Goal: Information Seeking & Learning: Learn about a topic

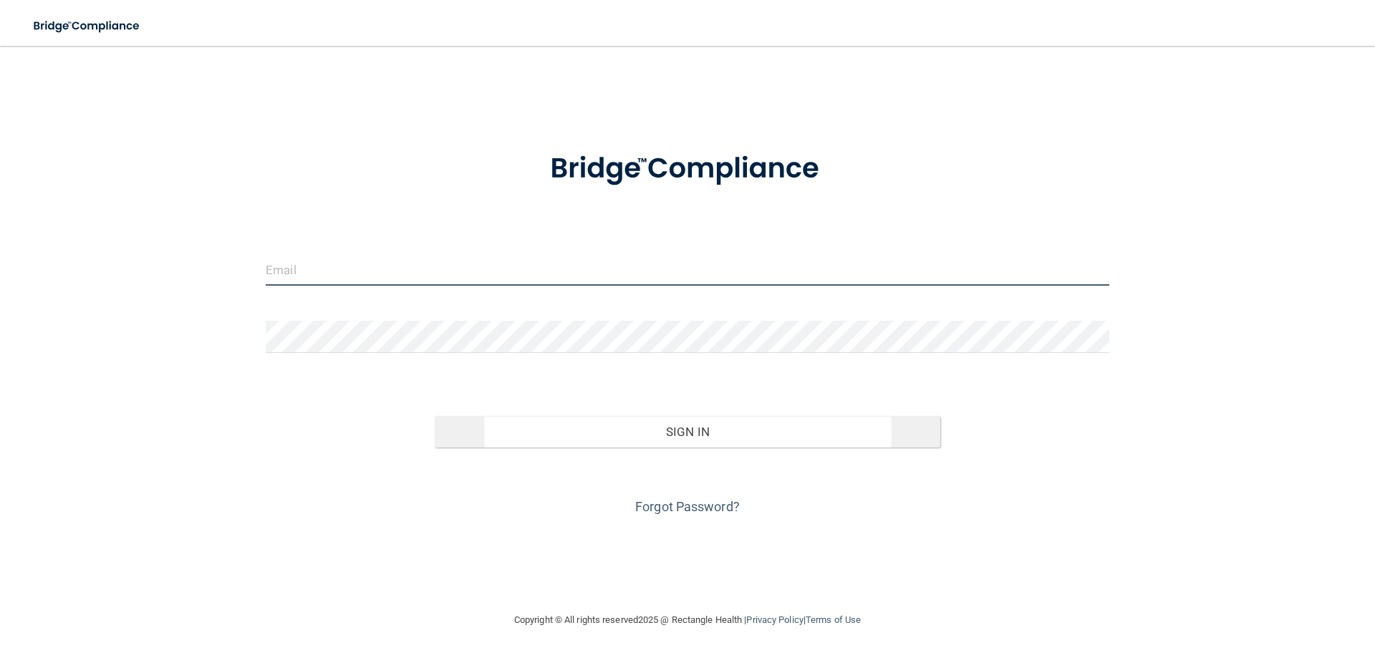
type input "[EMAIL_ADDRESS][DOMAIN_NAME]"
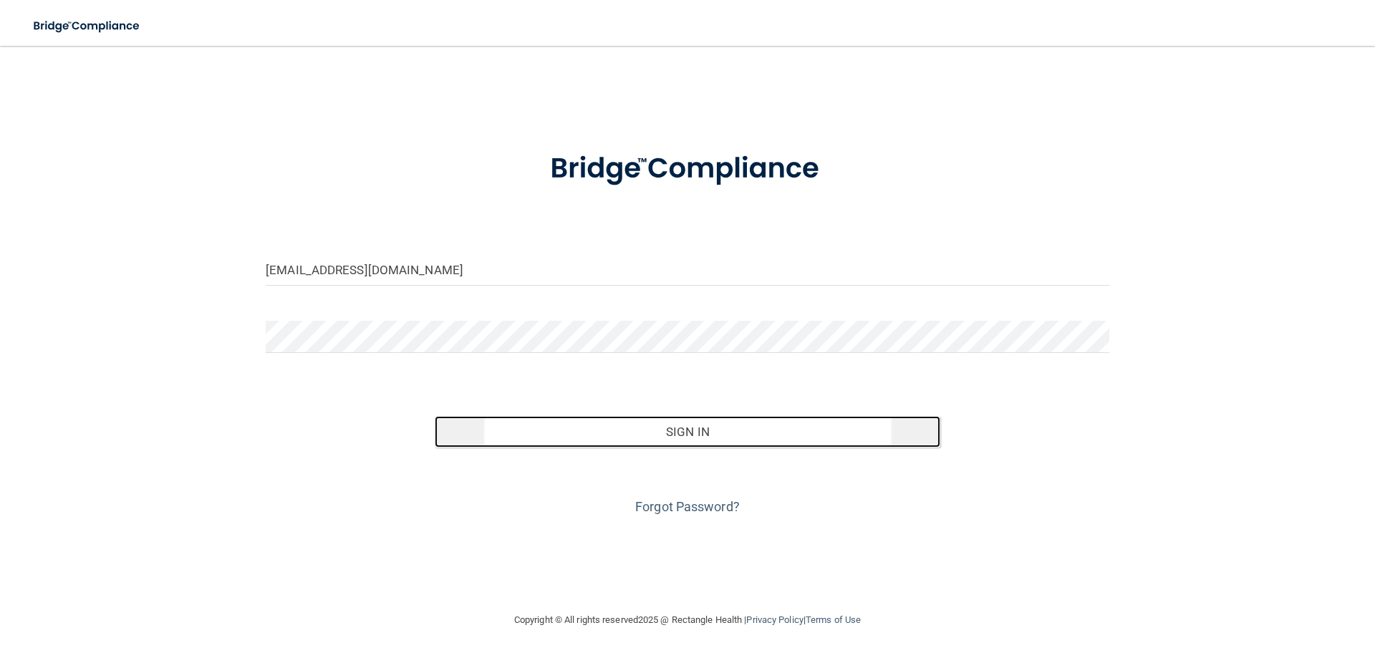
click at [631, 436] on button "Sign In" at bounding box center [688, 432] width 506 height 32
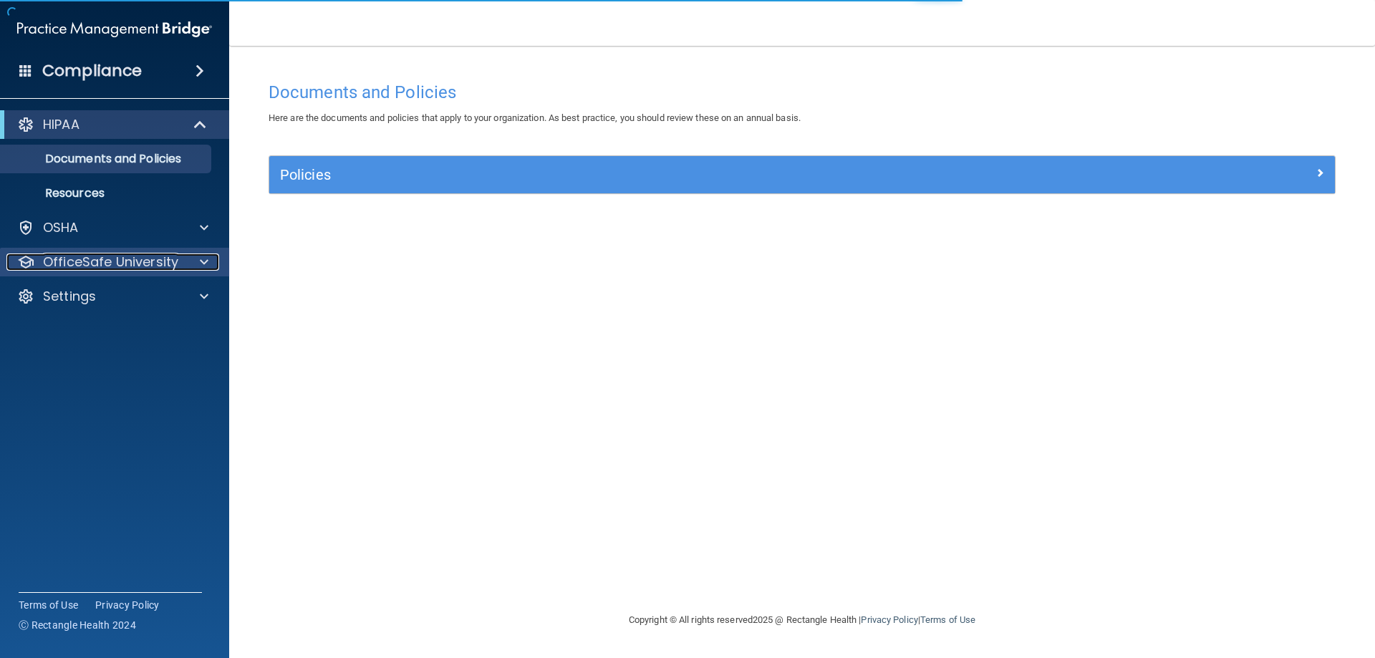
click at [165, 266] on p "OfficeSafe University" at bounding box center [110, 261] width 135 height 17
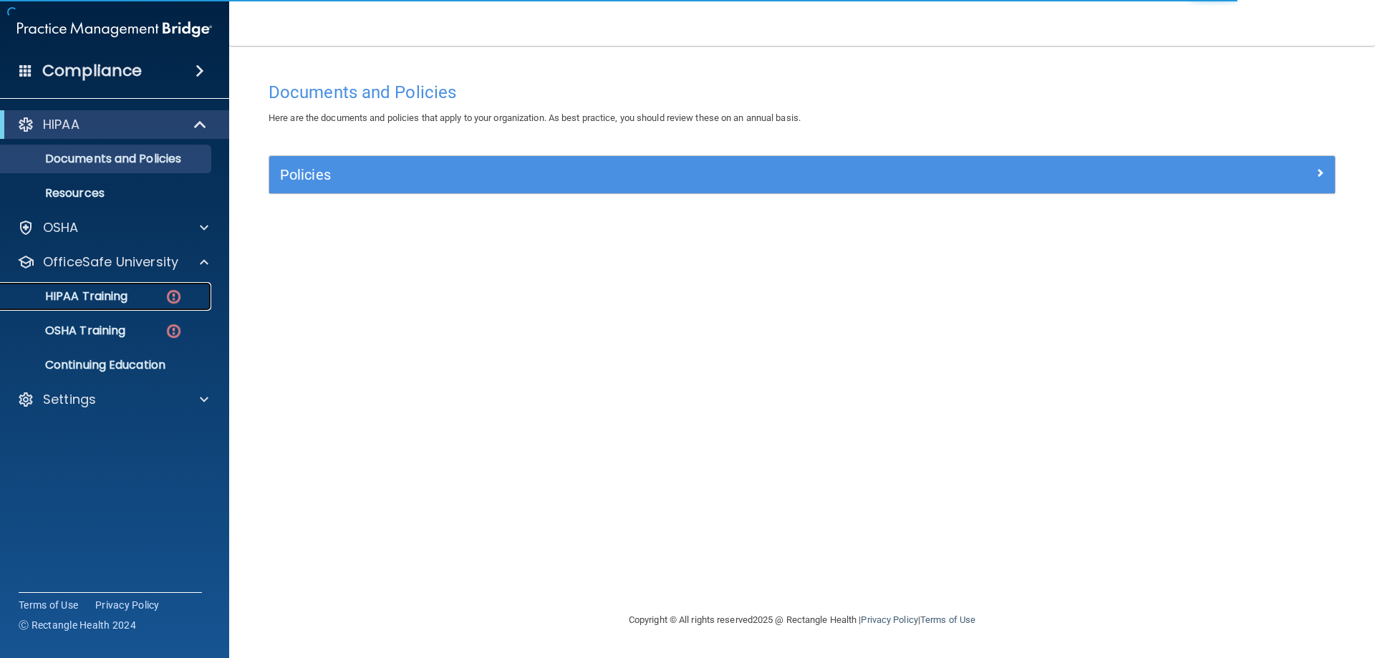
click at [163, 297] on div "HIPAA Training" at bounding box center [106, 296] width 195 height 14
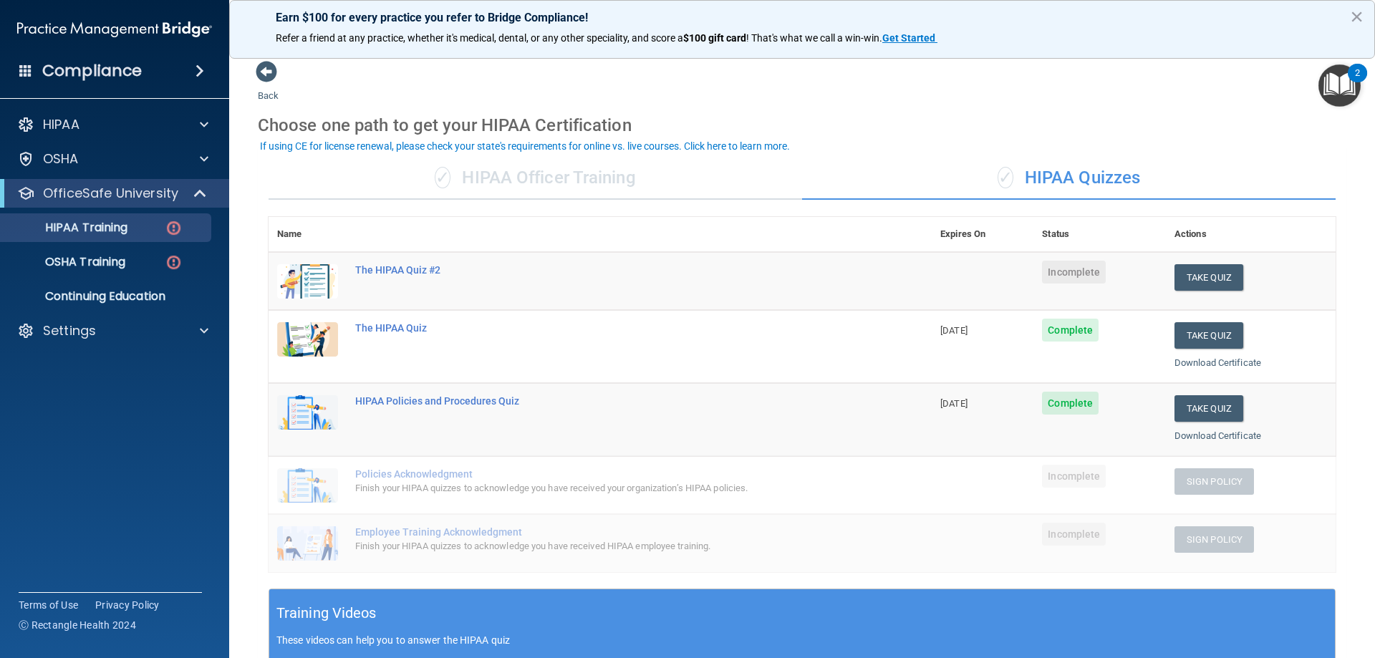
click at [1045, 110] on div "Choose one path to get your HIPAA Certification" at bounding box center [802, 126] width 1088 height 42
click at [1200, 273] on button "Take Quiz" at bounding box center [1208, 277] width 69 height 26
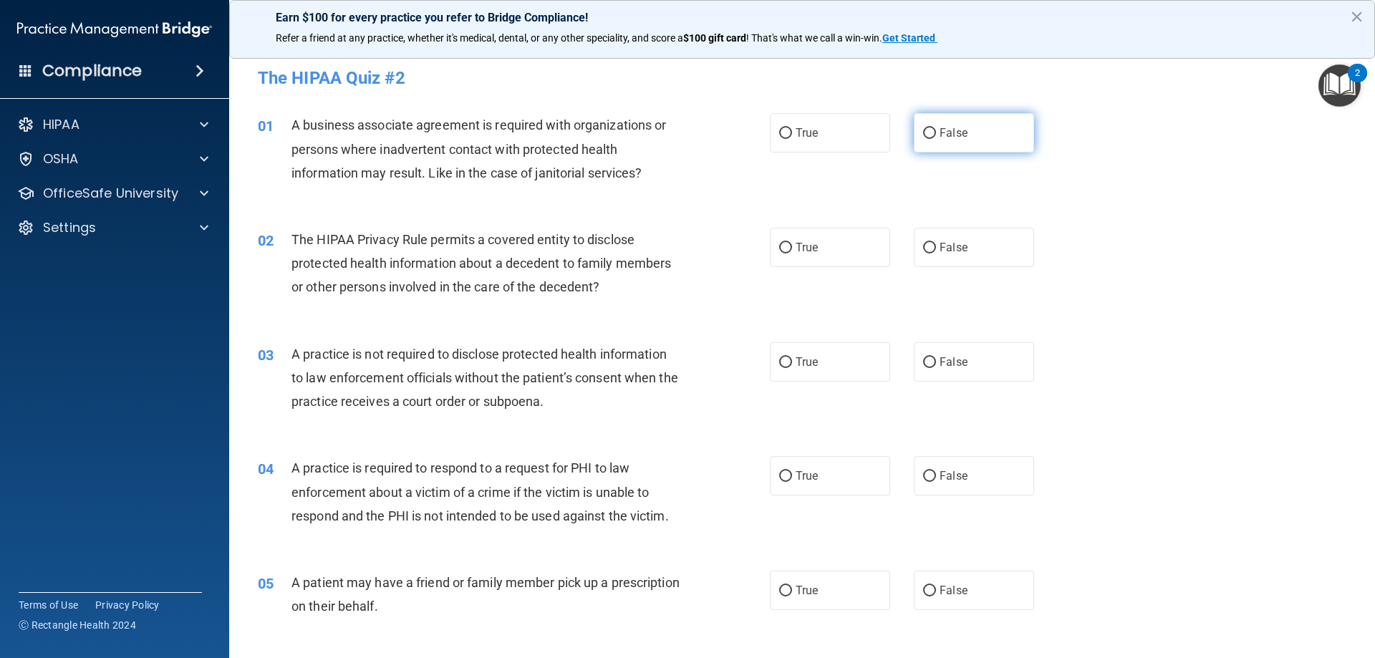
click at [914, 137] on label "False" at bounding box center [974, 132] width 120 height 39
click at [923, 137] on input "False" at bounding box center [929, 133] width 13 height 11
radio input "true"
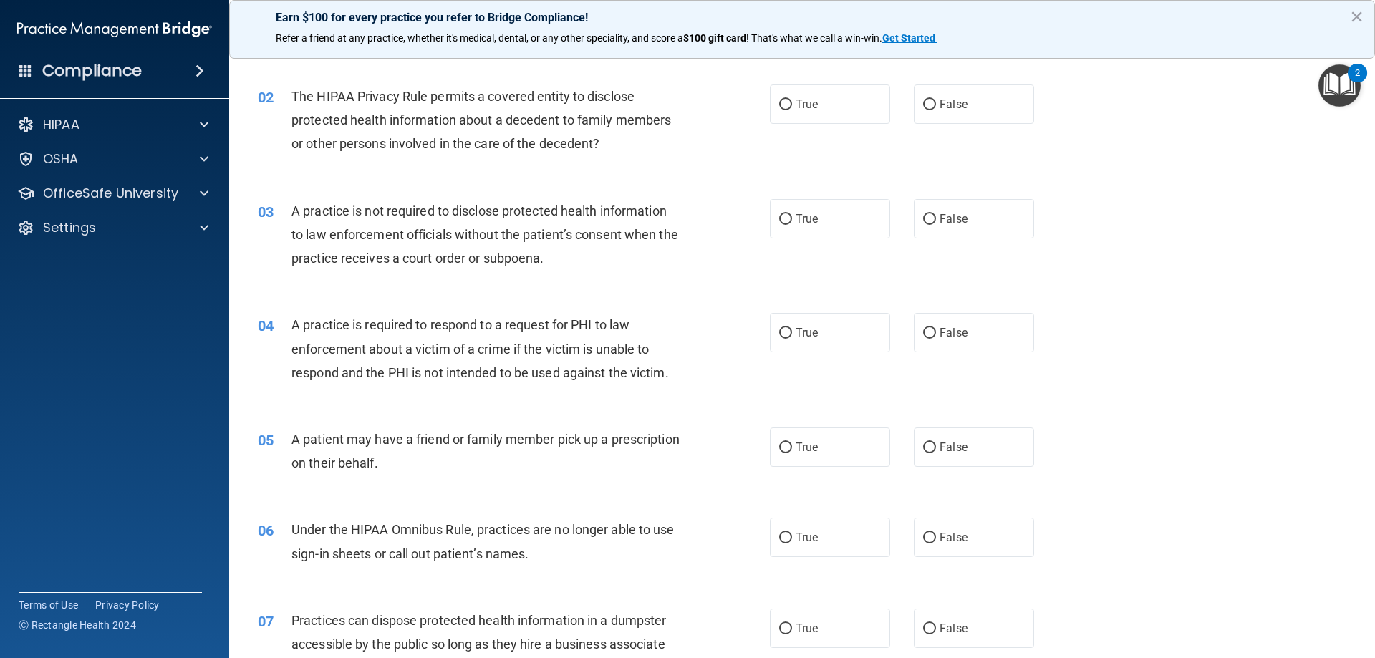
scroll to position [72, 0]
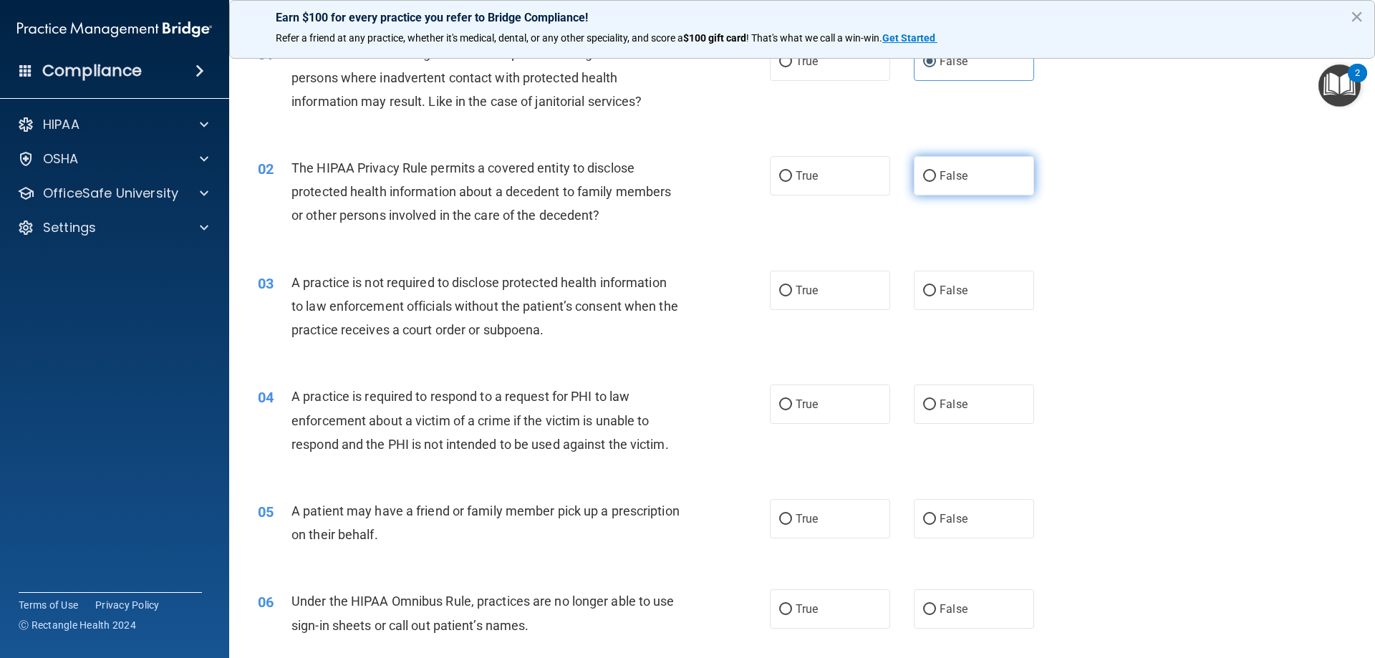
click at [920, 194] on label "False" at bounding box center [974, 175] width 120 height 39
click at [923, 182] on input "False" at bounding box center [929, 176] width 13 height 11
radio input "true"
click at [939, 286] on span "False" at bounding box center [953, 291] width 28 height 14
click at [934, 286] on input "False" at bounding box center [929, 291] width 13 height 11
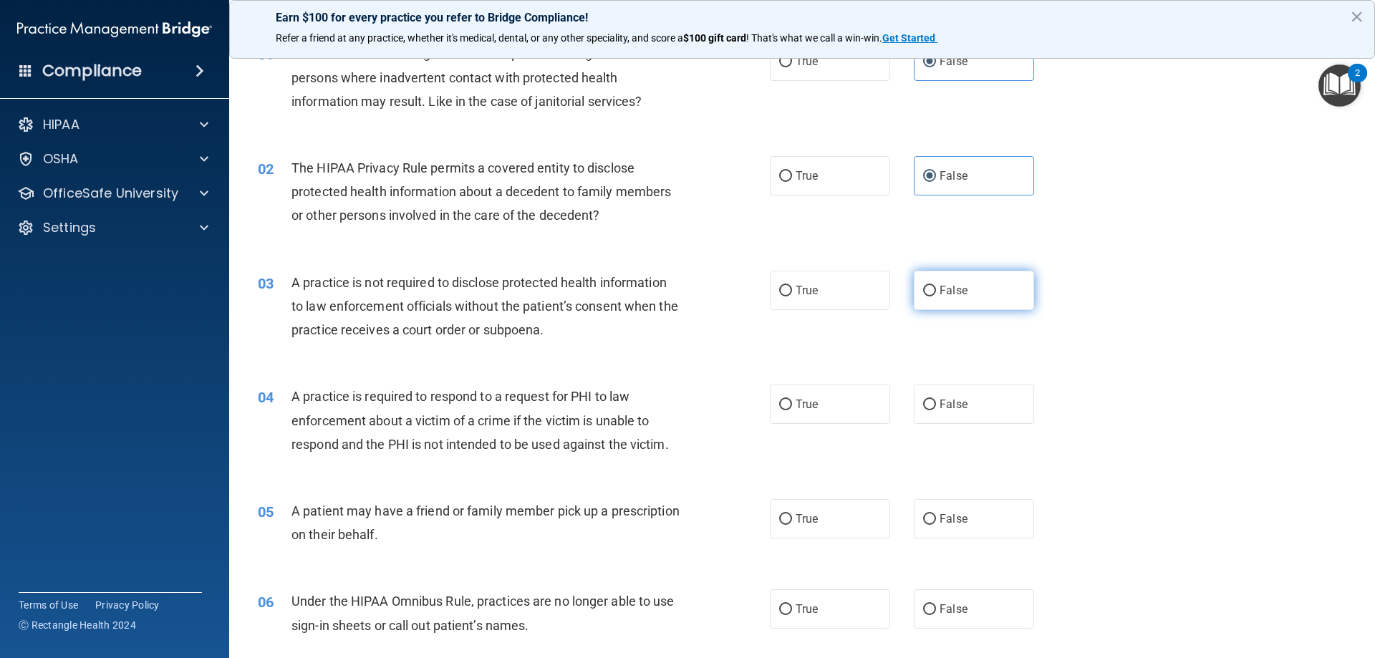
radio input "true"
click at [536, 425] on span "A practice is required to respond to a request for PHI to law enforcement about…" at bounding box center [479, 420] width 377 height 62
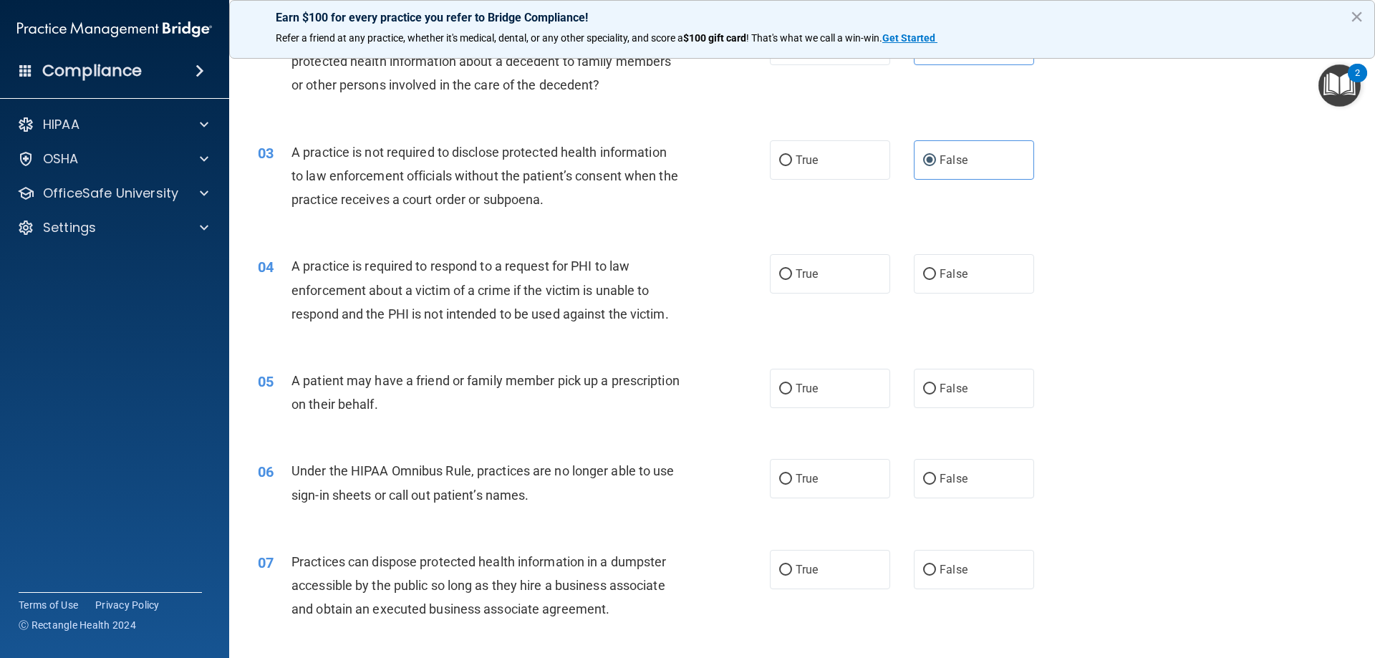
scroll to position [215, 0]
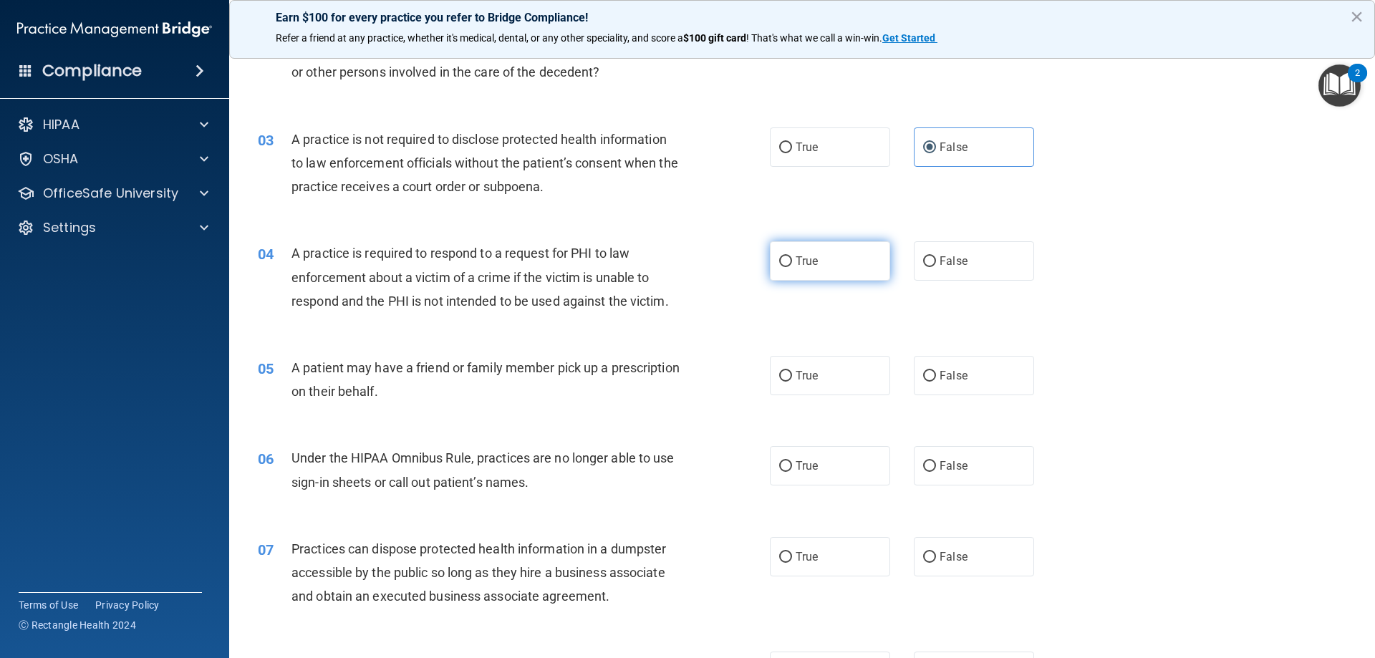
click at [838, 264] on label "True" at bounding box center [830, 260] width 120 height 39
click at [792, 264] on input "True" at bounding box center [785, 261] width 13 height 11
radio input "true"
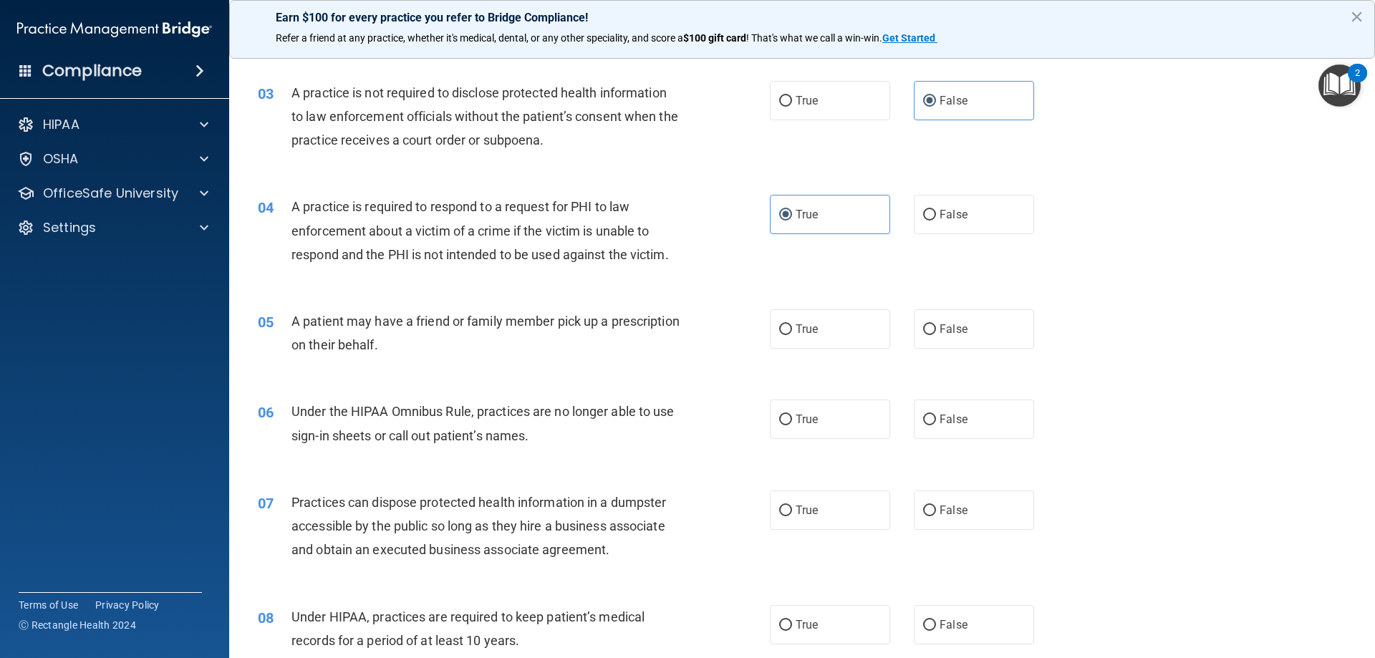
scroll to position [286, 0]
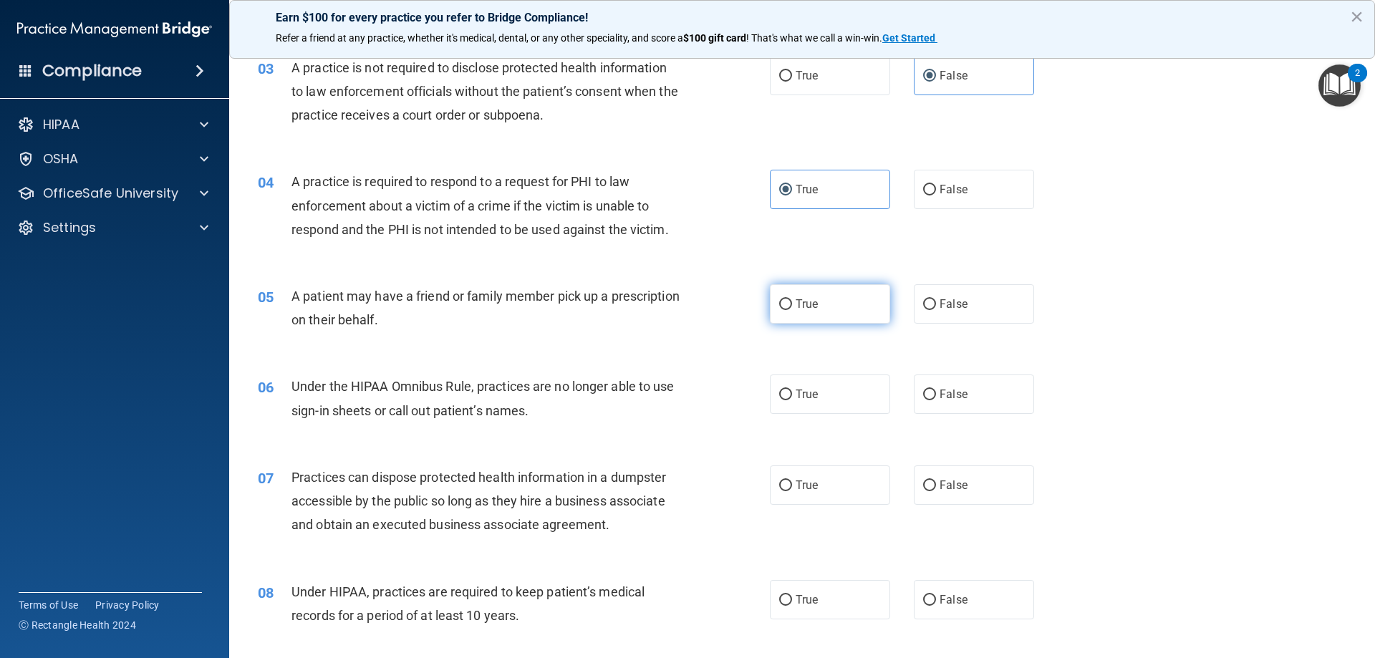
click at [803, 316] on label "True" at bounding box center [830, 303] width 120 height 39
click at [792, 310] on input "True" at bounding box center [785, 304] width 13 height 11
radio input "true"
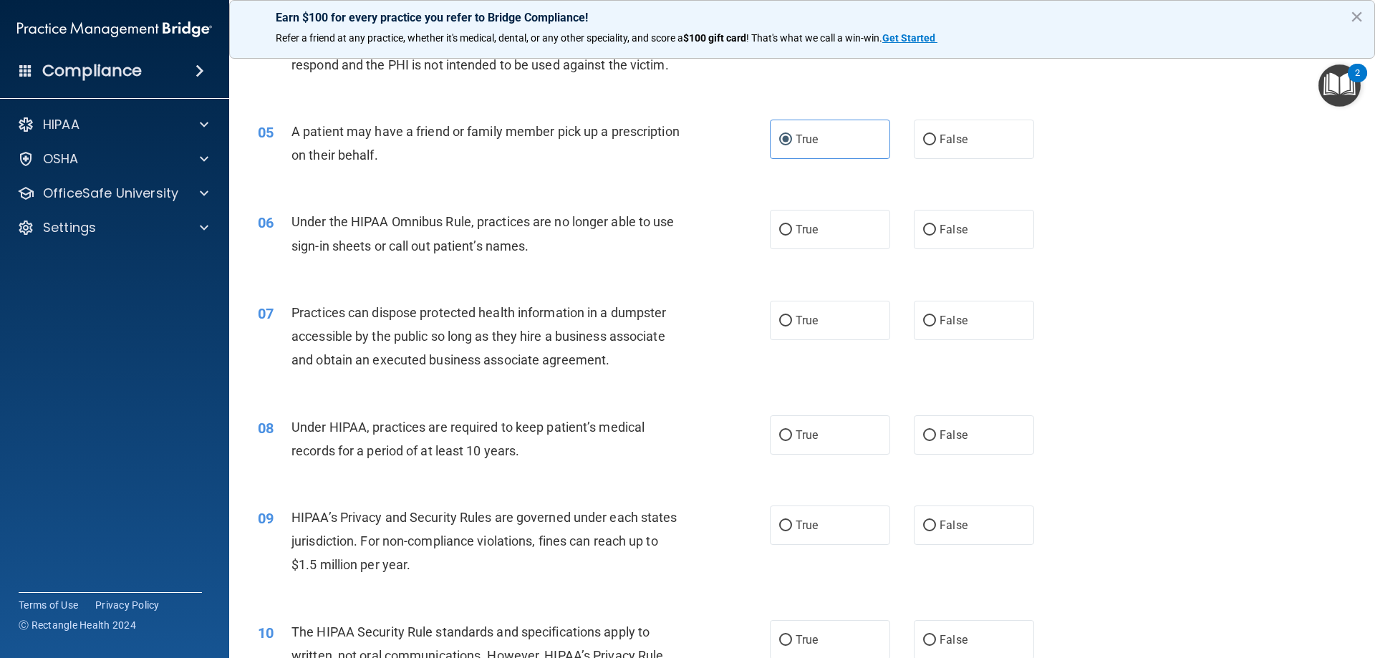
scroll to position [501, 0]
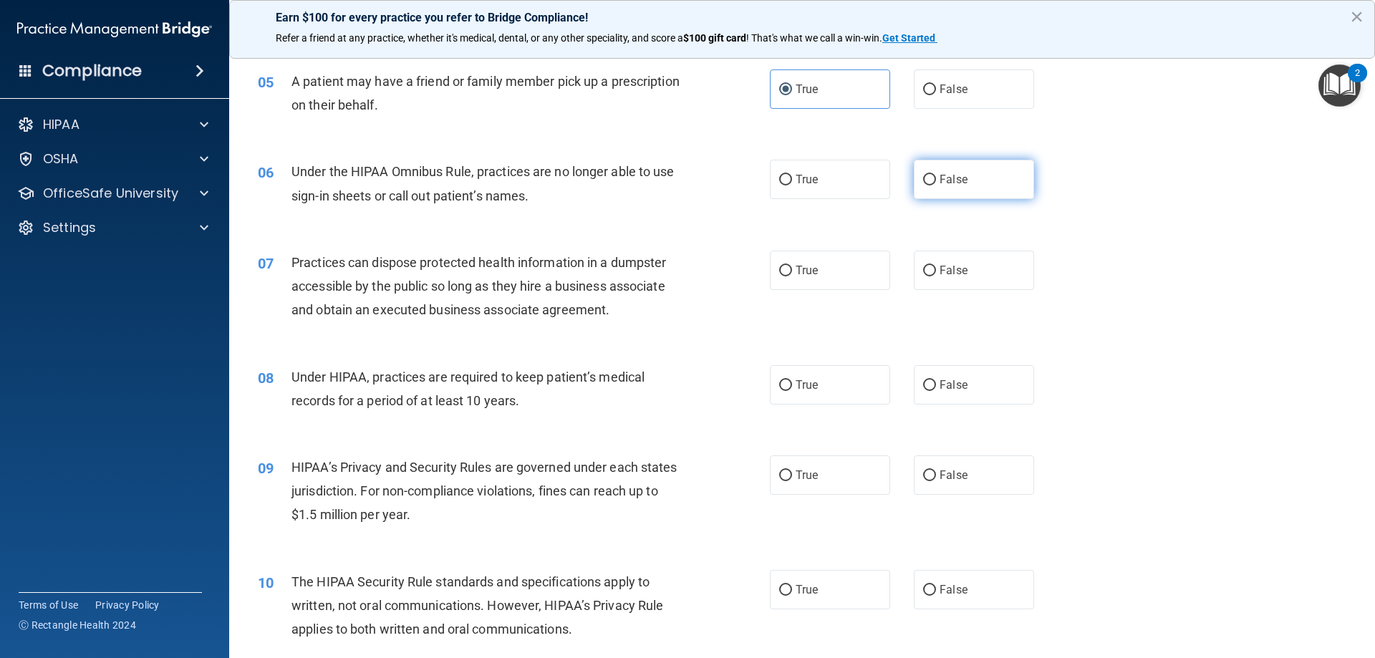
click at [981, 186] on label "False" at bounding box center [974, 179] width 120 height 39
click at [936, 185] on input "False" at bounding box center [929, 180] width 13 height 11
radio input "true"
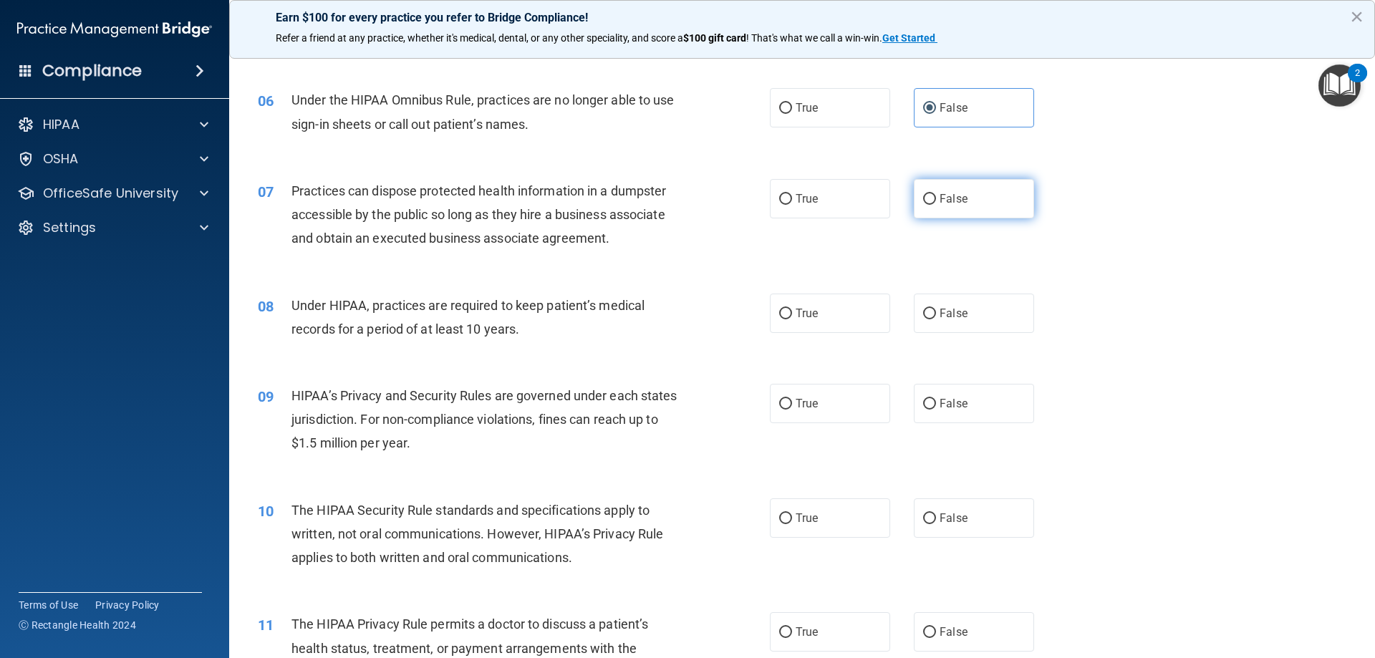
click at [956, 195] on span "False" at bounding box center [953, 199] width 28 height 14
click at [936, 195] on input "False" at bounding box center [929, 199] width 13 height 11
radio input "true"
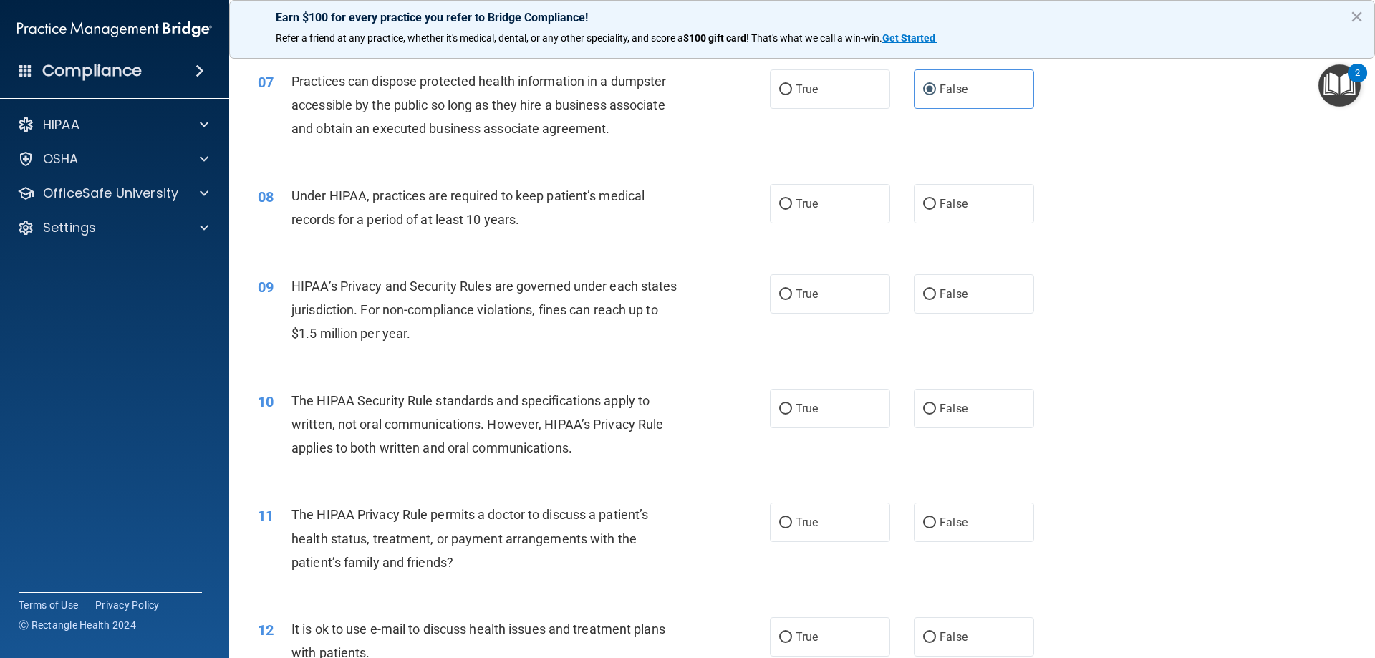
scroll to position [716, 0]
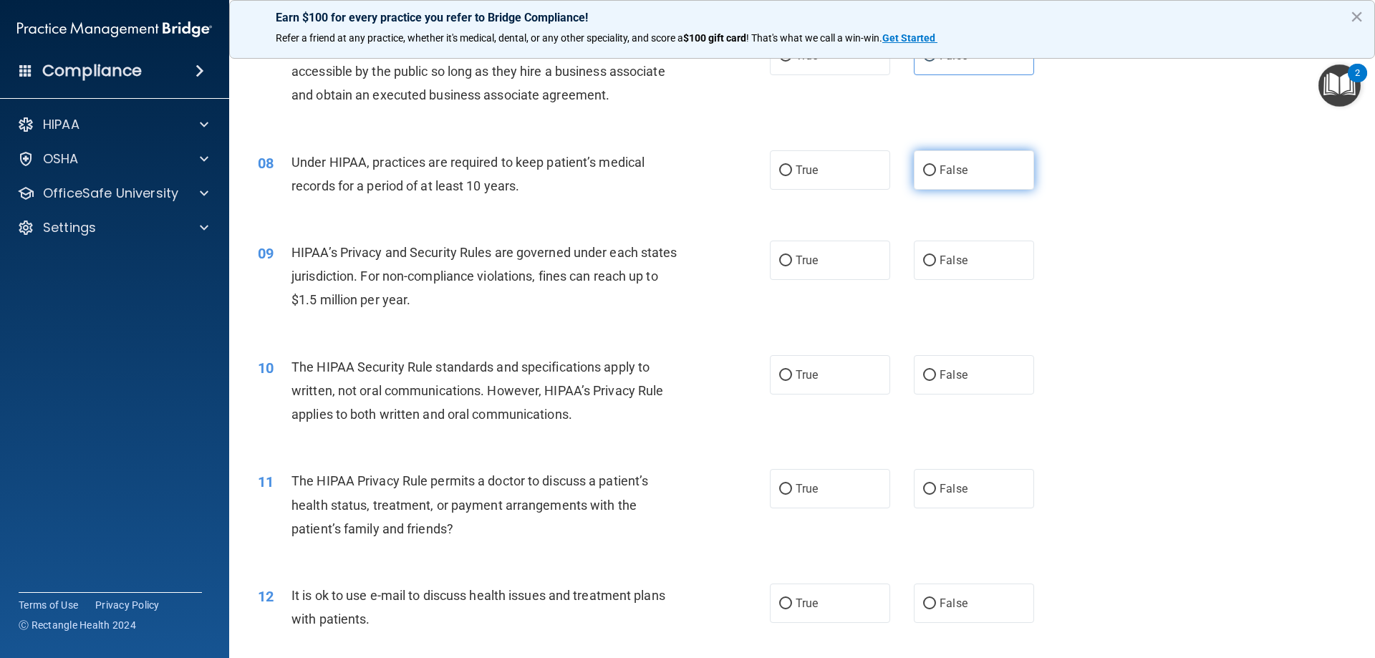
click at [984, 179] on label "False" at bounding box center [974, 169] width 120 height 39
click at [936, 176] on input "False" at bounding box center [929, 170] width 13 height 11
radio input "true"
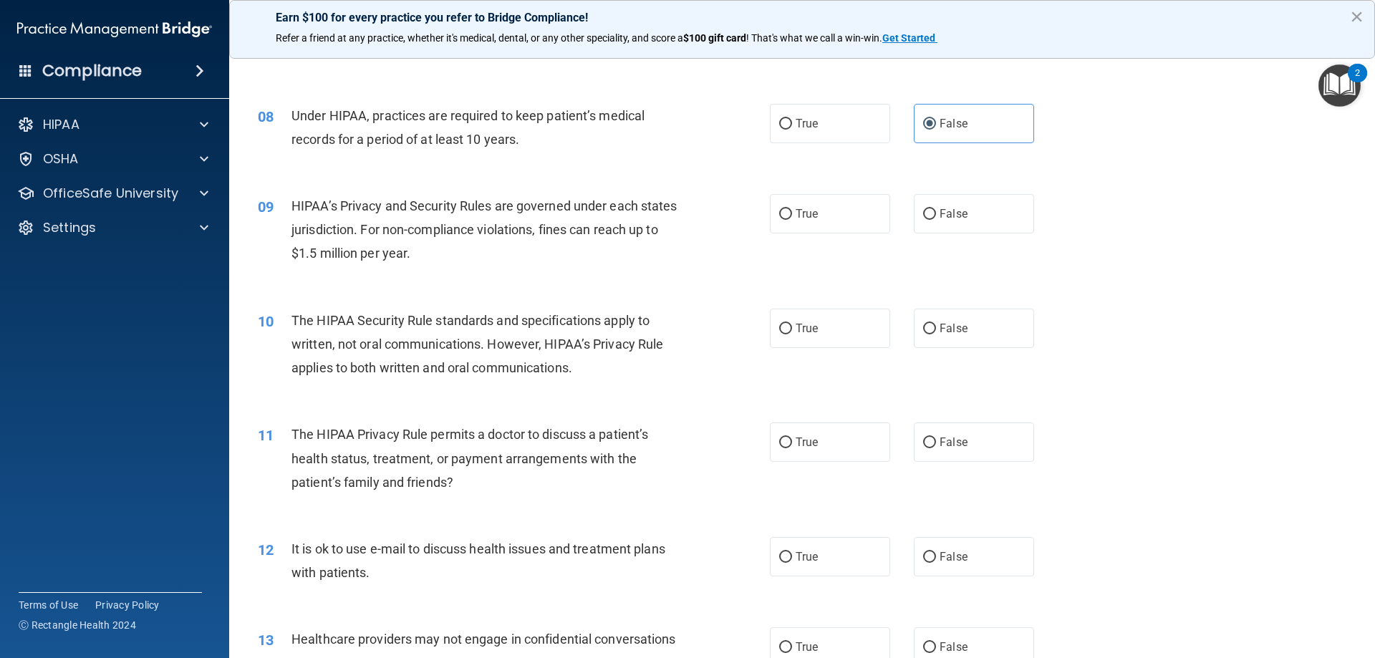
scroll to position [788, 0]
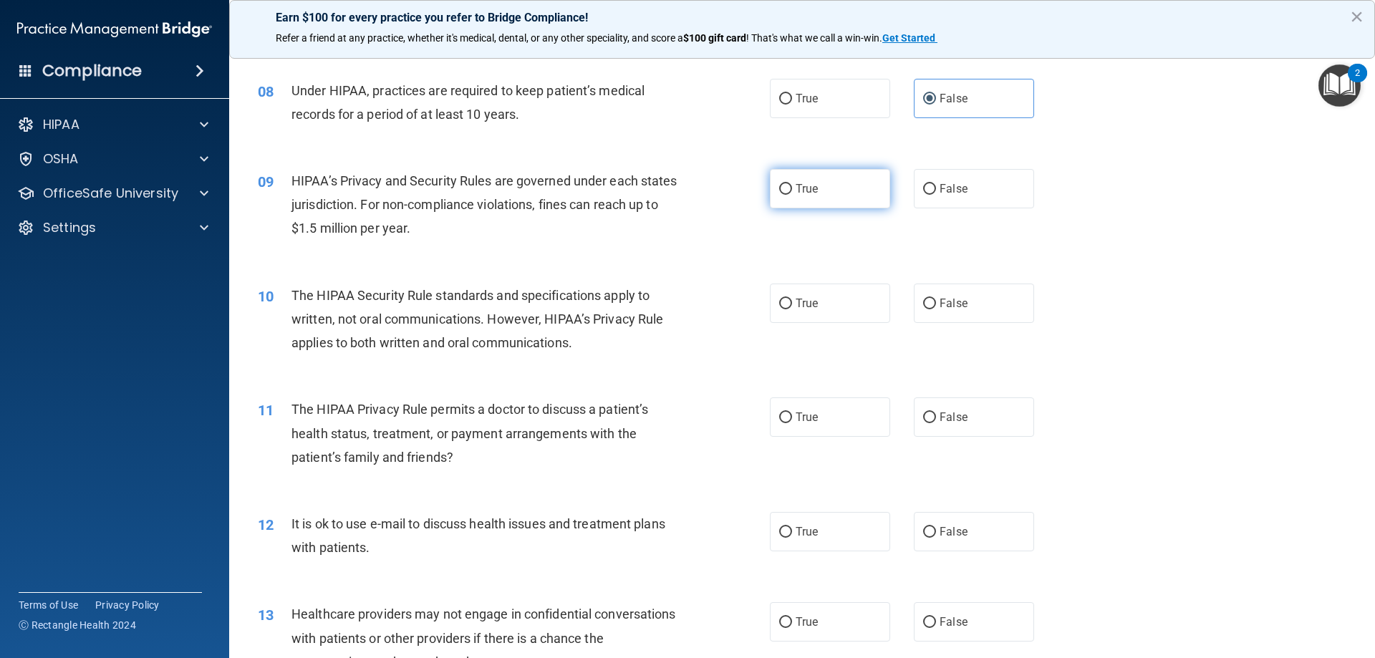
click at [849, 202] on label "True" at bounding box center [830, 188] width 120 height 39
click at [792, 195] on input "True" at bounding box center [785, 189] width 13 height 11
radio input "true"
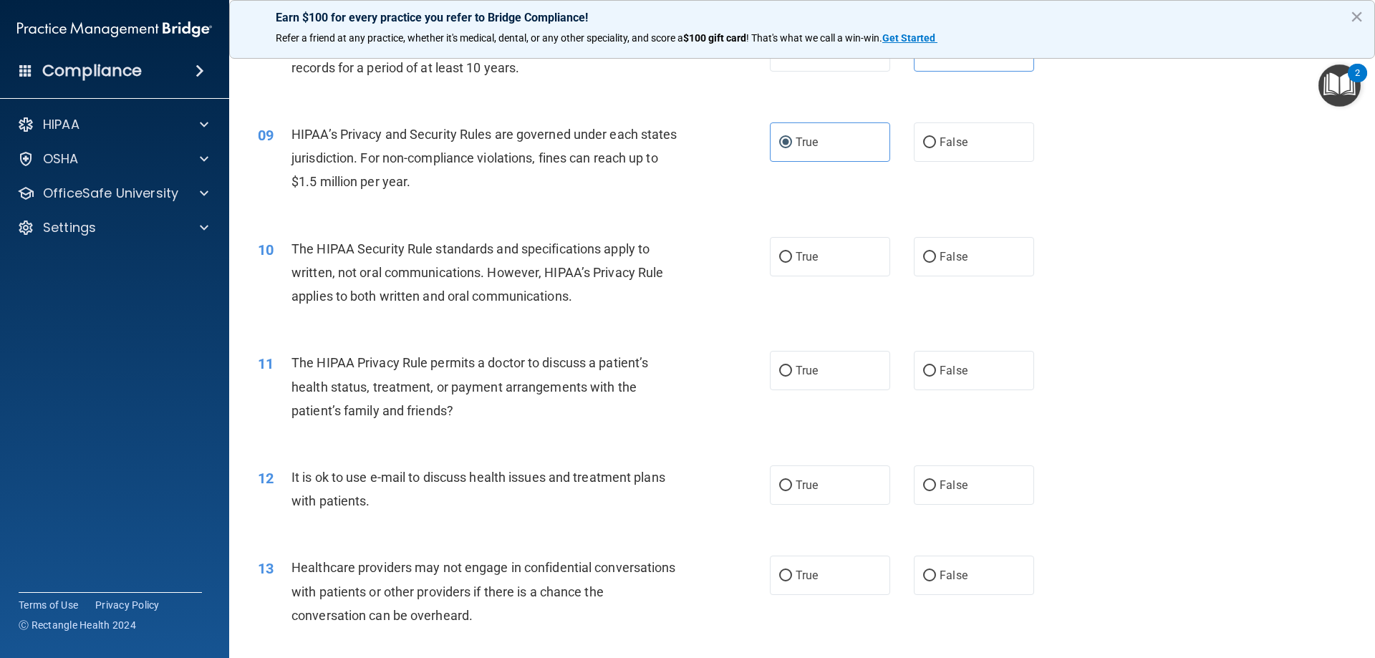
scroll to position [859, 0]
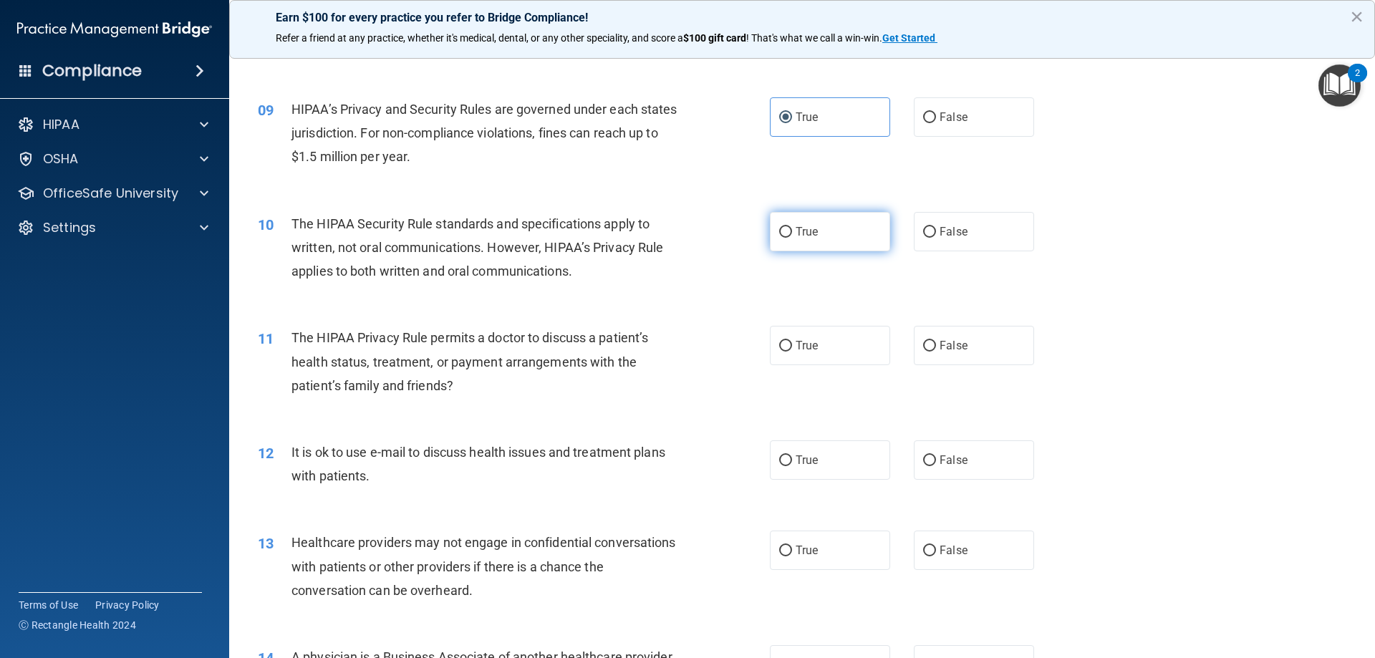
click at [823, 241] on label "True" at bounding box center [830, 231] width 120 height 39
click at [792, 238] on input "True" at bounding box center [785, 232] width 13 height 11
radio input "true"
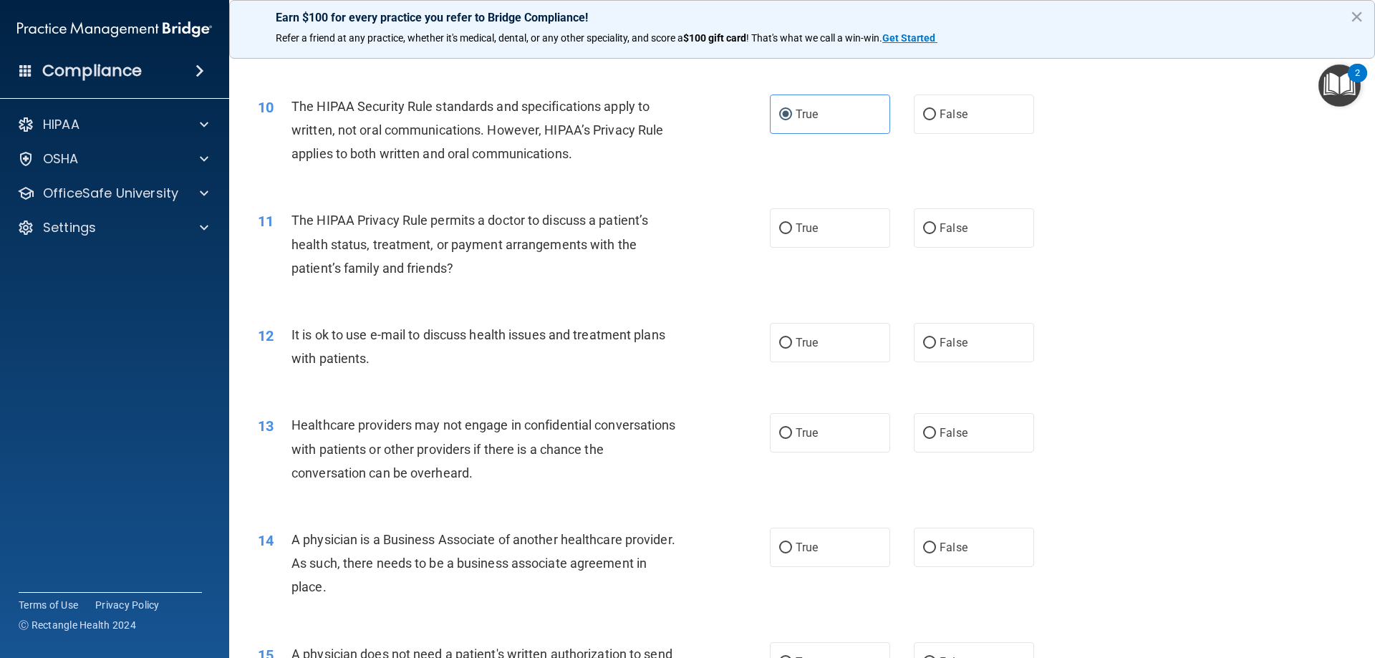
scroll to position [1002, 0]
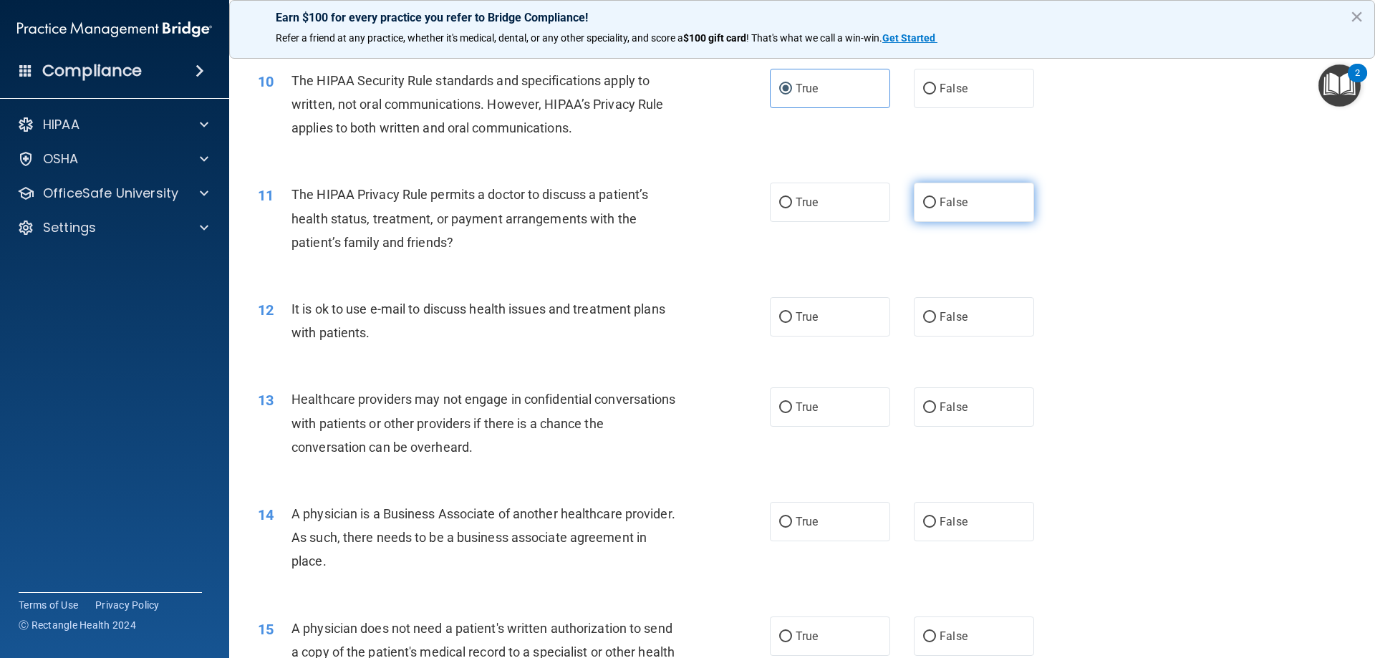
click at [939, 208] on label "False" at bounding box center [974, 202] width 120 height 39
click at [936, 208] on input "False" at bounding box center [929, 203] width 13 height 11
radio input "true"
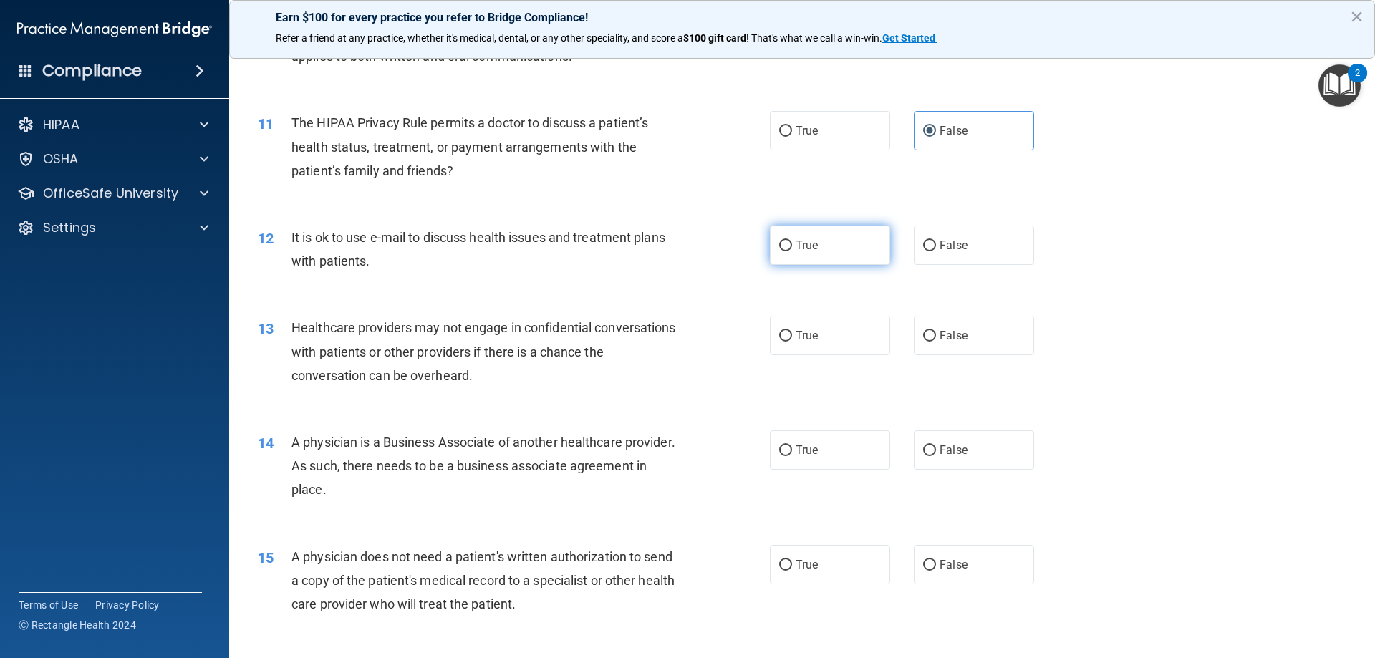
click at [856, 253] on label "True" at bounding box center [830, 245] width 120 height 39
click at [792, 251] on input "True" at bounding box center [785, 246] width 13 height 11
radio input "true"
click at [926, 247] on input "False" at bounding box center [929, 246] width 13 height 11
radio input "true"
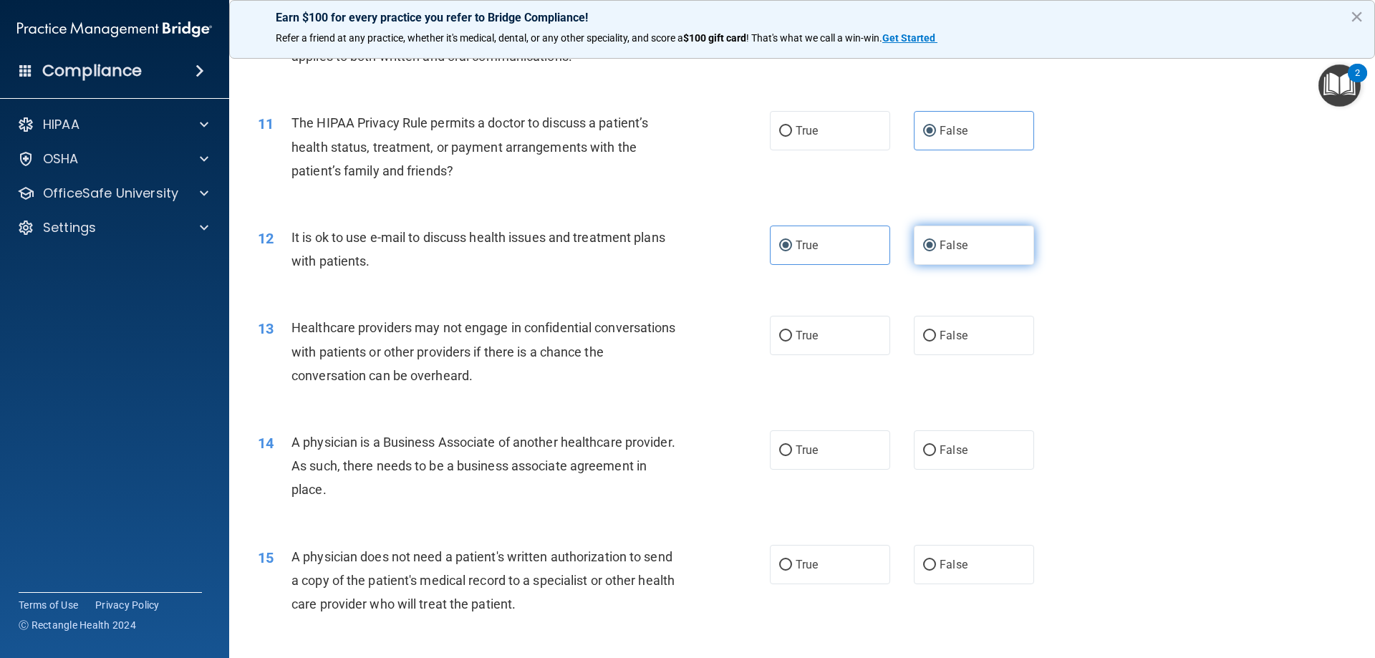
radio input "false"
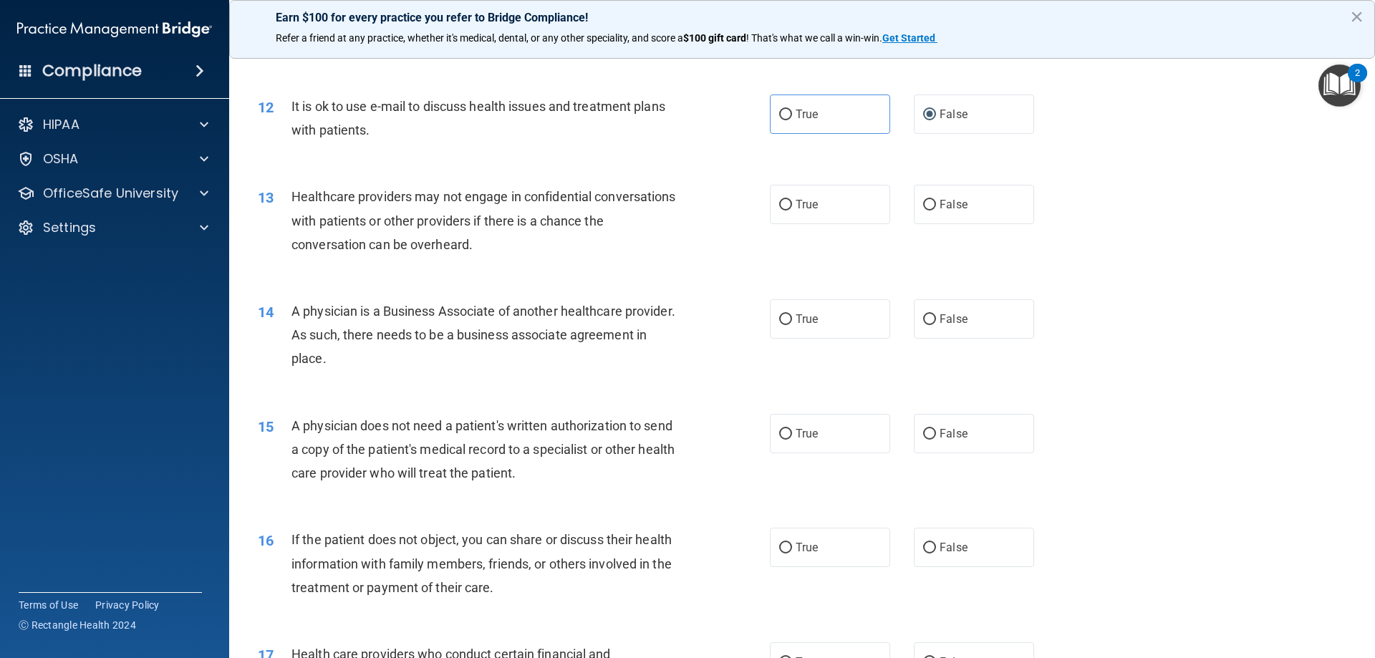
scroll to position [1217, 0]
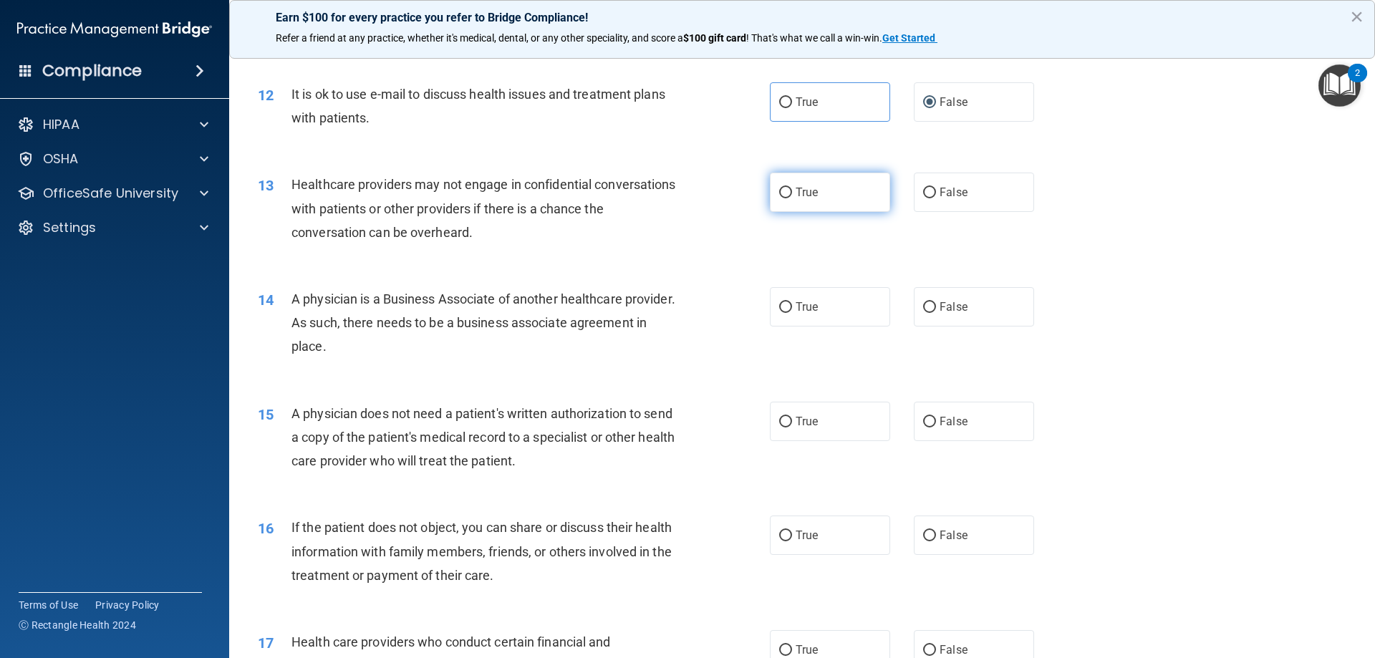
click at [843, 209] on label "True" at bounding box center [830, 192] width 120 height 39
click at [792, 198] on input "True" at bounding box center [785, 193] width 13 height 11
radio input "true"
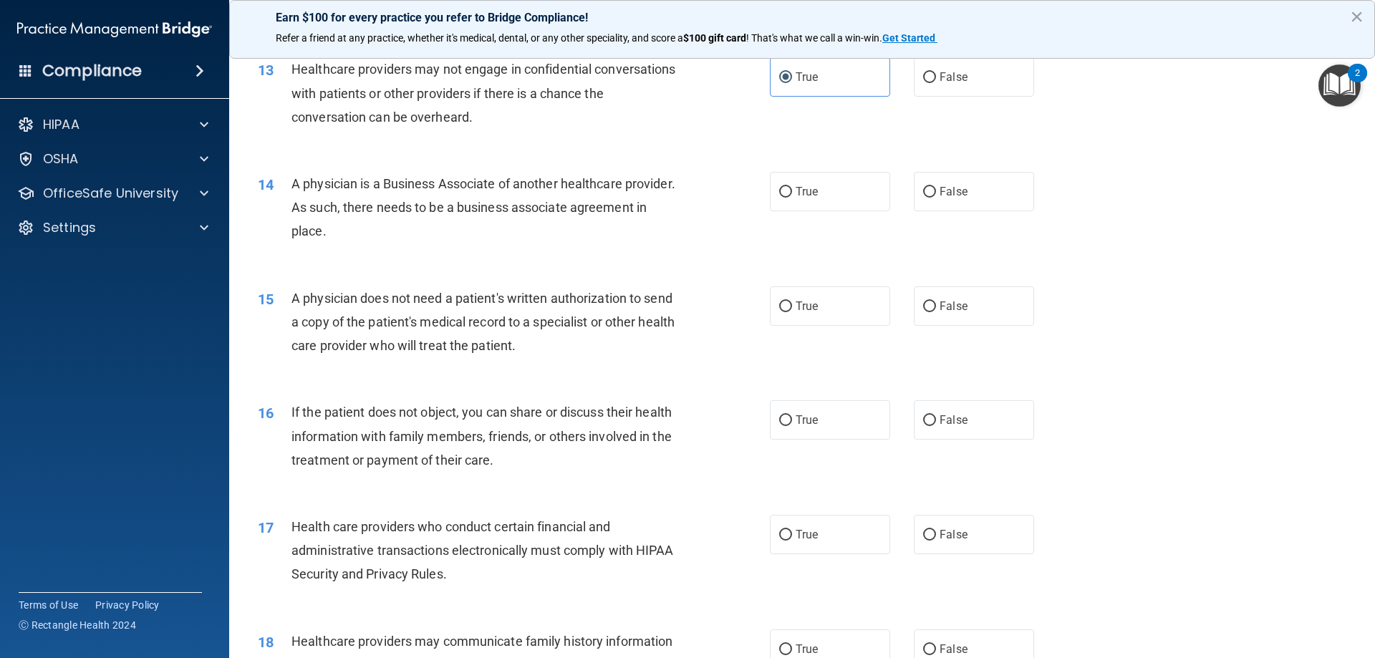
scroll to position [1360, 0]
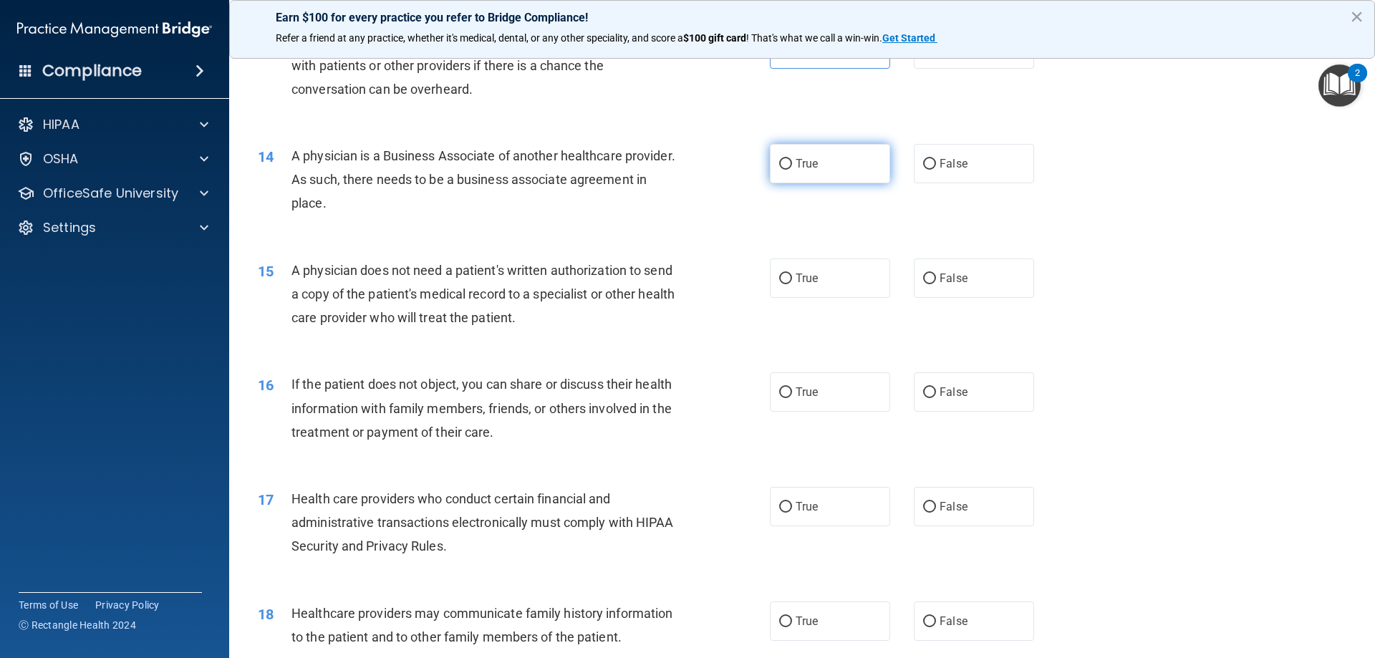
click at [853, 176] on label "True" at bounding box center [830, 163] width 120 height 39
click at [792, 170] on input "True" at bounding box center [785, 164] width 13 height 11
radio input "true"
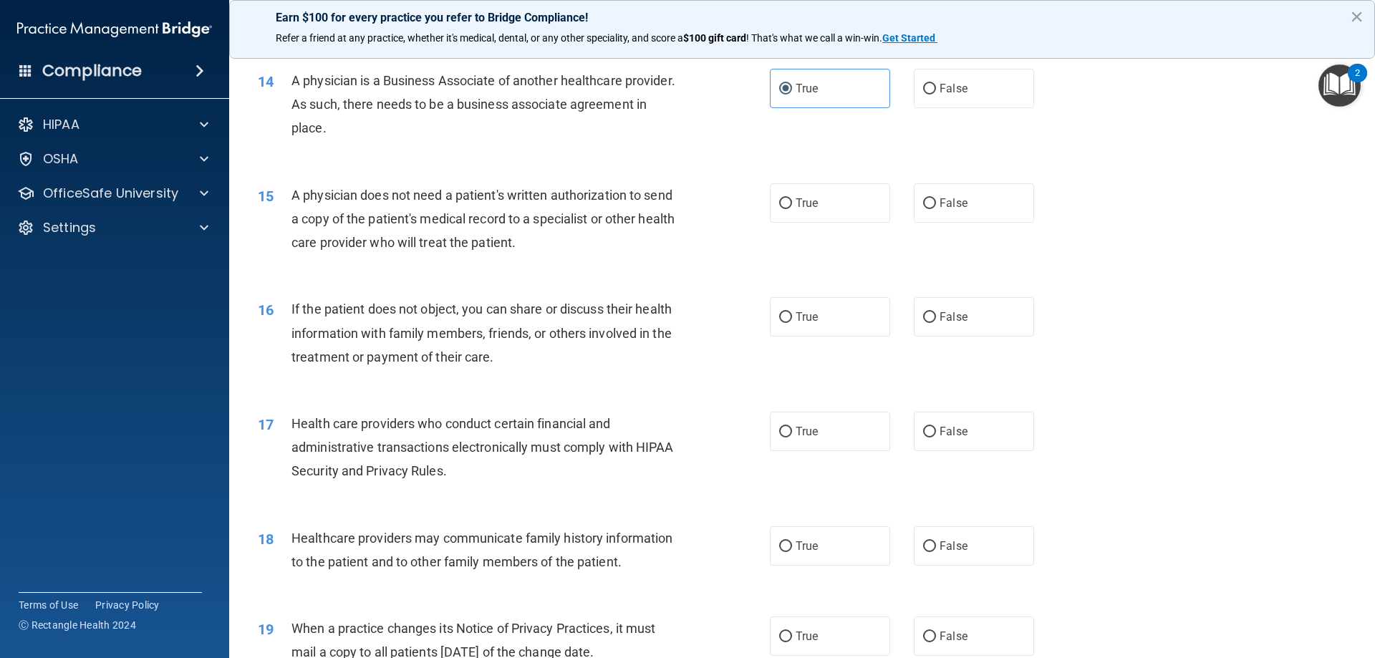
scroll to position [1504, 0]
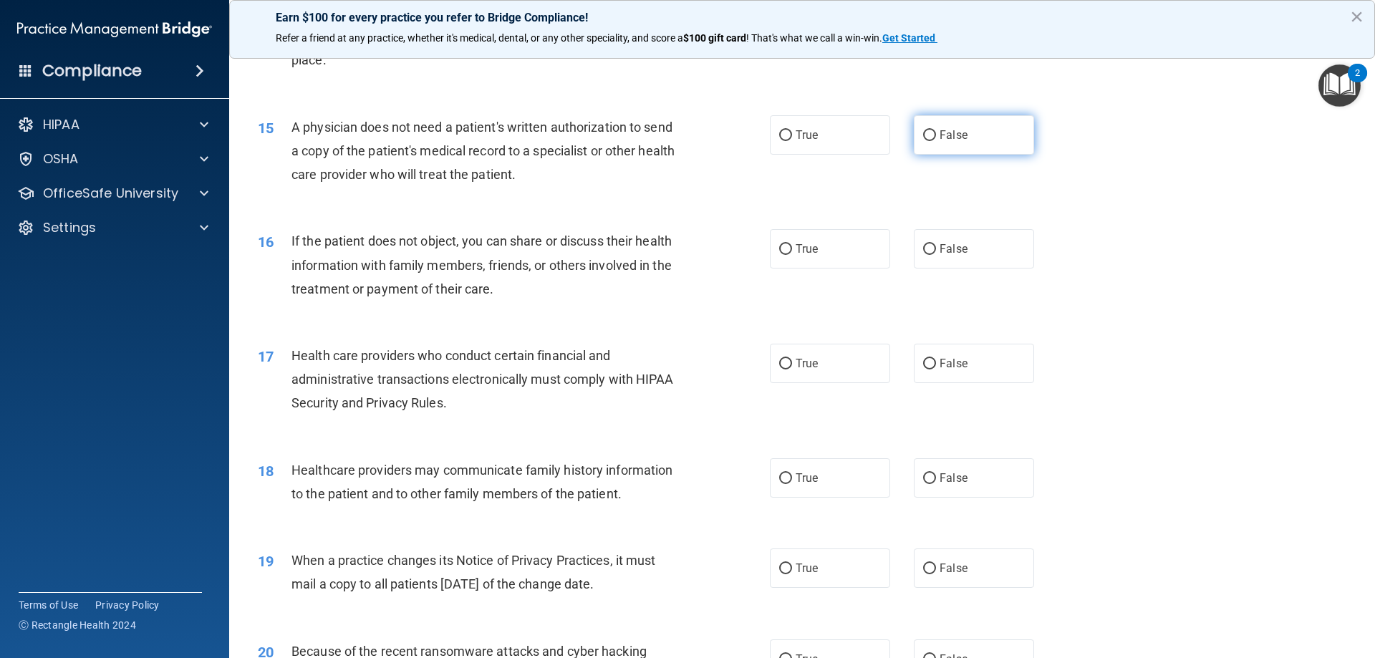
click at [972, 144] on label "False" at bounding box center [974, 134] width 120 height 39
click at [936, 141] on input "False" at bounding box center [929, 135] width 13 height 11
radio input "true"
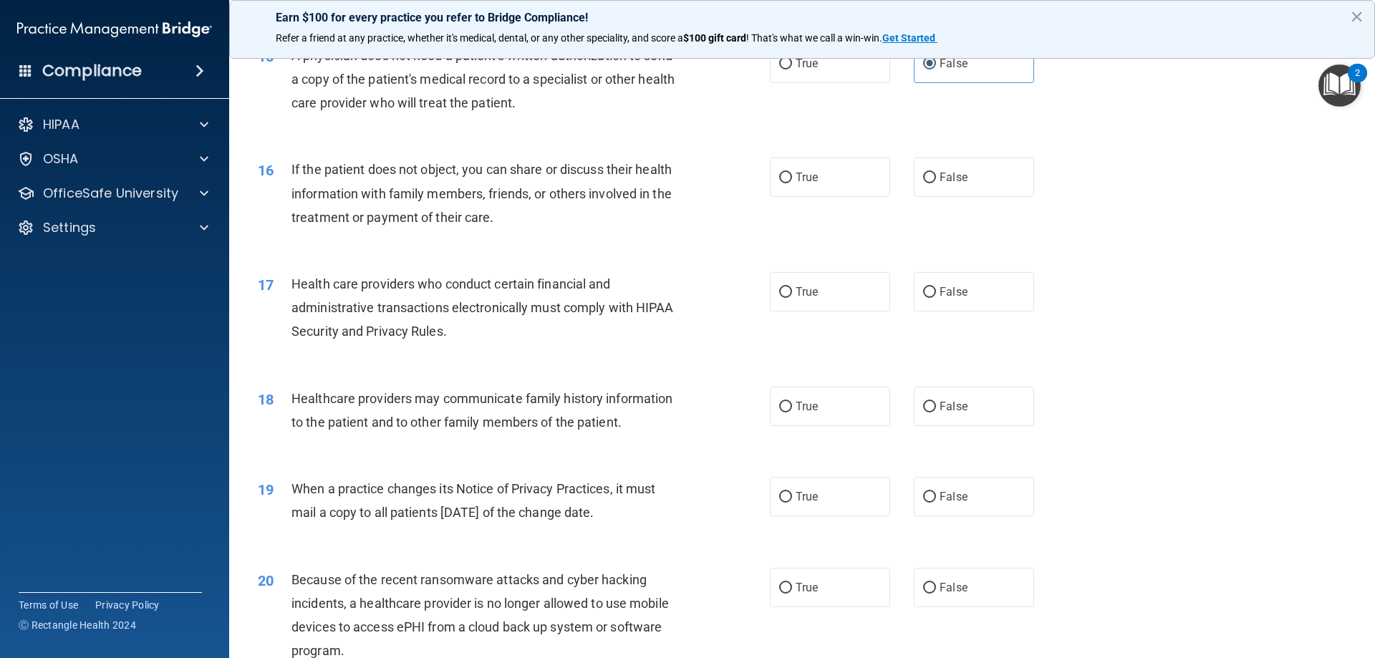
scroll to position [1647, 0]
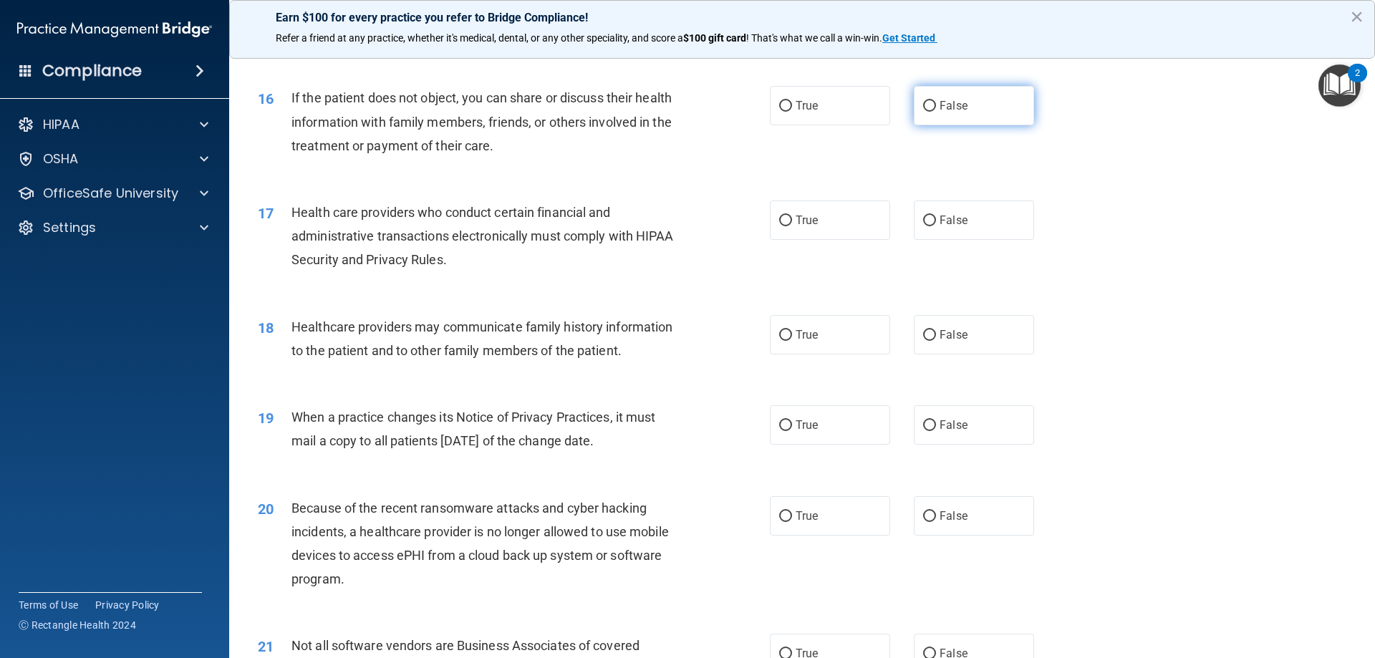
click at [957, 121] on label "False" at bounding box center [974, 105] width 120 height 39
click at [936, 112] on input "False" at bounding box center [929, 106] width 13 height 11
radio input "true"
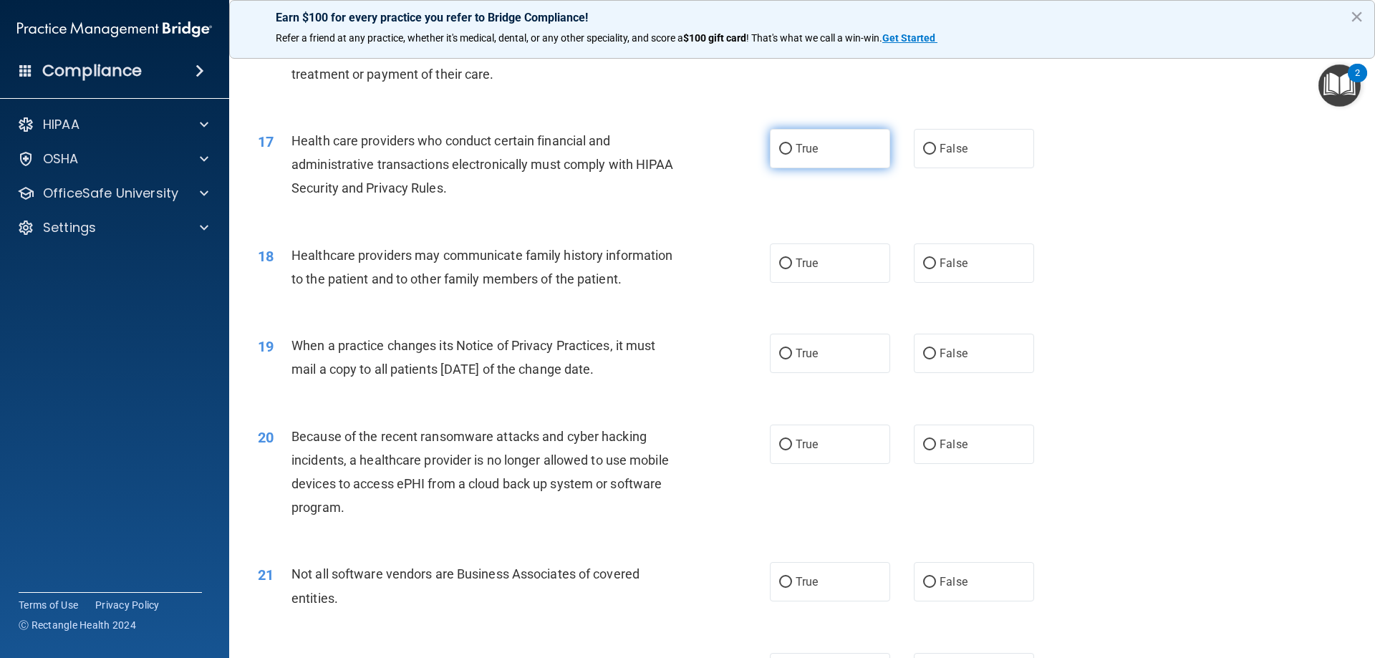
click at [798, 141] on label "True" at bounding box center [830, 148] width 120 height 39
click at [792, 144] on input "True" at bounding box center [785, 149] width 13 height 11
radio input "true"
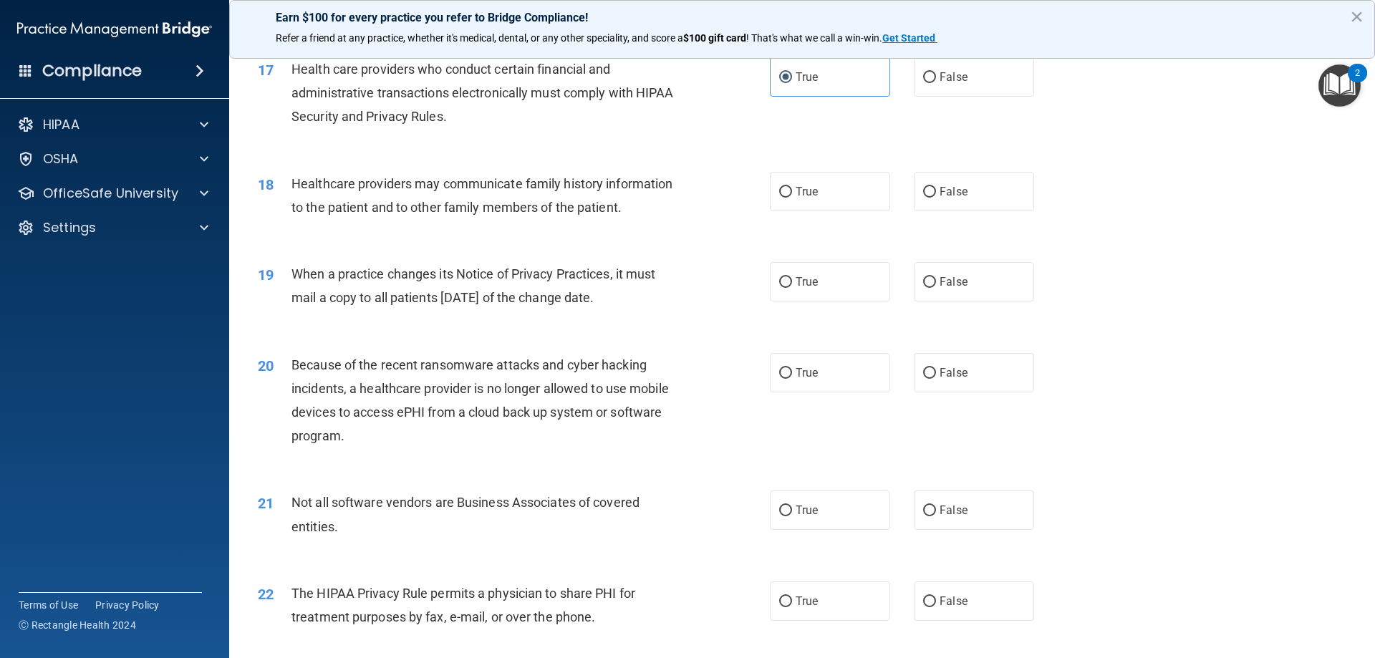
scroll to position [1862, 0]
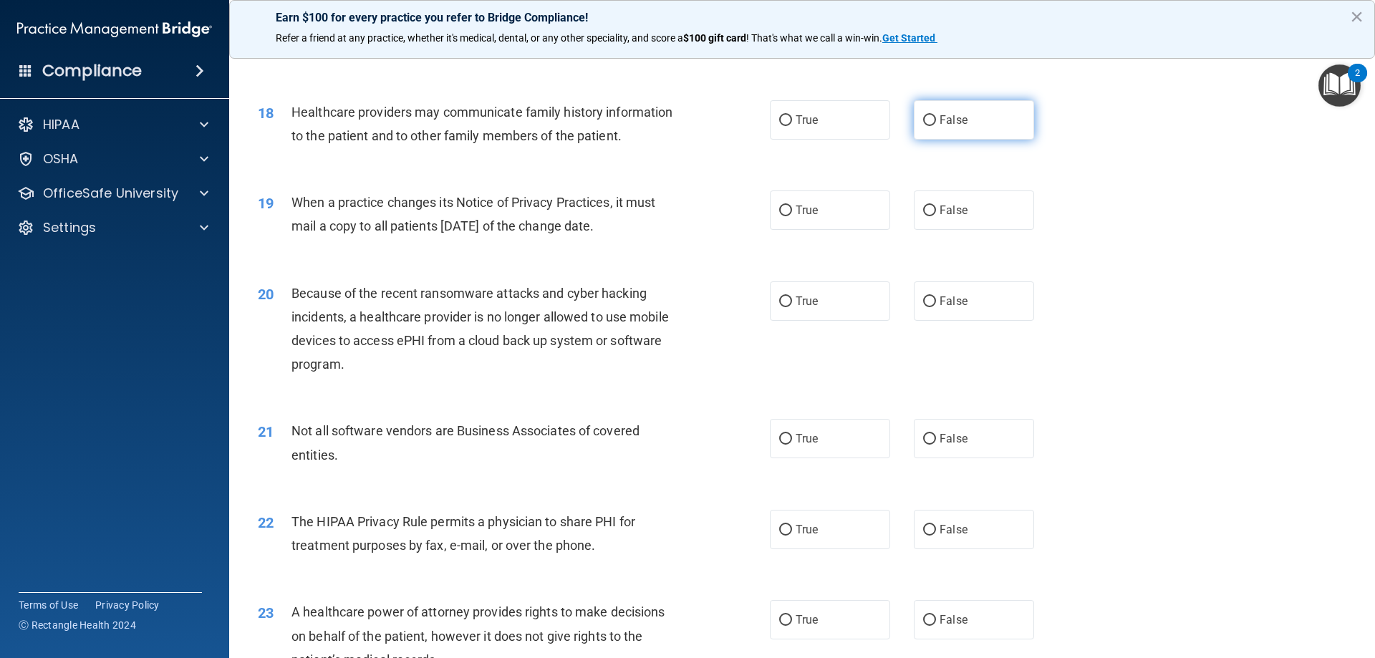
click at [939, 118] on span "False" at bounding box center [953, 120] width 28 height 14
click at [936, 118] on input "False" at bounding box center [929, 120] width 13 height 11
radio input "true"
click at [809, 221] on label "True" at bounding box center [830, 209] width 120 height 39
click at [792, 216] on input "True" at bounding box center [785, 210] width 13 height 11
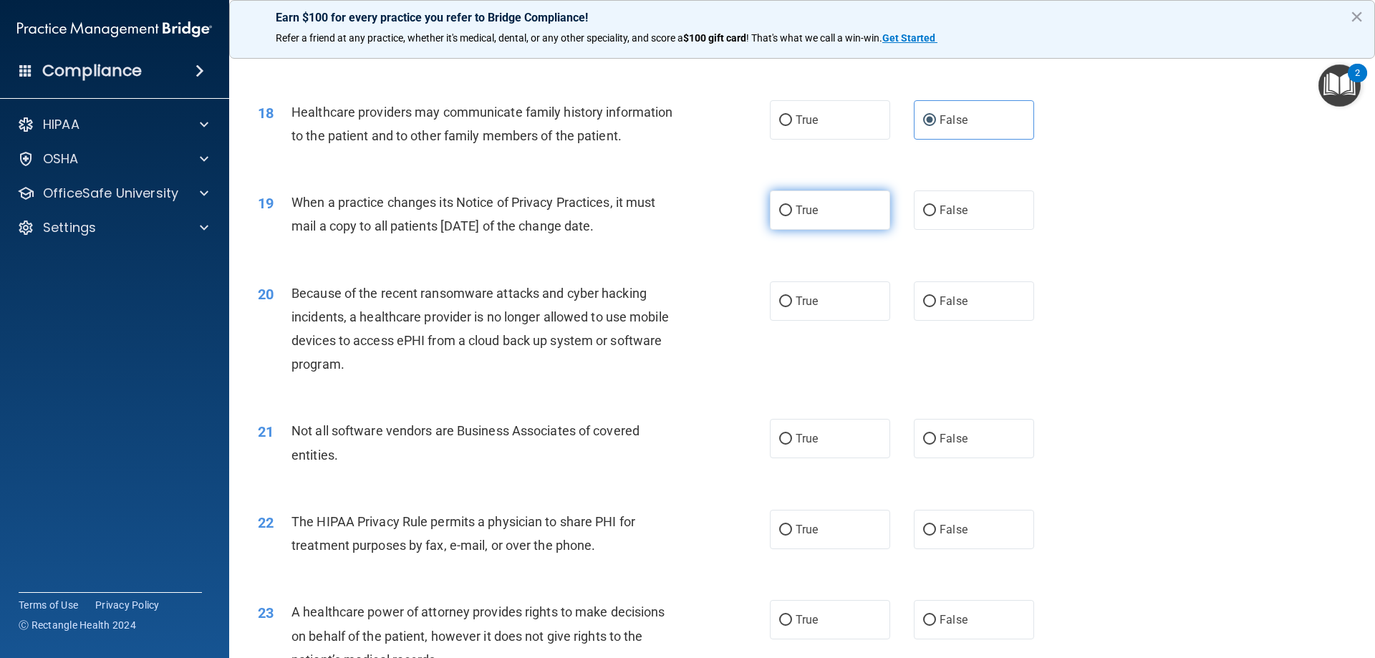
radio input "true"
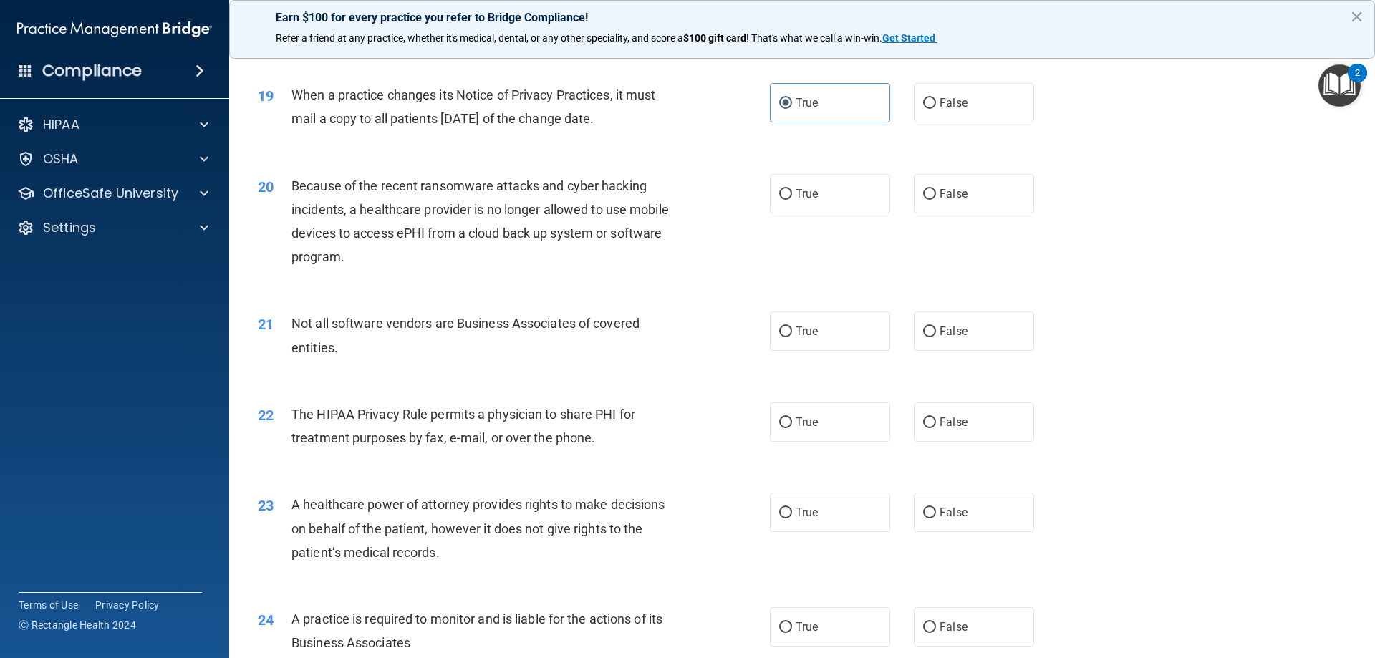
scroll to position [2005, 0]
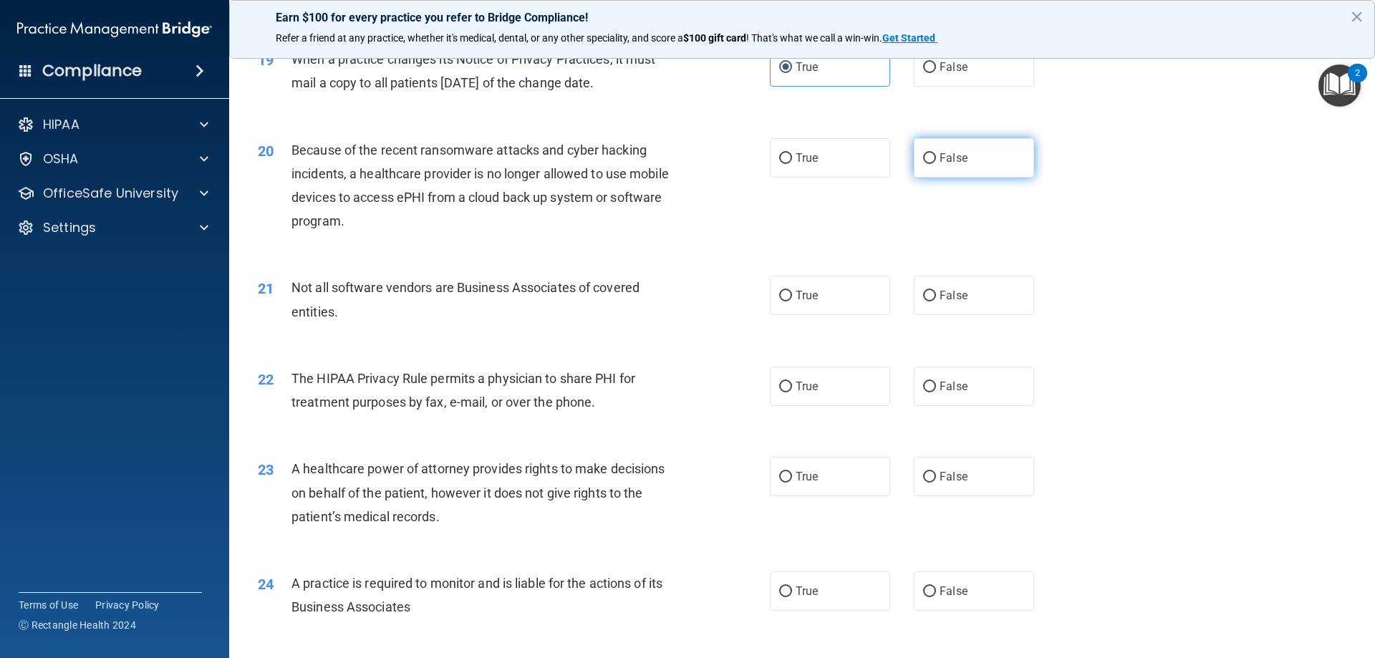
click at [992, 165] on label "False" at bounding box center [974, 157] width 120 height 39
click at [936, 164] on input "False" at bounding box center [929, 158] width 13 height 11
radio input "true"
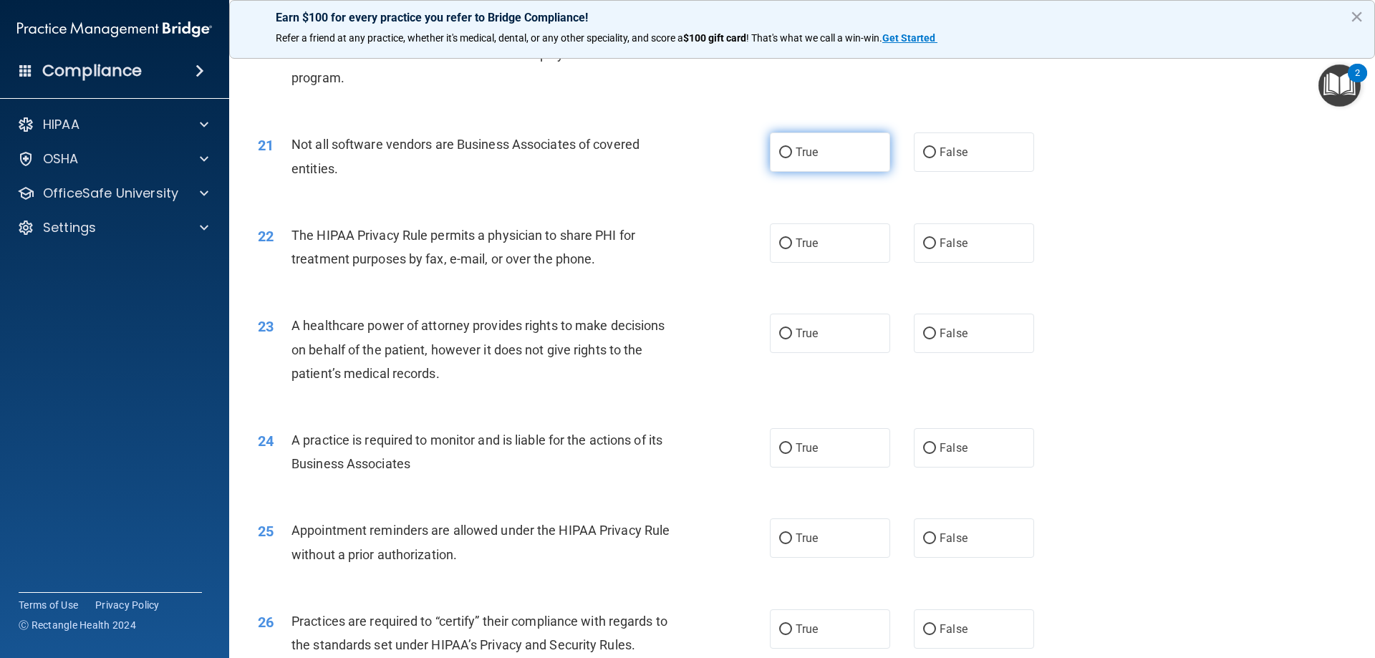
click at [861, 160] on label "True" at bounding box center [830, 151] width 120 height 39
click at [792, 158] on input "True" at bounding box center [785, 152] width 13 height 11
radio input "true"
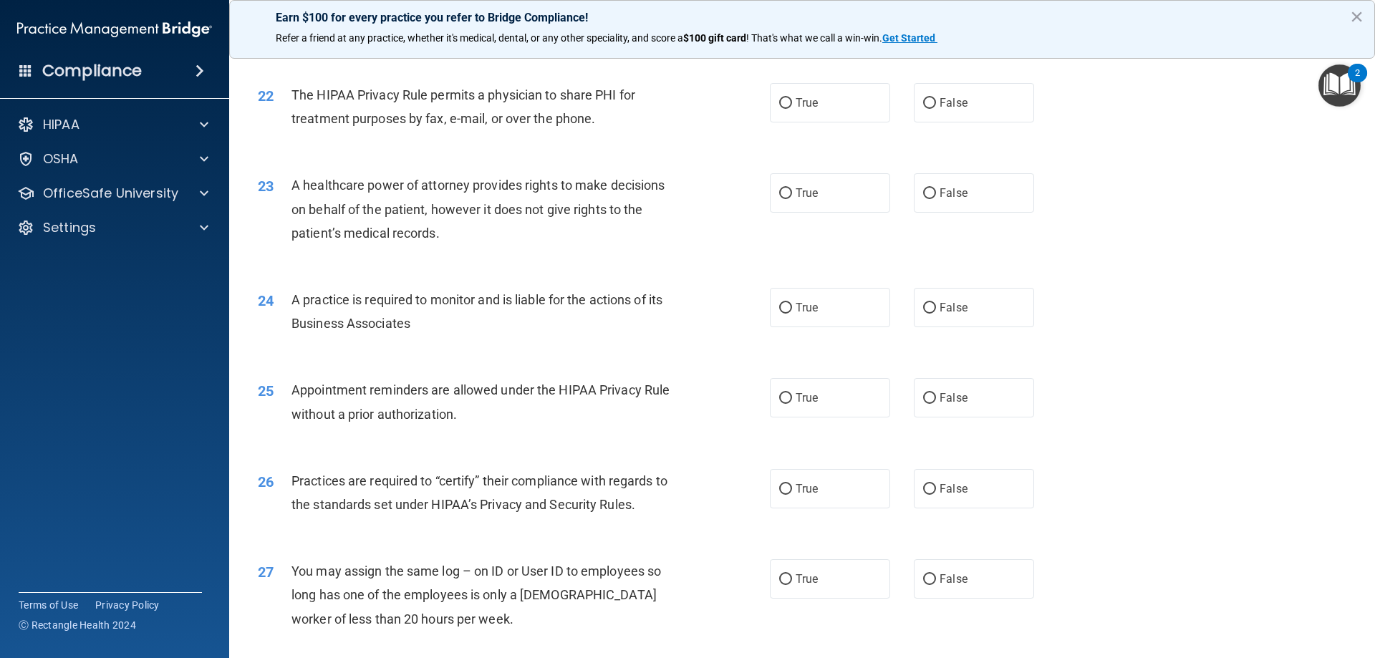
scroll to position [2291, 0]
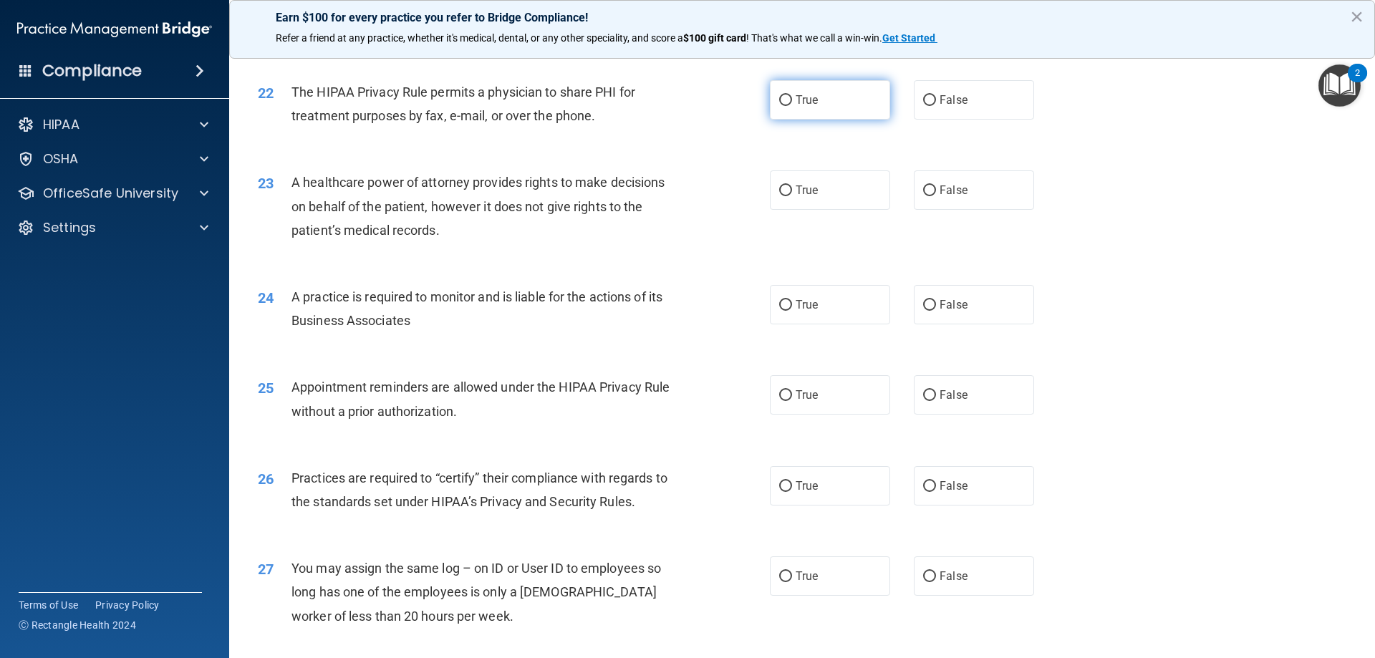
click at [780, 105] on input "True" at bounding box center [785, 100] width 13 height 11
radio input "true"
click at [914, 205] on label "False" at bounding box center [974, 189] width 120 height 39
click at [923, 196] on input "False" at bounding box center [929, 190] width 13 height 11
radio input "true"
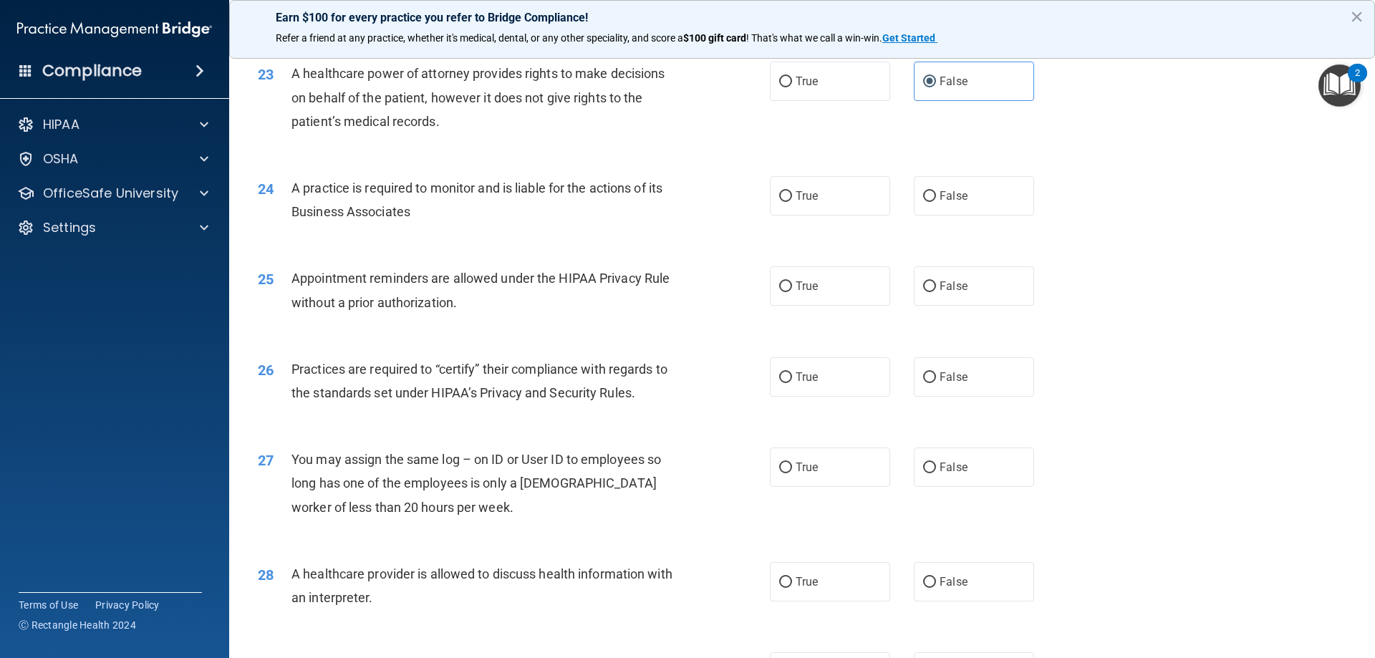
scroll to position [2434, 0]
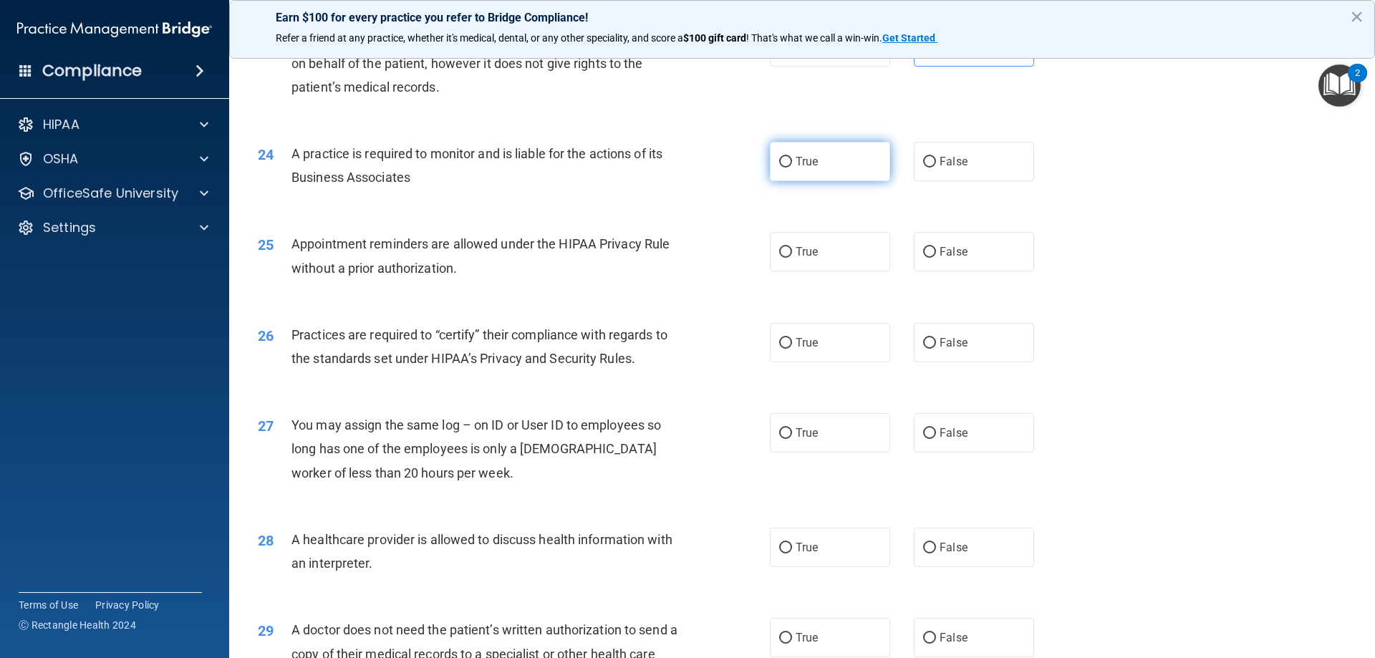
click at [835, 171] on label "True" at bounding box center [830, 161] width 120 height 39
click at [792, 168] on input "True" at bounding box center [785, 162] width 13 height 11
radio input "true"
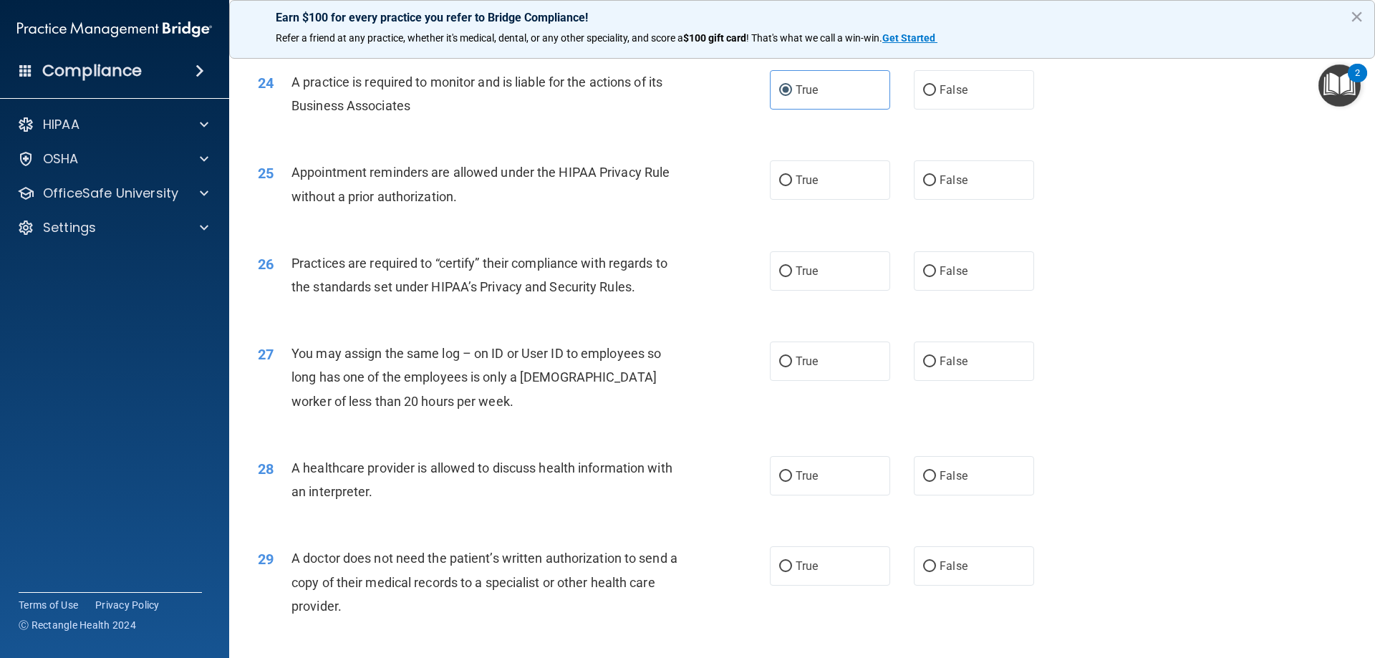
scroll to position [2577, 0]
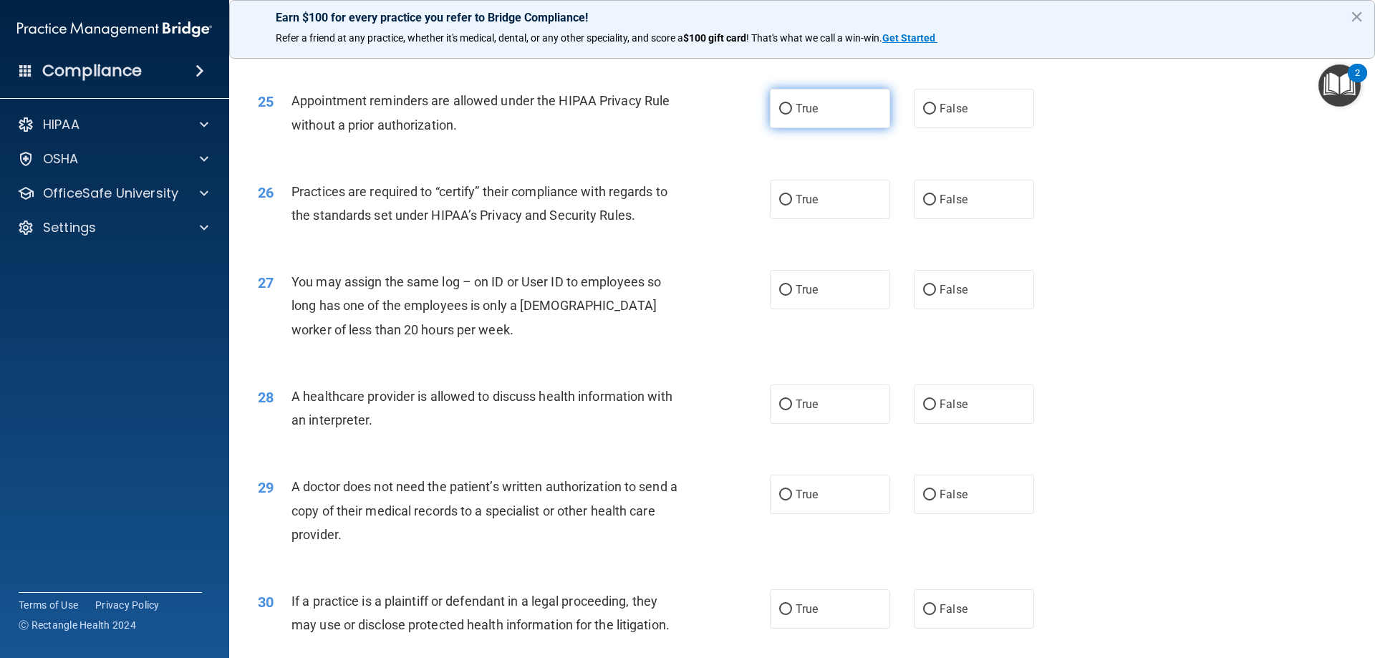
click at [790, 116] on label "True" at bounding box center [830, 108] width 120 height 39
click at [790, 115] on input "True" at bounding box center [785, 109] width 13 height 11
radio input "true"
click at [822, 212] on label "True" at bounding box center [830, 199] width 120 height 39
click at [792, 205] on input "True" at bounding box center [785, 200] width 13 height 11
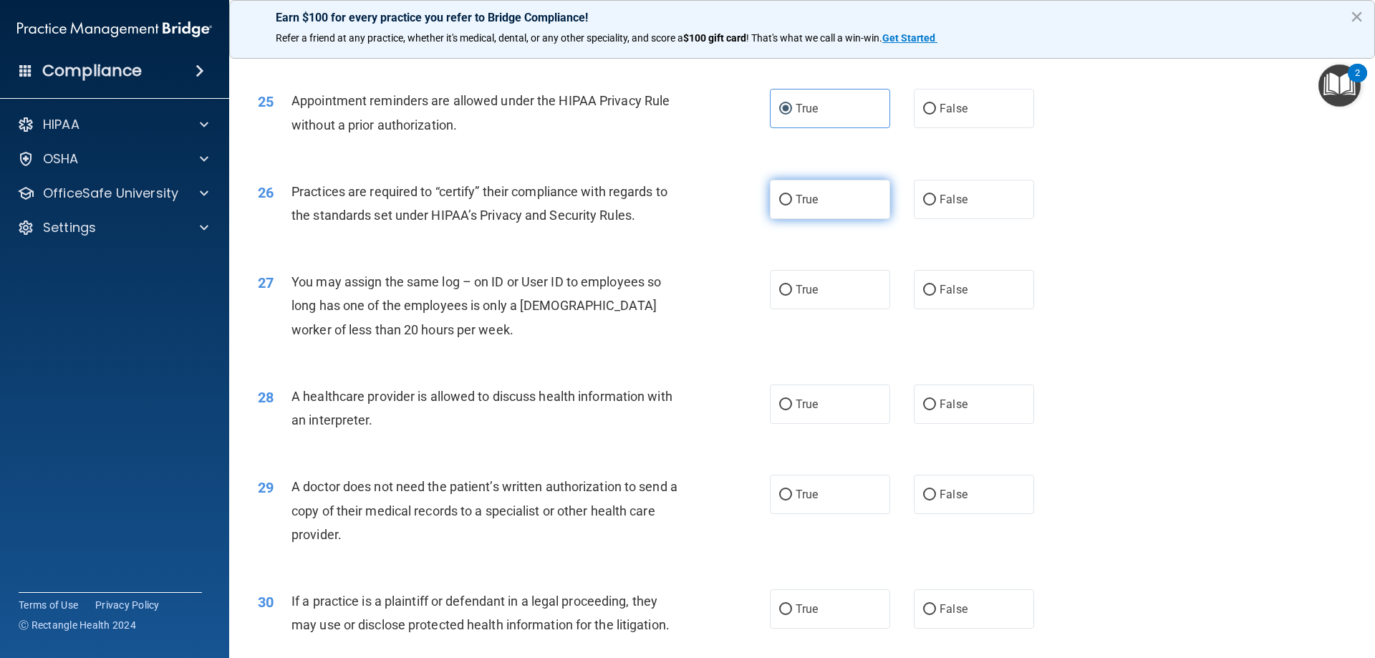
radio input "true"
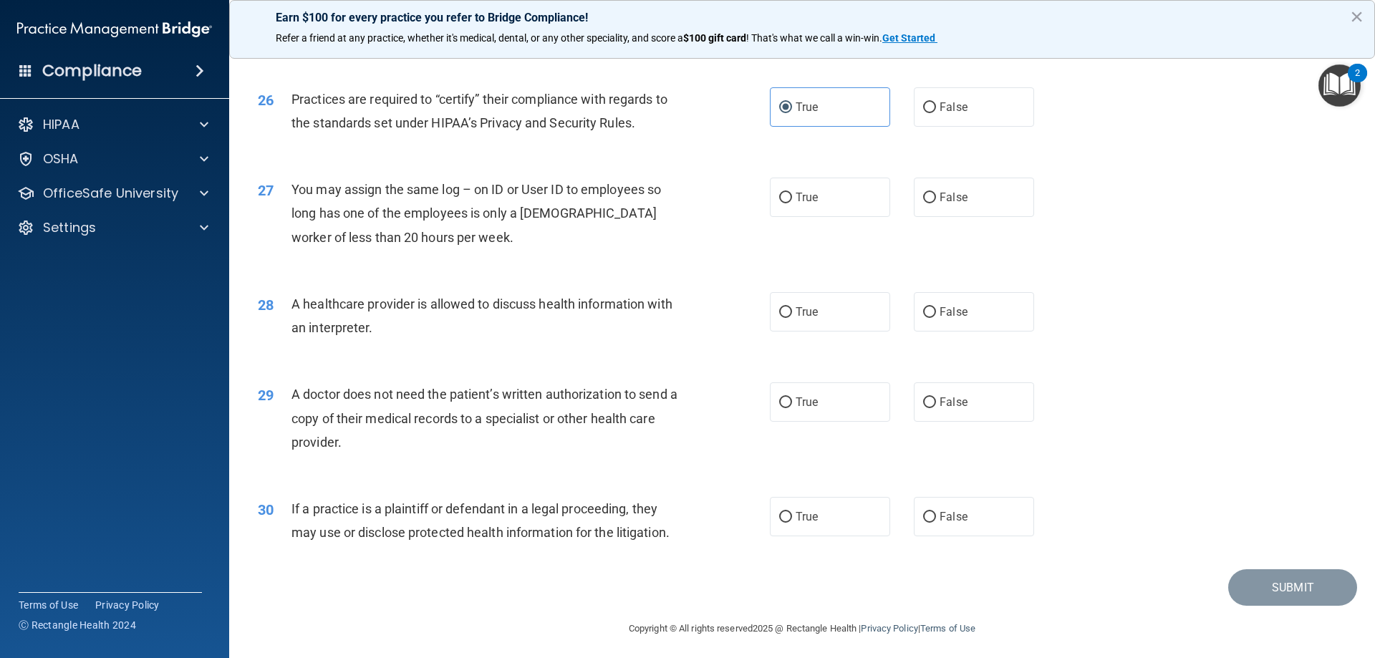
scroll to position [2675, 0]
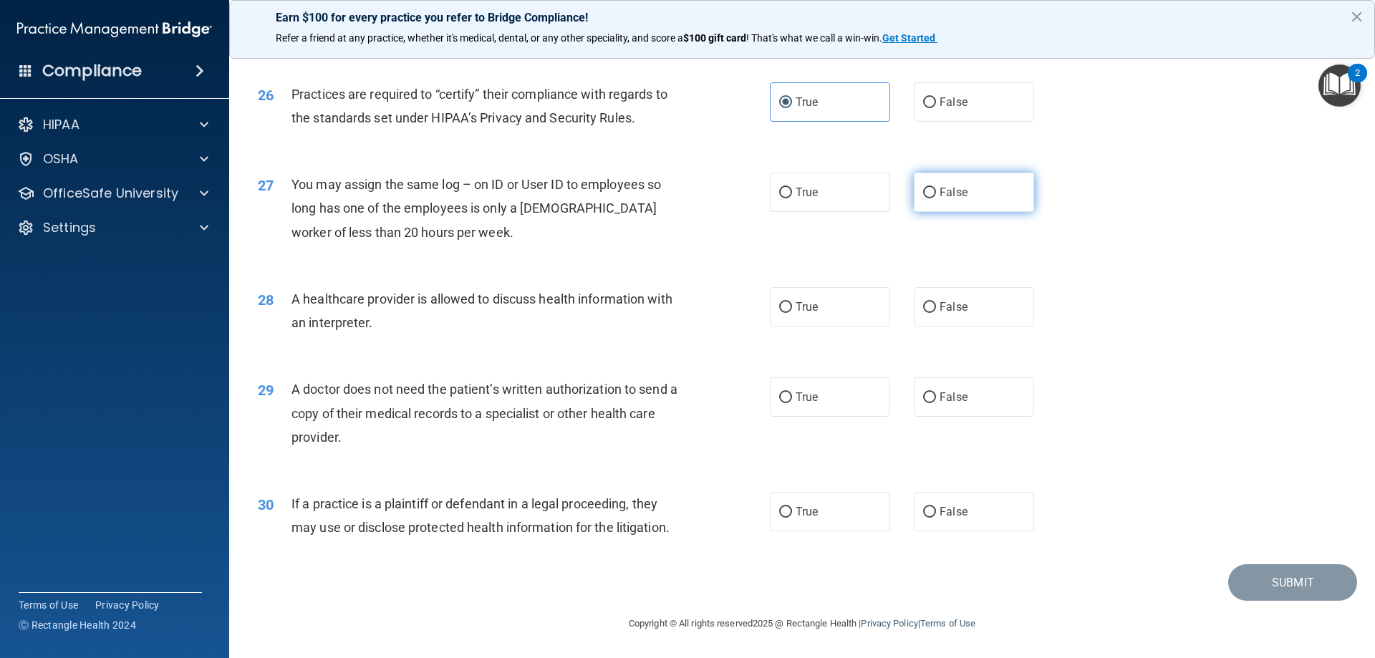
click at [939, 185] on span "False" at bounding box center [953, 192] width 28 height 14
click at [936, 188] on input "False" at bounding box center [929, 193] width 13 height 11
radio input "true"
click at [872, 320] on label "True" at bounding box center [830, 306] width 120 height 39
click at [792, 313] on input "True" at bounding box center [785, 307] width 13 height 11
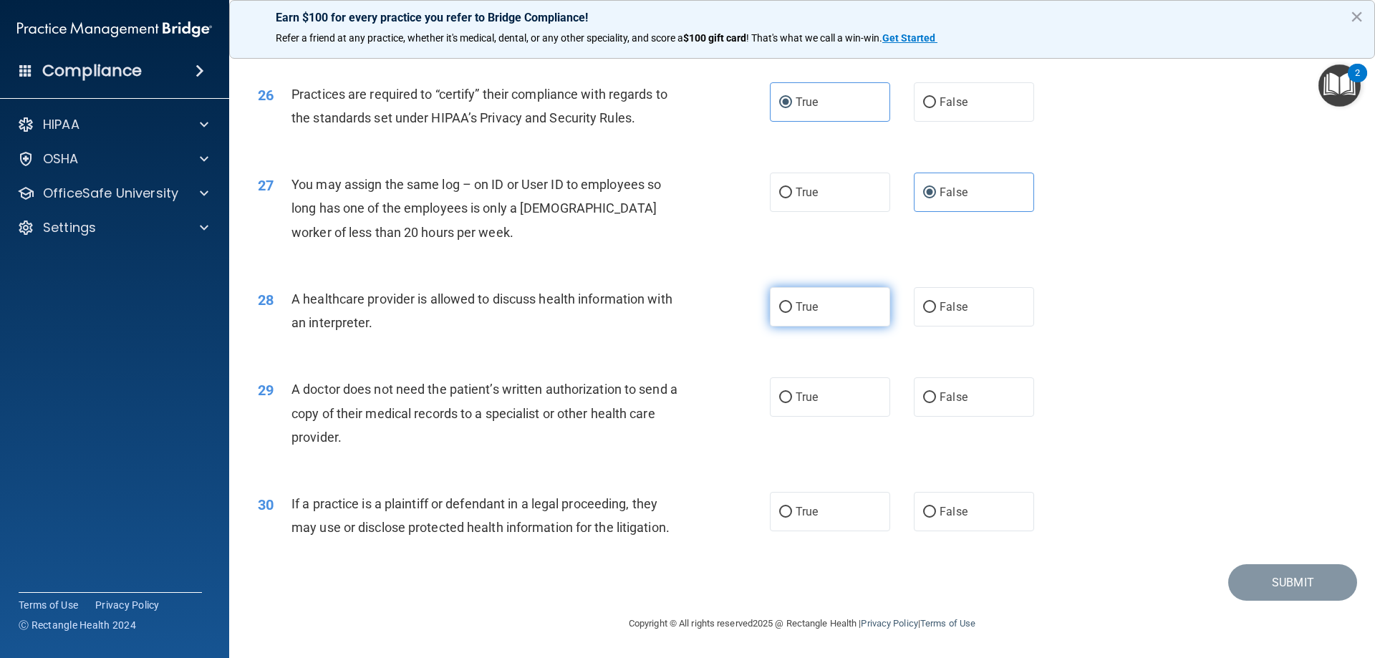
radio input "true"
click at [968, 311] on label "False" at bounding box center [974, 306] width 120 height 39
click at [936, 311] on input "False" at bounding box center [929, 307] width 13 height 11
radio input "true"
drag, startPoint x: 809, startPoint y: 318, endPoint x: 805, endPoint y: 328, distance: 10.9
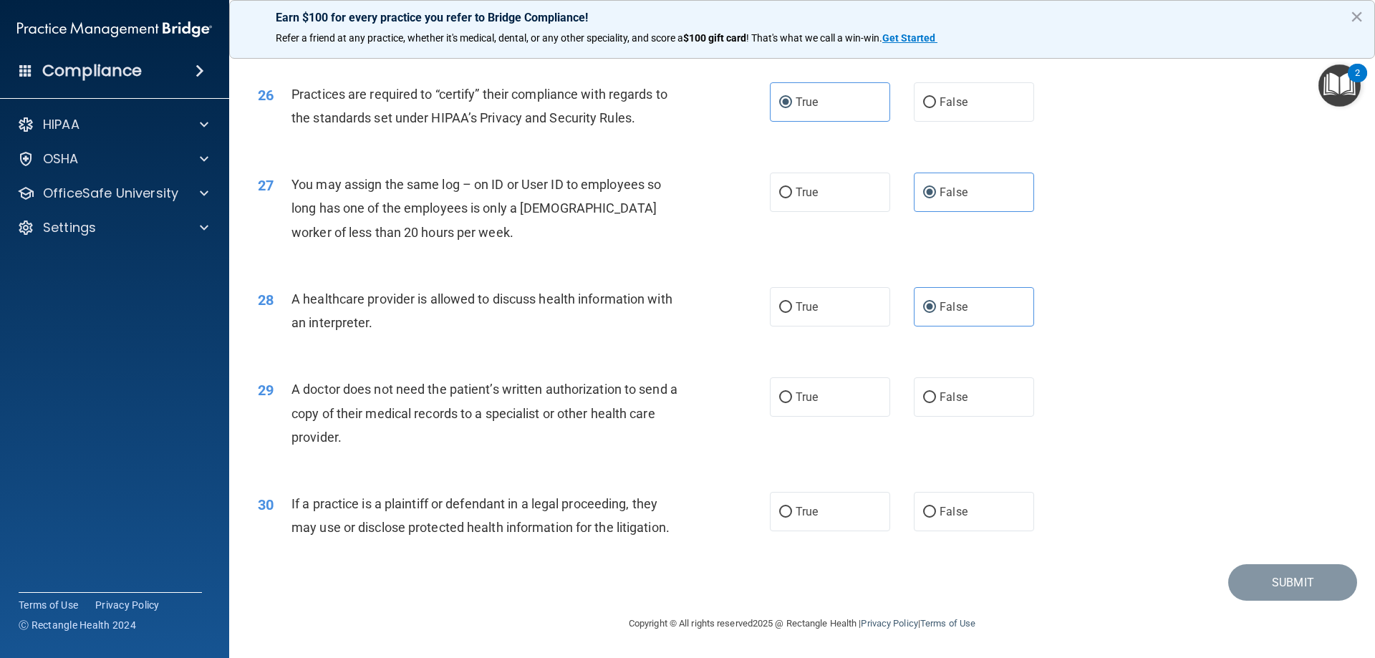
click at [810, 318] on label "True" at bounding box center [830, 306] width 120 height 39
click at [792, 313] on input "True" at bounding box center [785, 307] width 13 height 11
radio input "true"
radio input "false"
click at [939, 398] on span "False" at bounding box center [953, 397] width 28 height 14
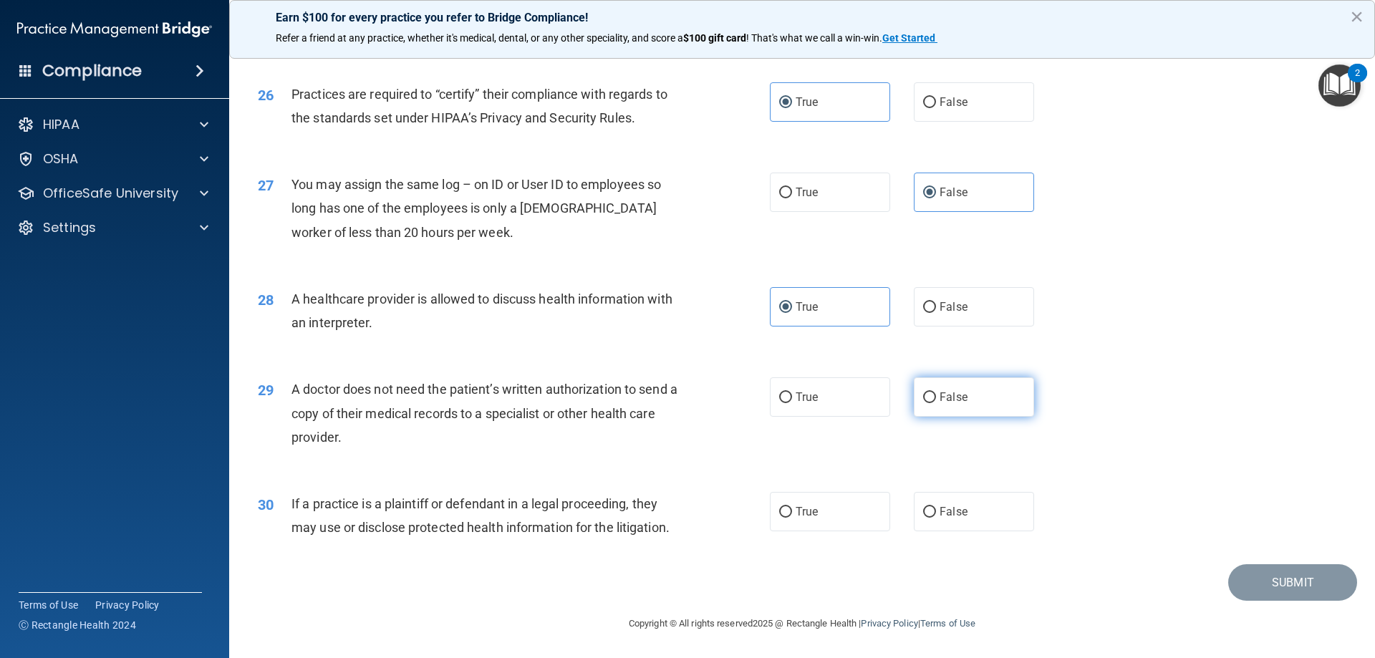
click at [936, 398] on input "False" at bounding box center [929, 397] width 13 height 11
radio input "true"
click at [941, 511] on span "False" at bounding box center [953, 512] width 28 height 14
click at [936, 511] on input "False" at bounding box center [929, 512] width 13 height 11
radio input "true"
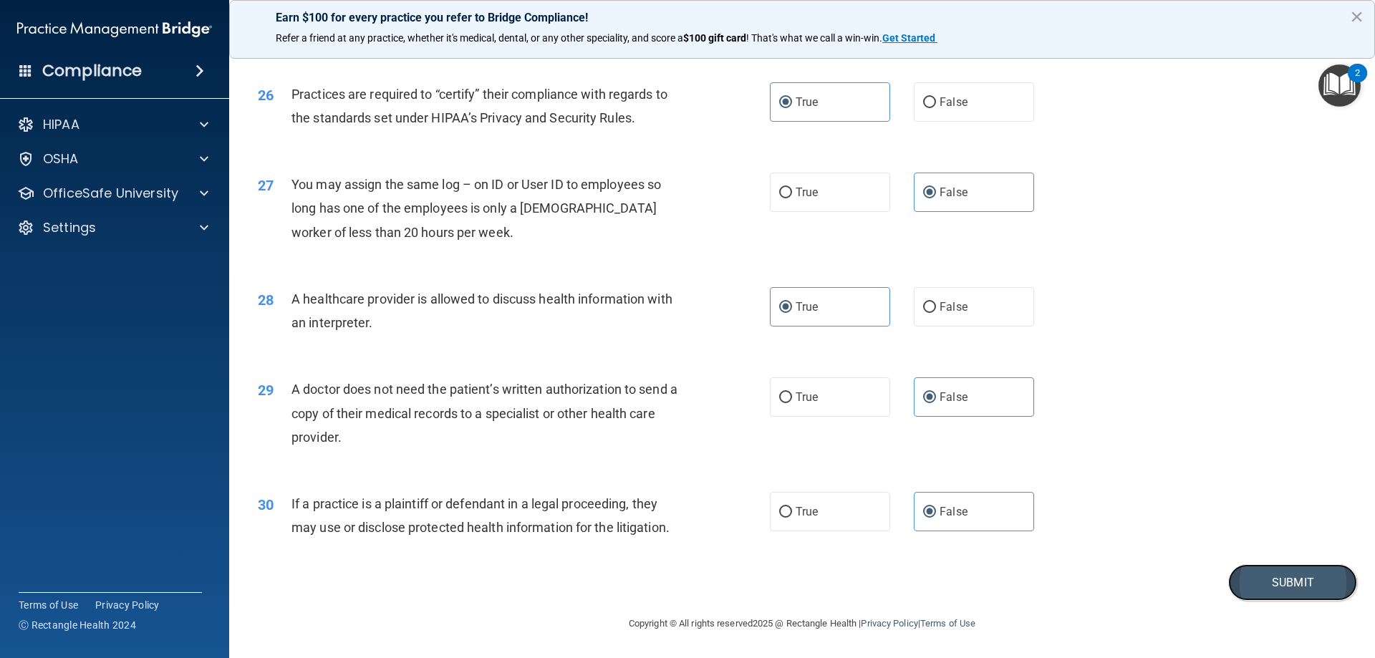
click at [1270, 589] on button "Submit" at bounding box center [1292, 582] width 129 height 37
click at [1358, 18] on button "×" at bounding box center [1357, 16] width 14 height 23
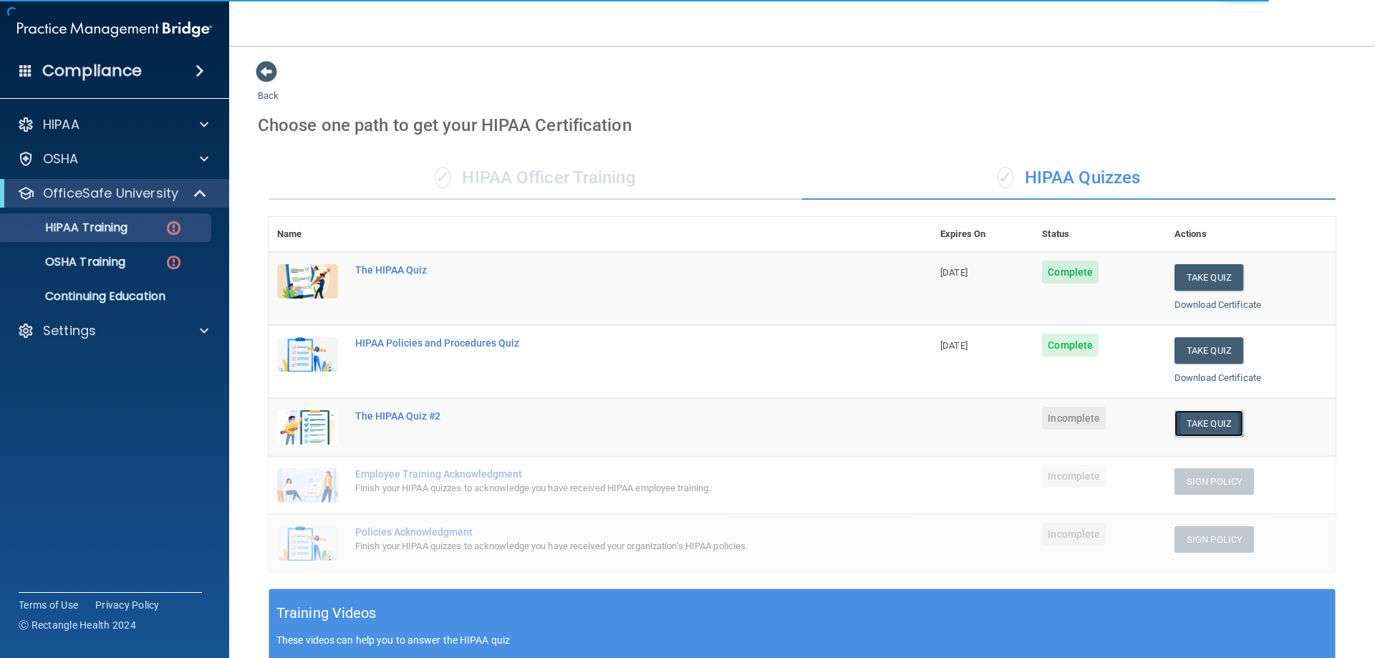
click at [1196, 425] on button "Take Quiz" at bounding box center [1208, 423] width 69 height 26
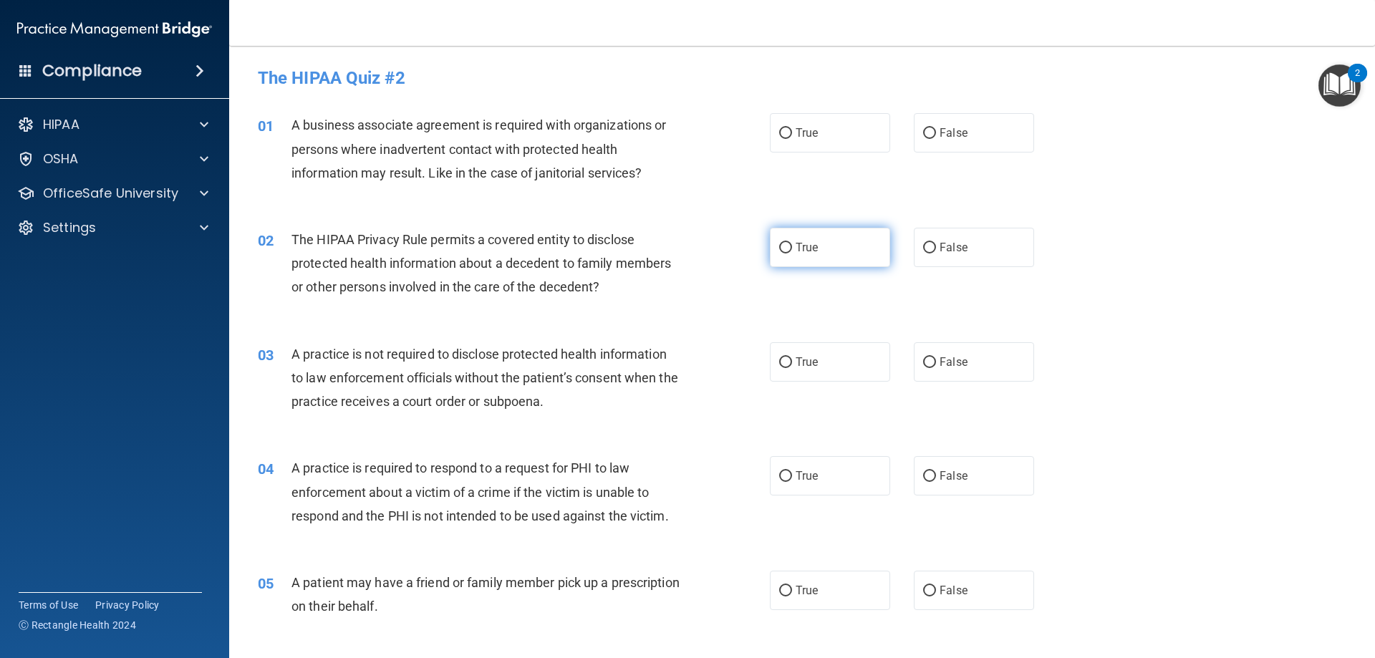
click at [795, 251] on span "True" at bounding box center [806, 248] width 22 height 14
click at [792, 251] on input "True" at bounding box center [785, 248] width 13 height 11
radio input "true"
click at [941, 135] on span "False" at bounding box center [953, 133] width 28 height 14
click at [936, 135] on input "False" at bounding box center [929, 133] width 13 height 11
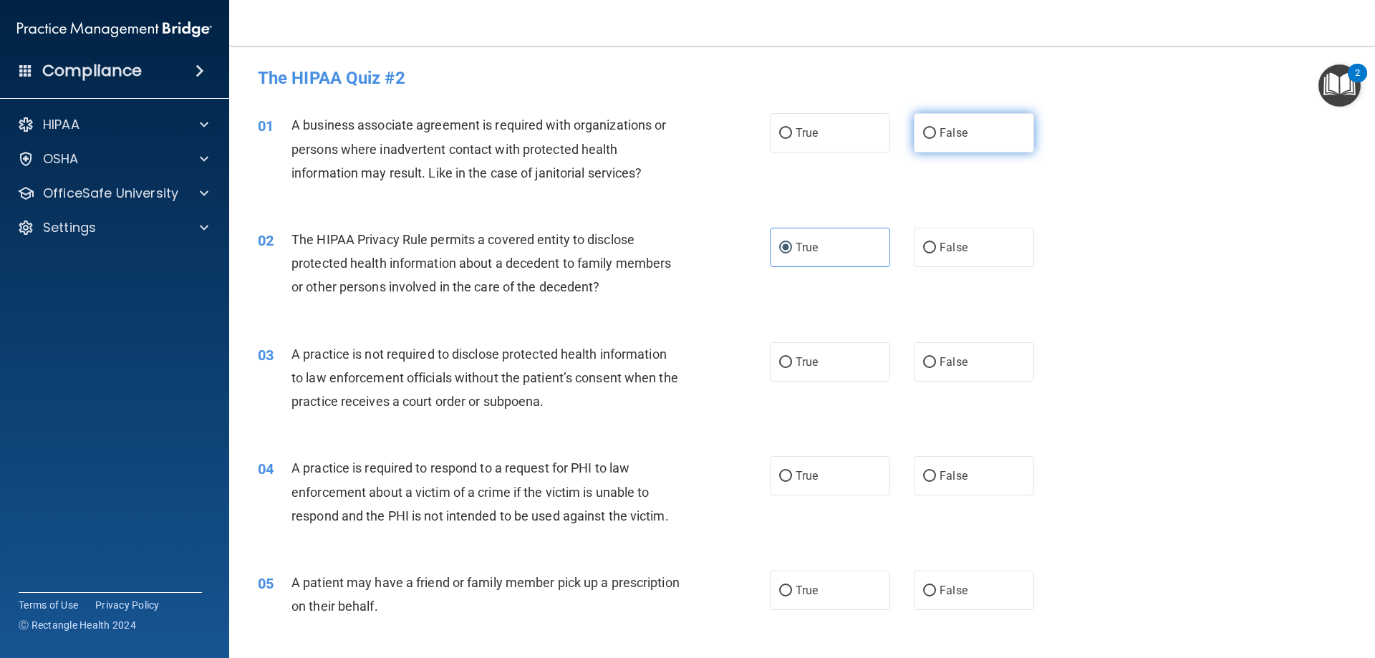
radio input "true"
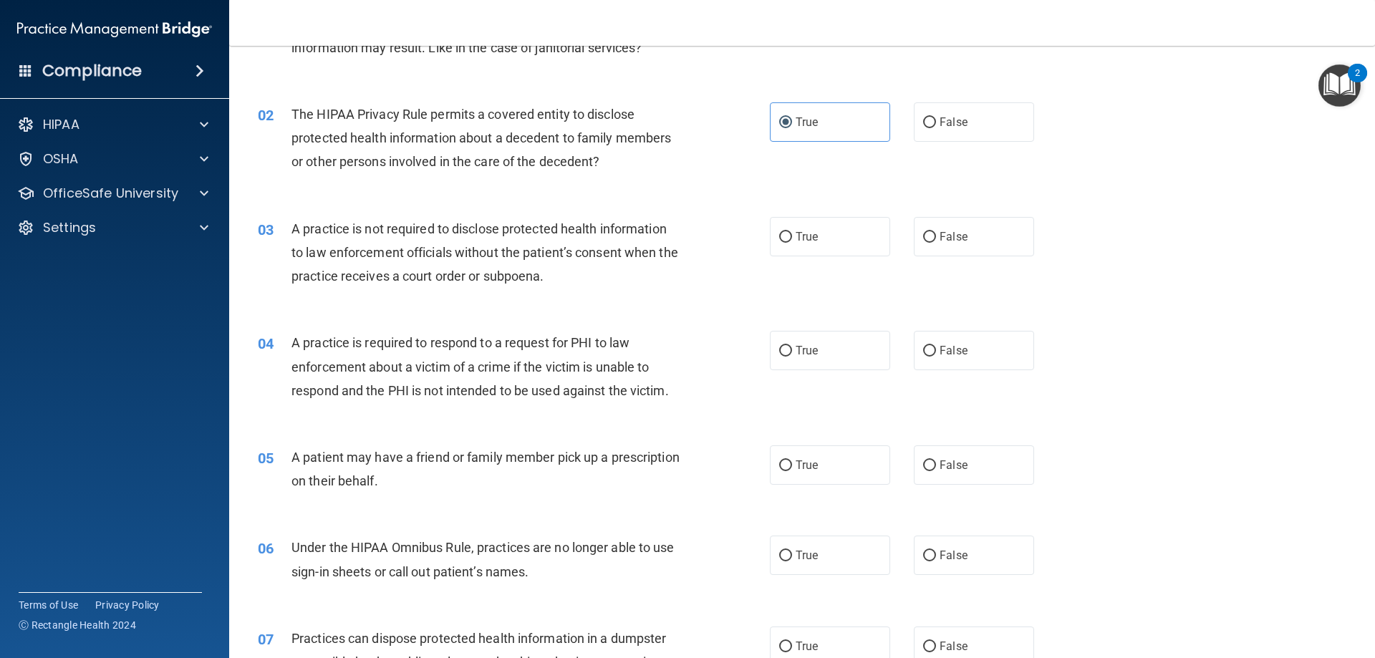
scroll to position [143, 0]
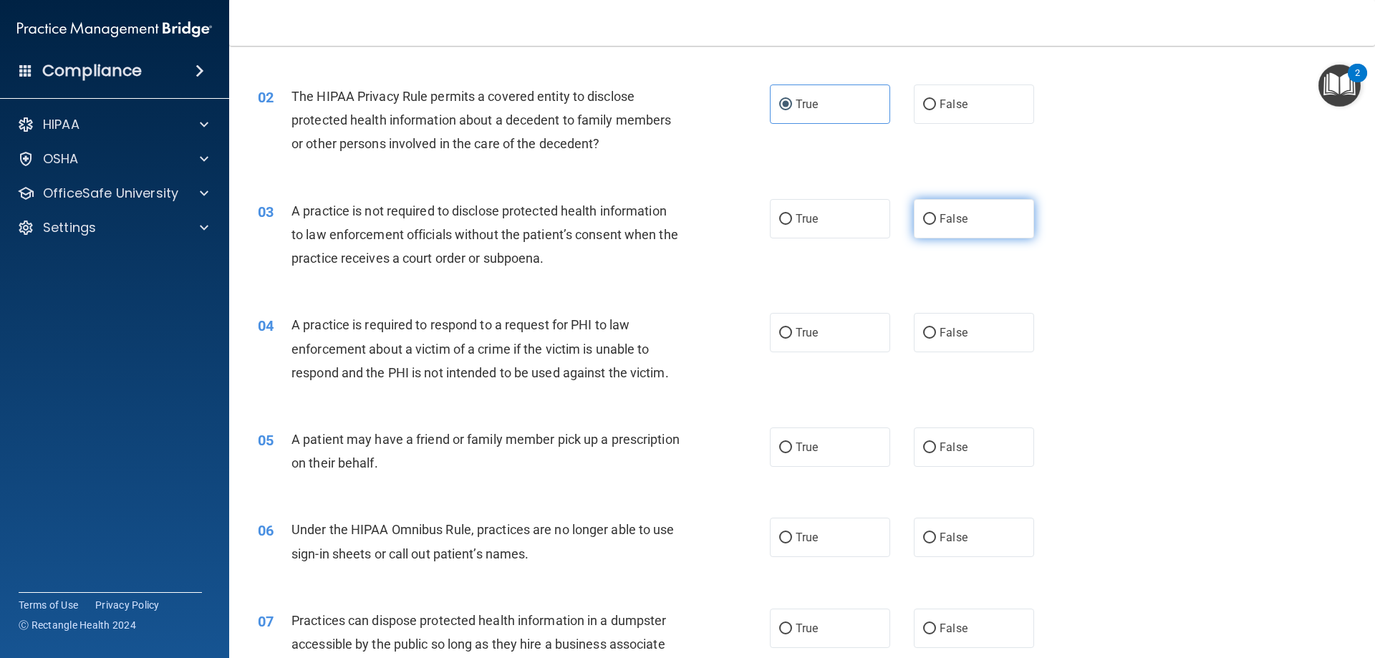
click at [939, 218] on span "False" at bounding box center [953, 219] width 28 height 14
click at [936, 218] on input "False" at bounding box center [929, 219] width 13 height 11
radio input "true"
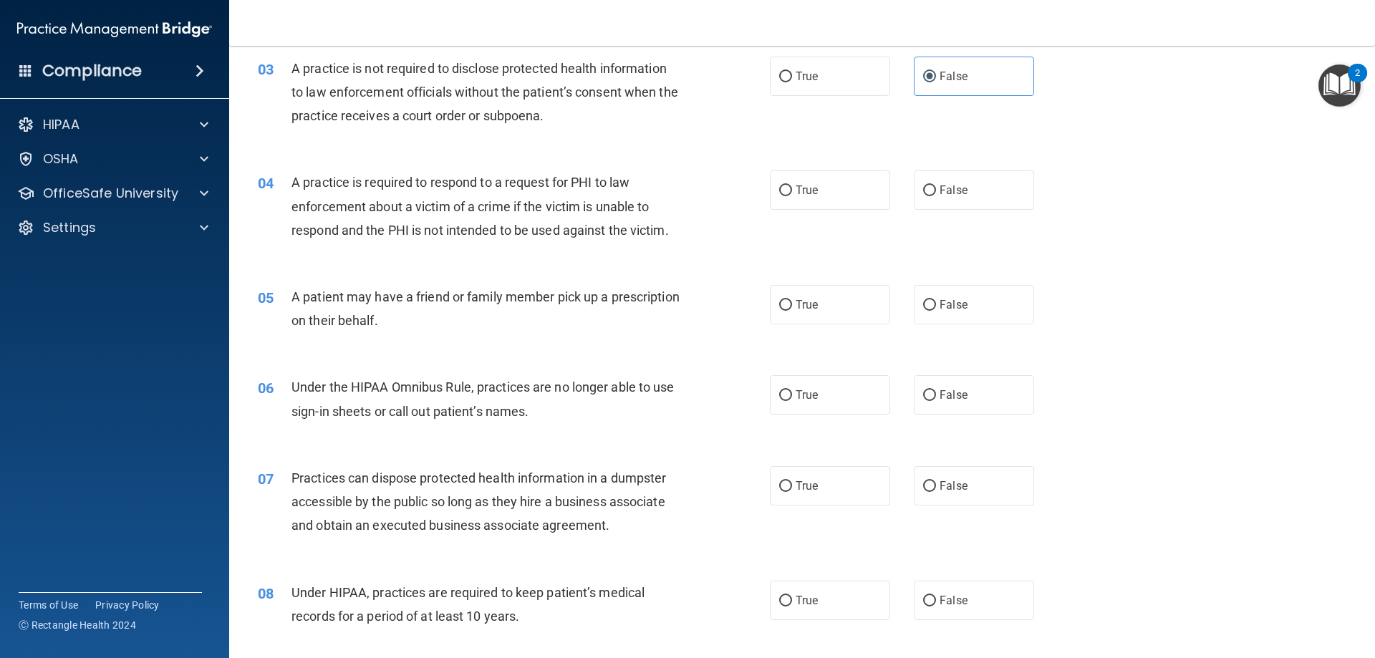
scroll to position [286, 0]
click at [923, 191] on input "False" at bounding box center [929, 190] width 13 height 11
radio input "true"
drag, startPoint x: 861, startPoint y: 312, endPoint x: 826, endPoint y: 321, distance: 35.6
click at [861, 311] on label "True" at bounding box center [830, 303] width 120 height 39
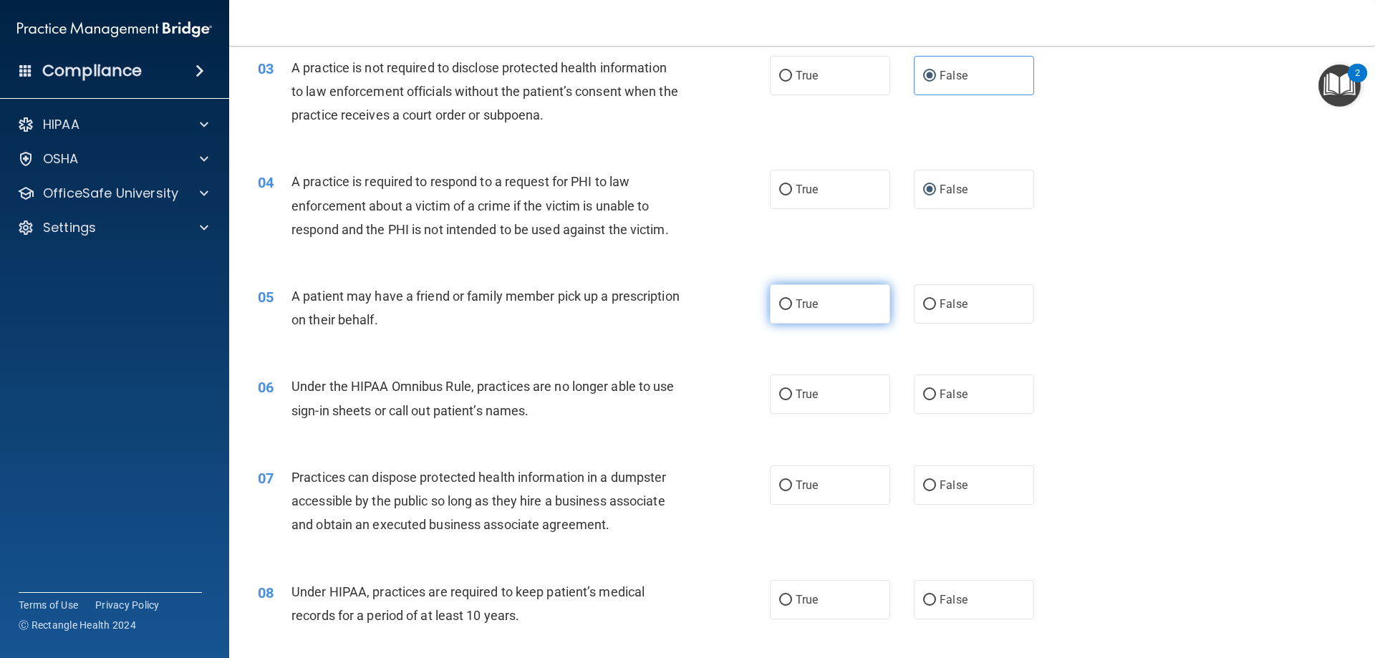
click at [792, 310] on input "True" at bounding box center [785, 304] width 13 height 11
radio input "true"
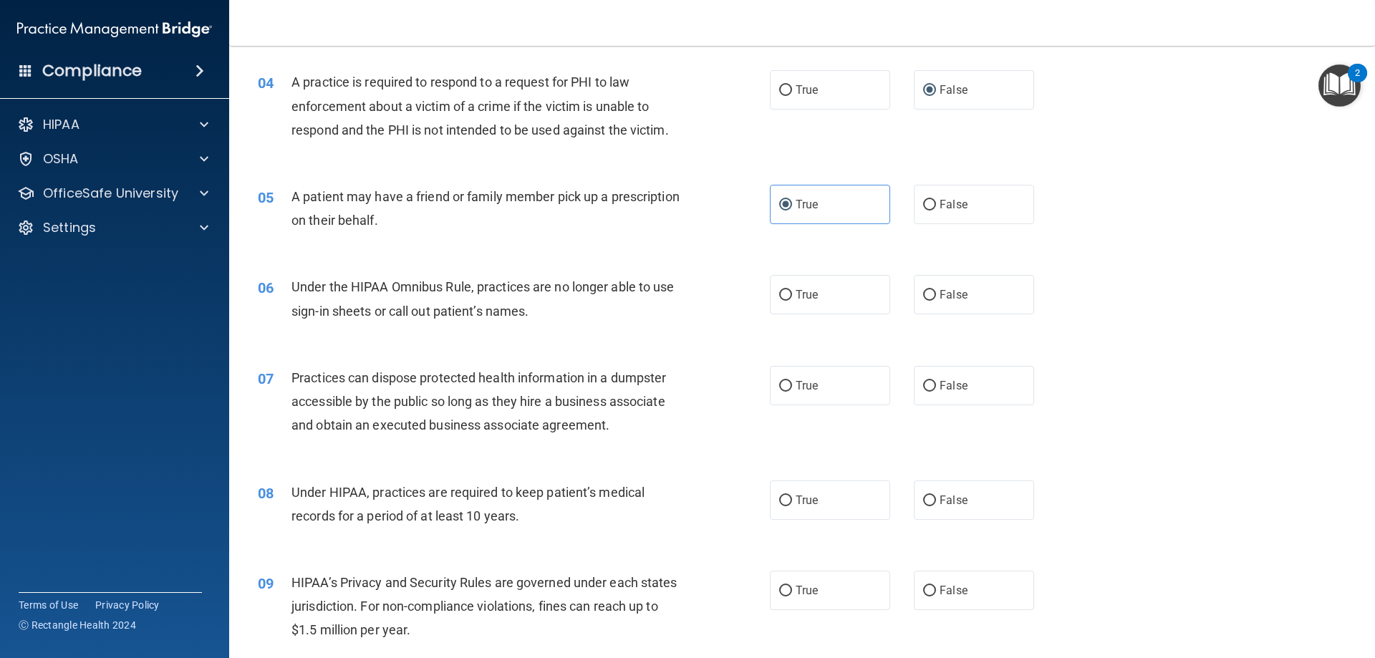
scroll to position [430, 0]
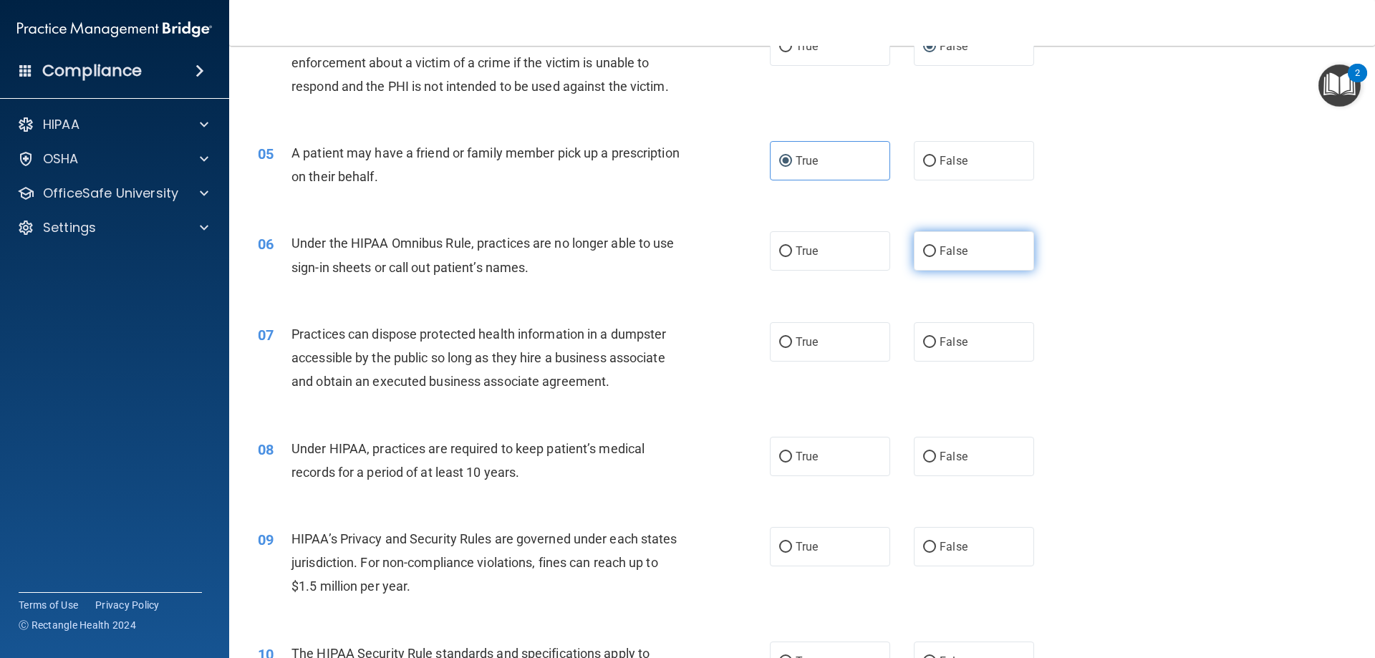
click at [932, 246] on label "False" at bounding box center [974, 250] width 120 height 39
click at [932, 246] on input "False" at bounding box center [929, 251] width 13 height 11
radio input "true"
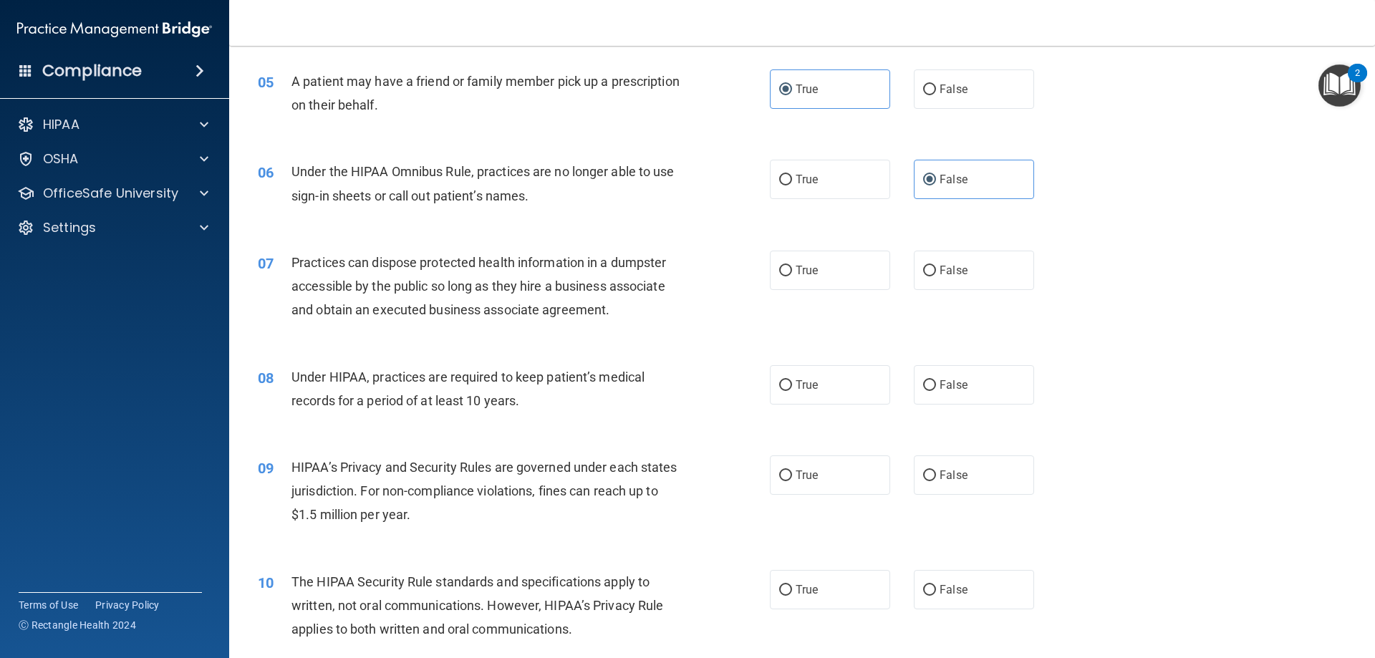
scroll to position [573, 0]
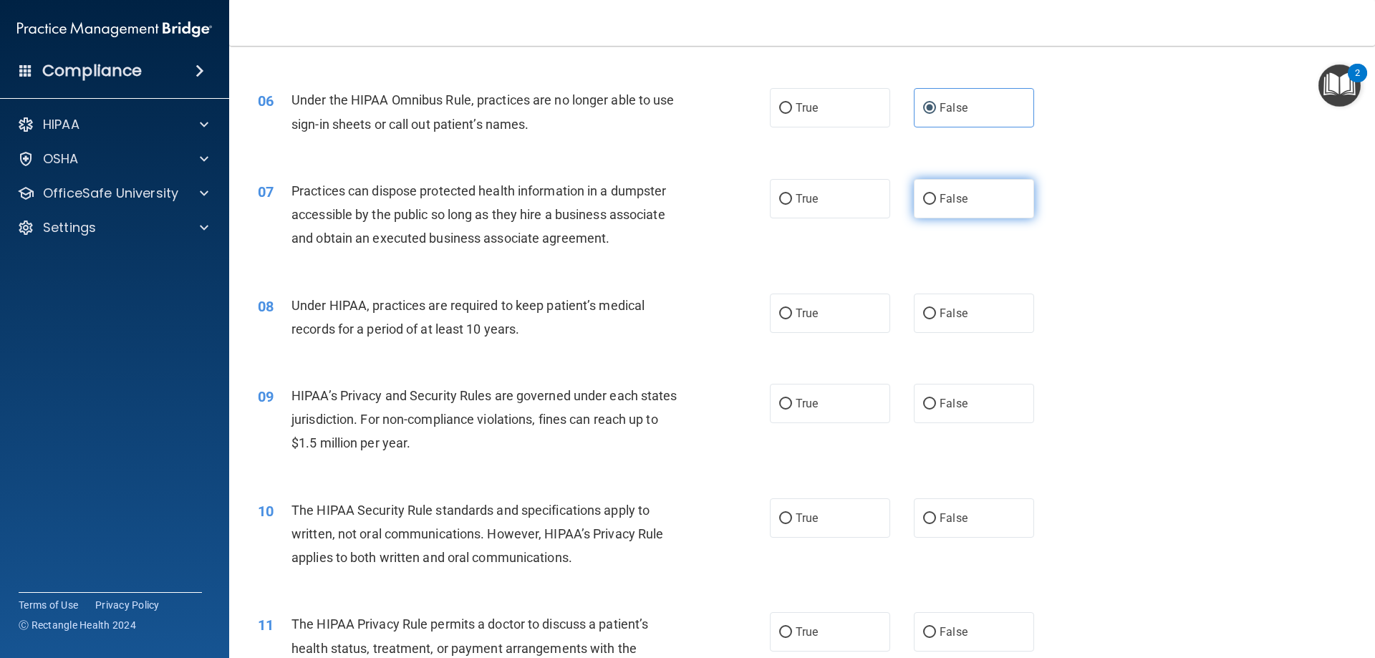
click at [955, 190] on label "False" at bounding box center [974, 198] width 120 height 39
click at [936, 194] on input "False" at bounding box center [929, 199] width 13 height 11
radio input "true"
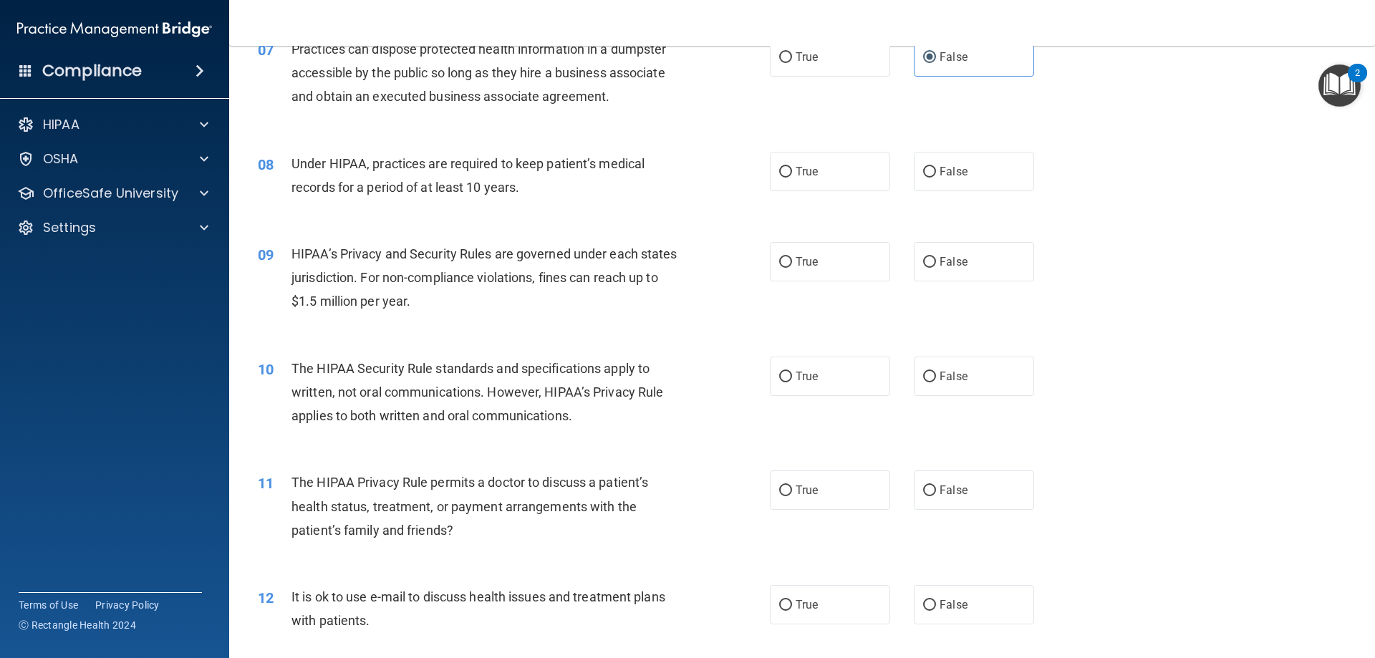
scroll to position [716, 0]
click at [784, 500] on label "True" at bounding box center [830, 488] width 120 height 39
click at [784, 495] on input "True" at bounding box center [785, 489] width 13 height 11
radio input "true"
click at [812, 384] on label "True" at bounding box center [830, 374] width 120 height 39
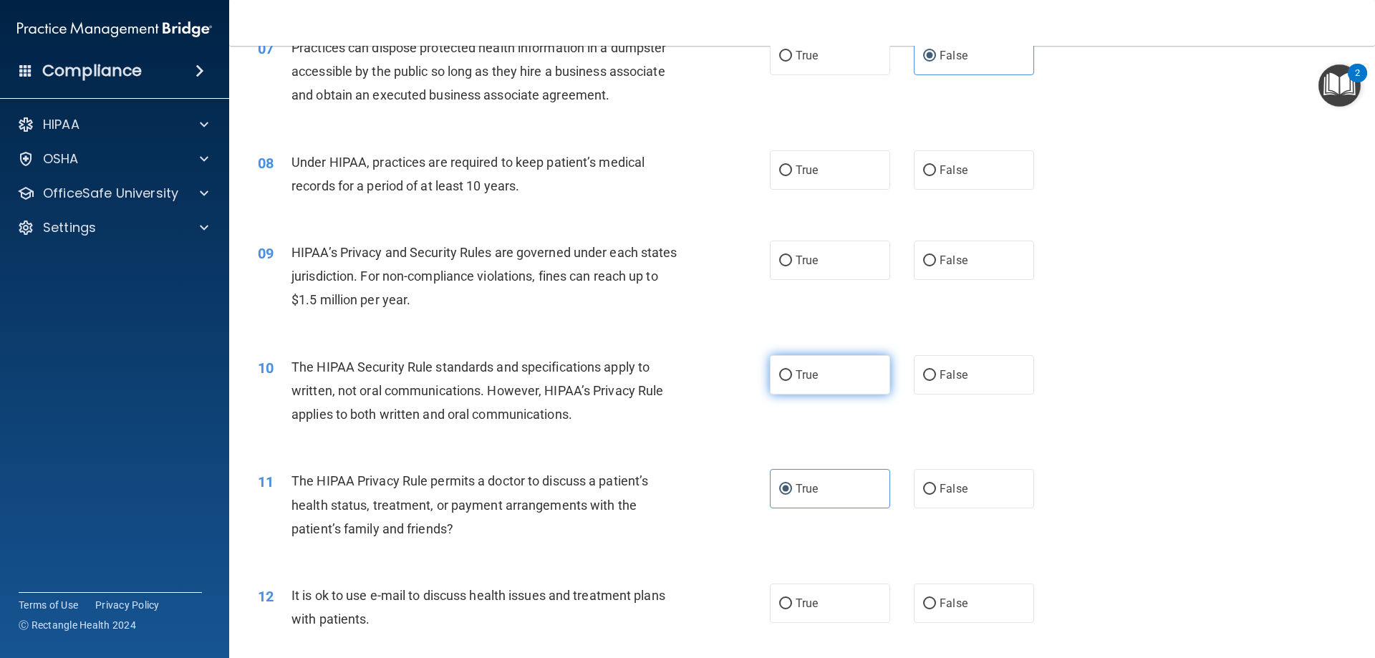
click at [792, 381] on input "True" at bounding box center [785, 375] width 13 height 11
radio input "true"
click at [964, 177] on label "False" at bounding box center [974, 169] width 120 height 39
click at [936, 176] on input "False" at bounding box center [929, 170] width 13 height 11
radio input "true"
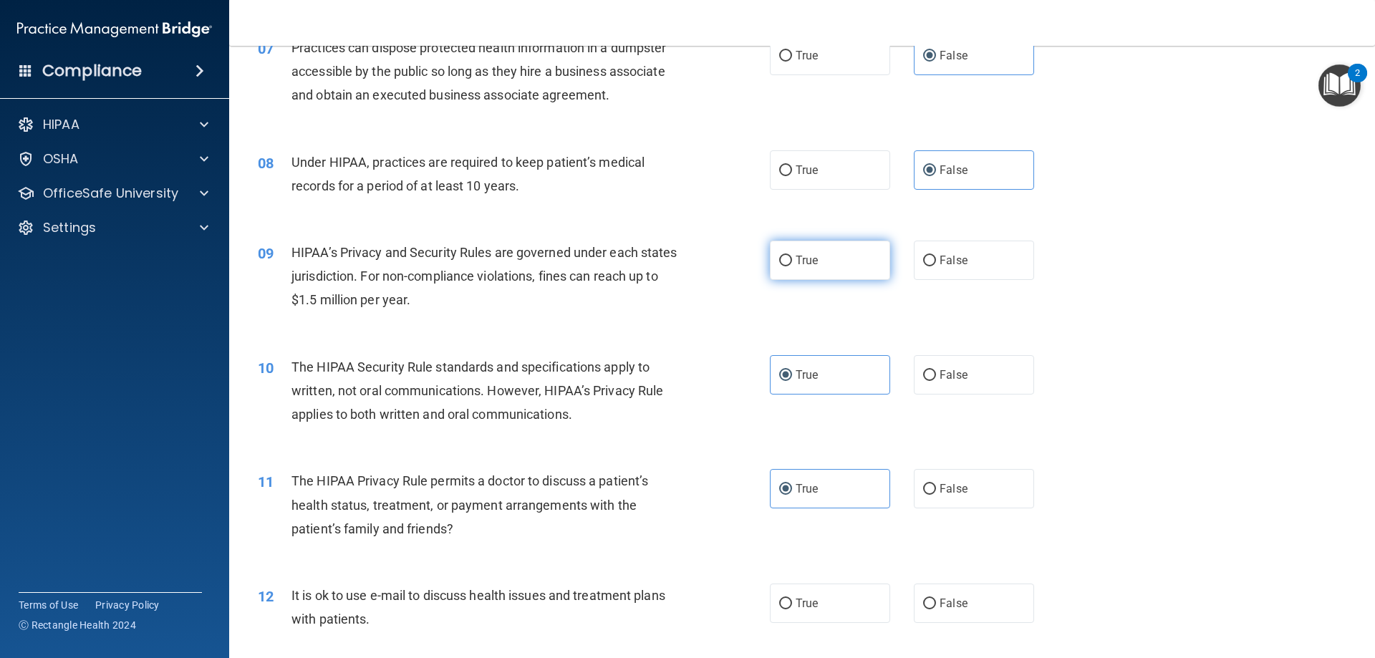
click at [803, 264] on span "True" at bounding box center [806, 260] width 22 height 14
click at [792, 264] on input "True" at bounding box center [785, 261] width 13 height 11
radio input "true"
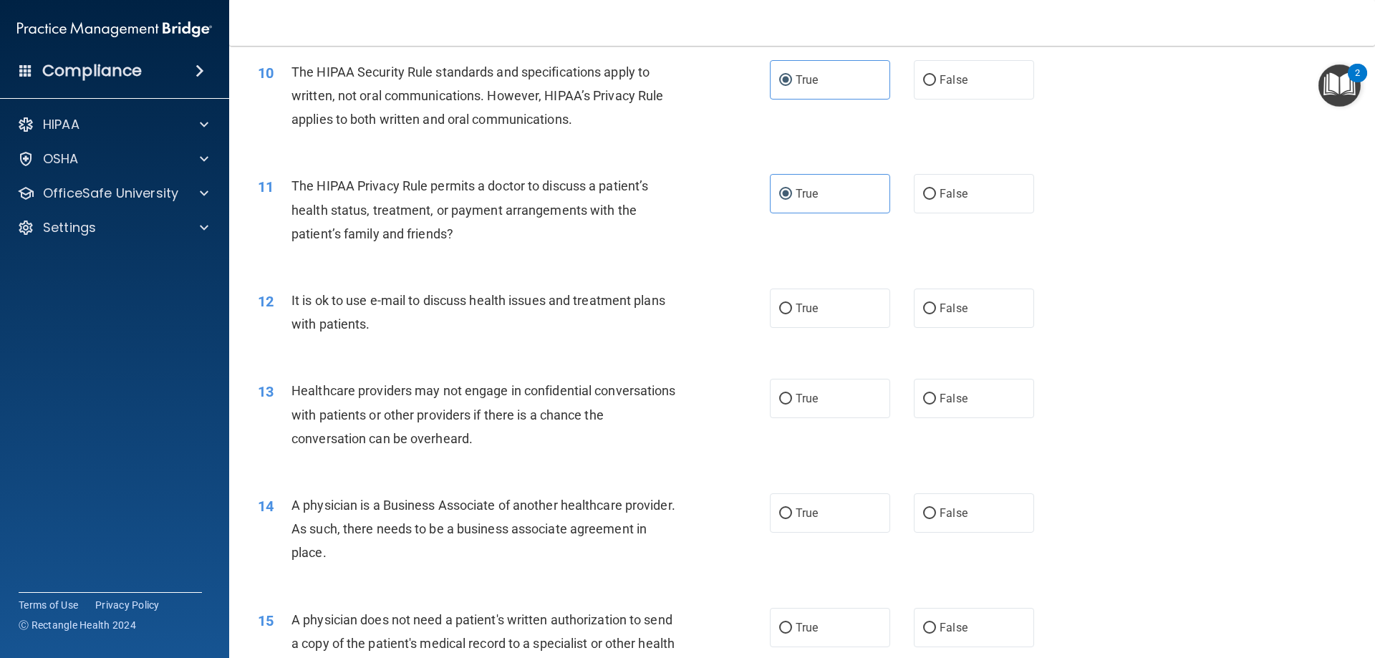
scroll to position [1074, 0]
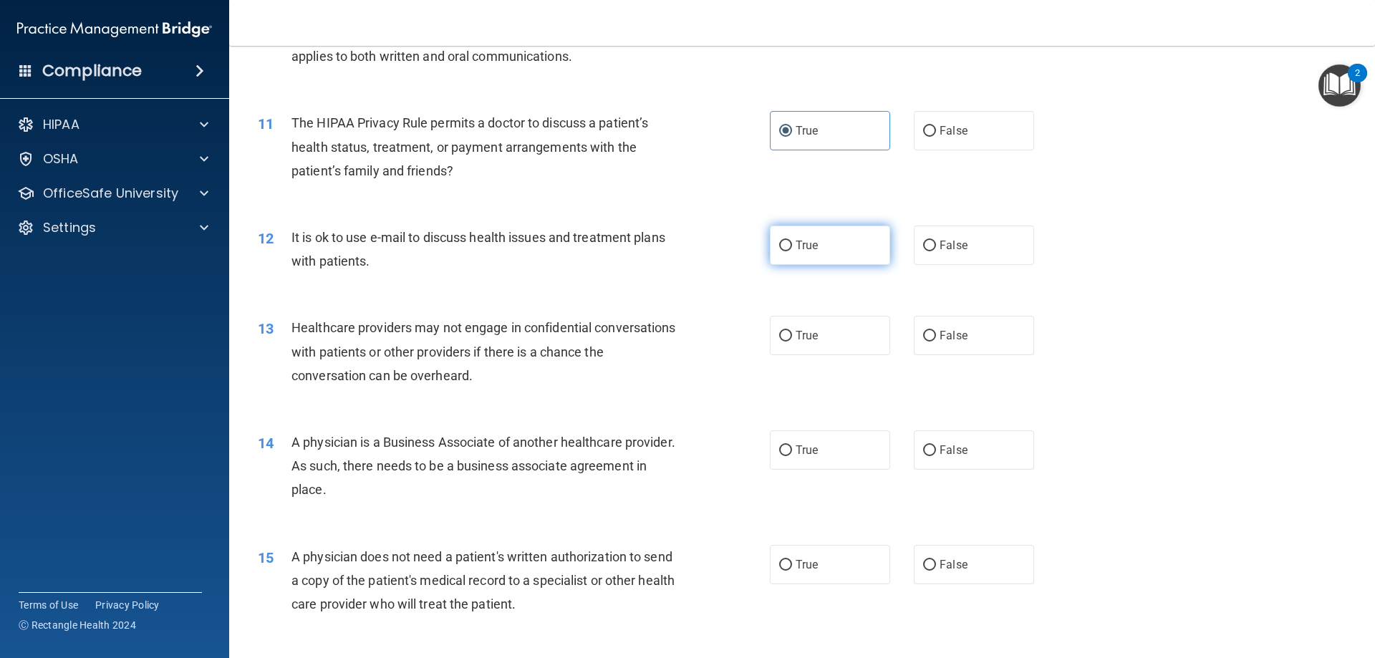
click at [862, 255] on label "True" at bounding box center [830, 245] width 120 height 39
click at [792, 251] on input "True" at bounding box center [785, 246] width 13 height 11
radio input "true"
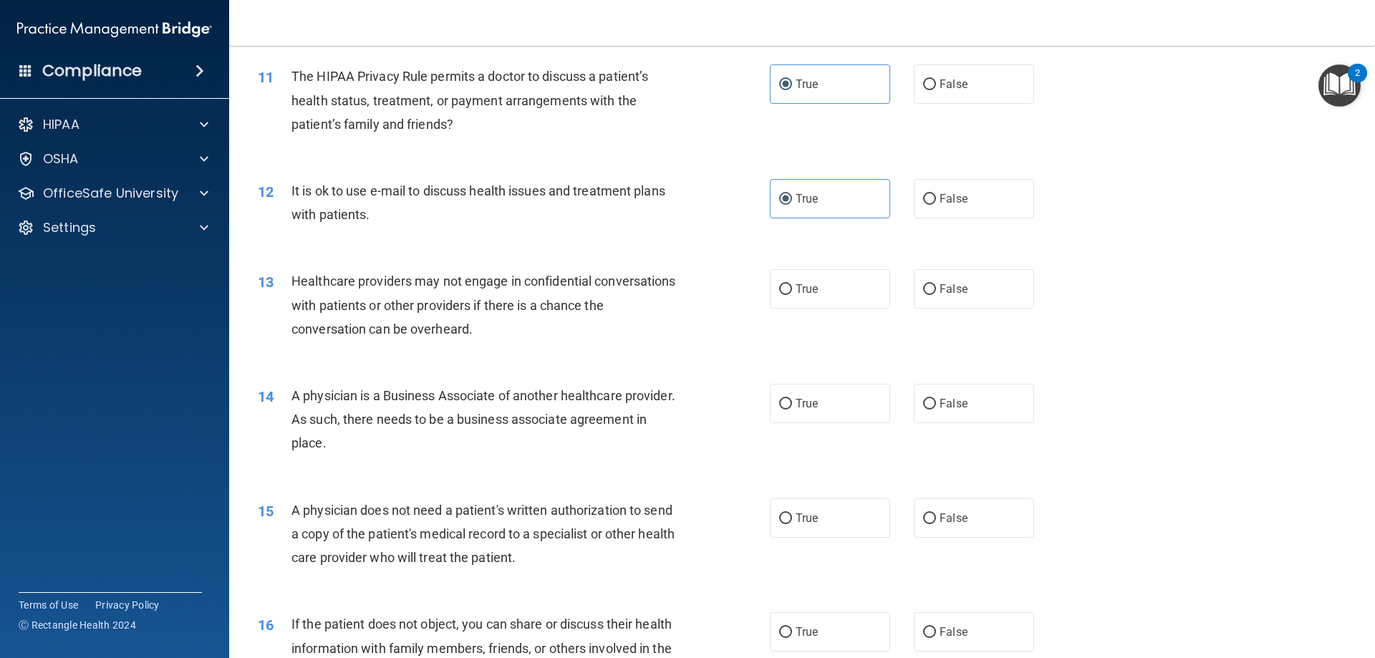
scroll to position [1146, 0]
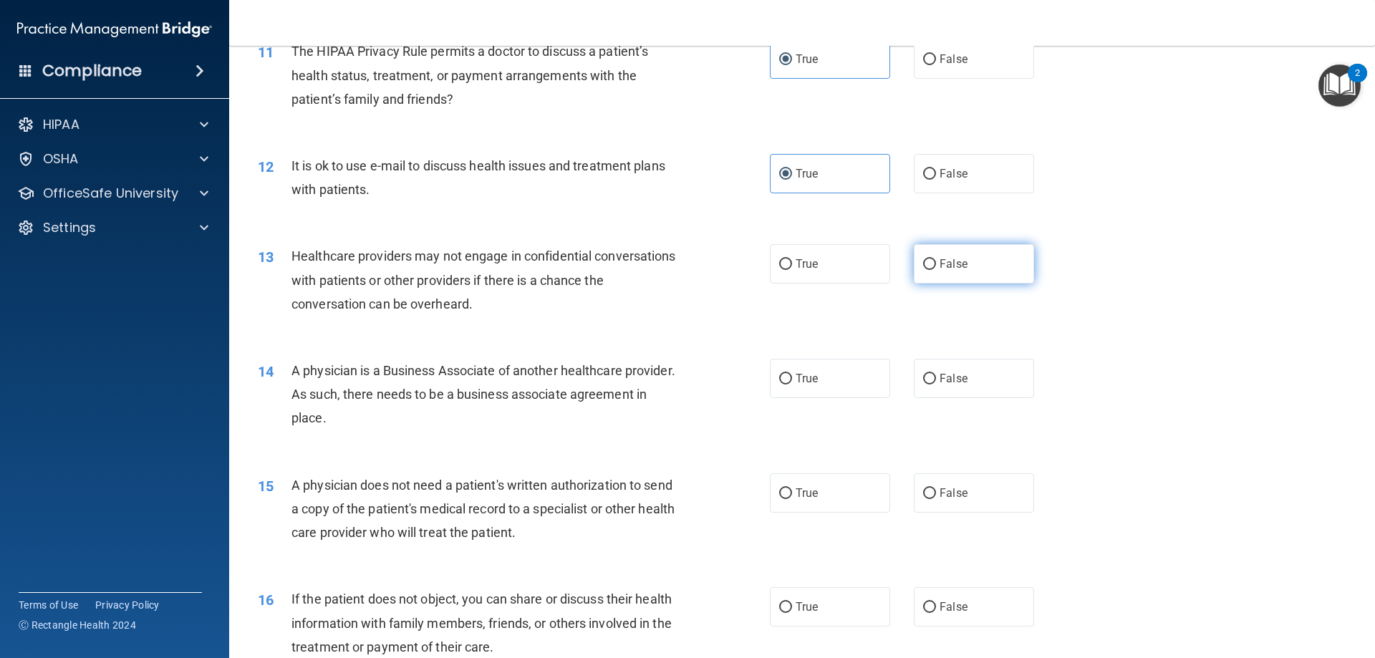
click at [940, 268] on span "False" at bounding box center [953, 264] width 28 height 14
click at [936, 268] on input "False" at bounding box center [929, 264] width 13 height 11
radio input "true"
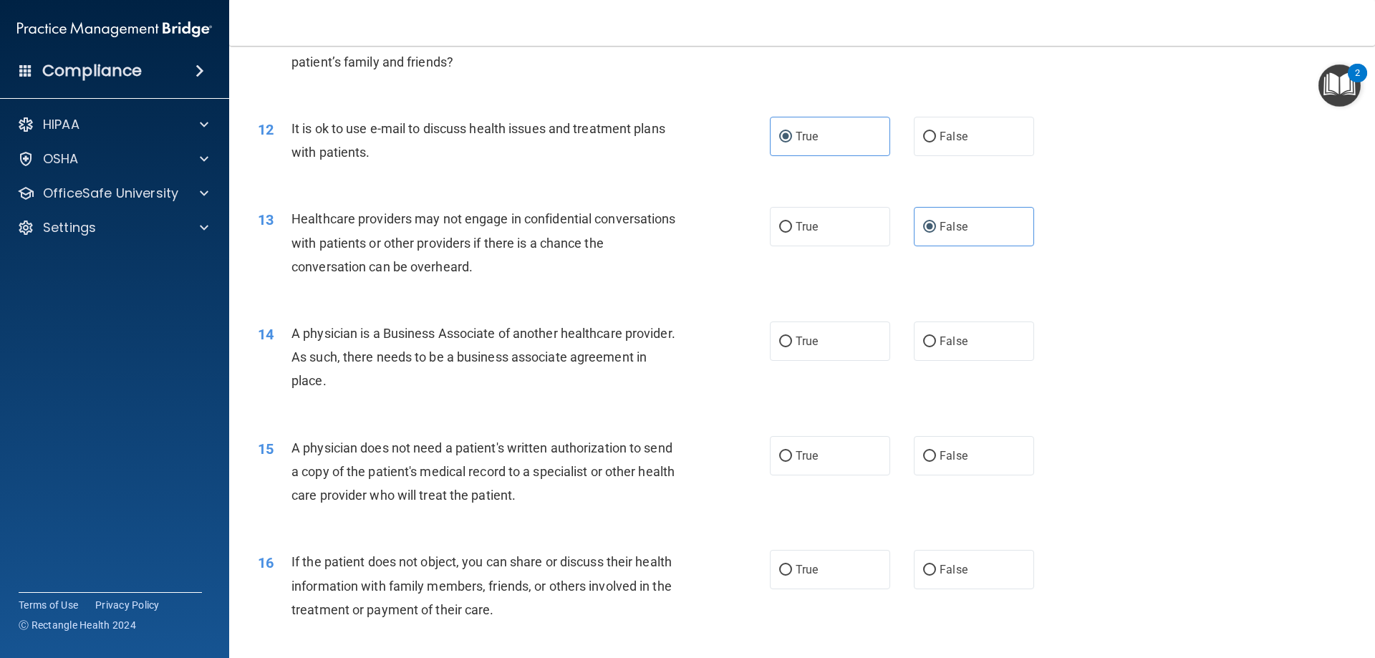
scroll to position [1217, 0]
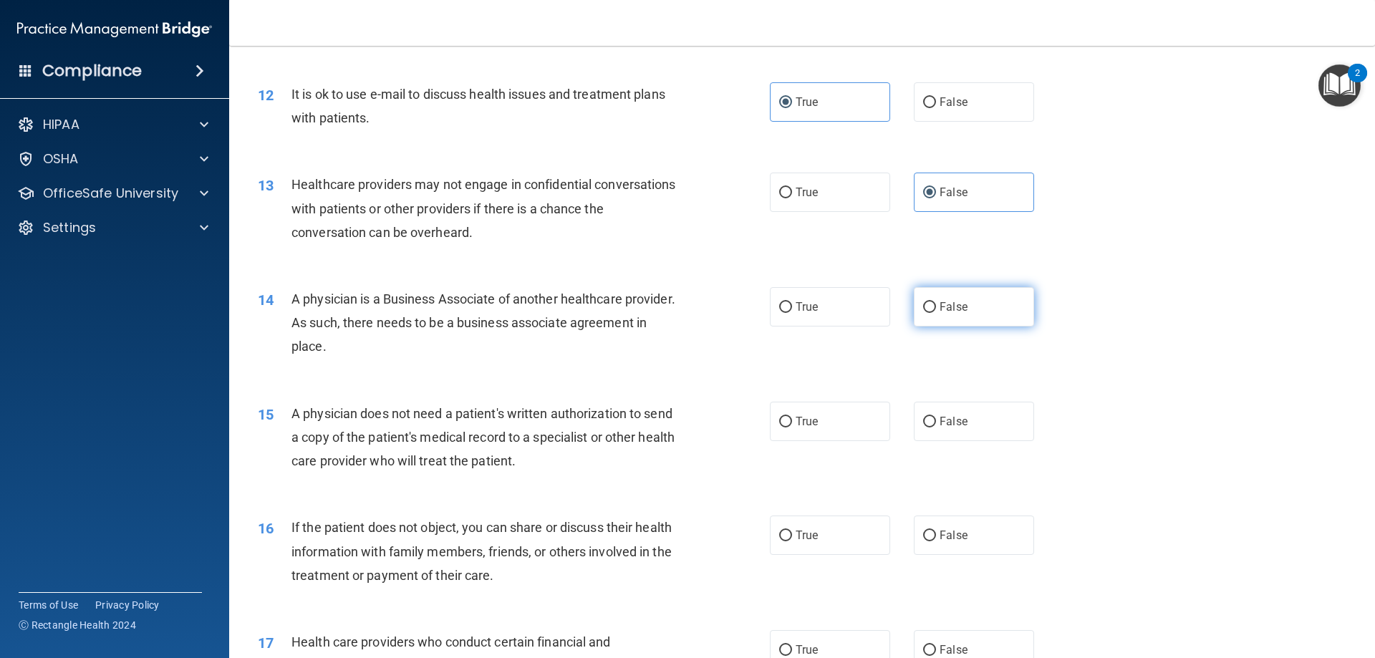
click at [923, 306] on input "False" at bounding box center [929, 307] width 13 height 11
radio input "true"
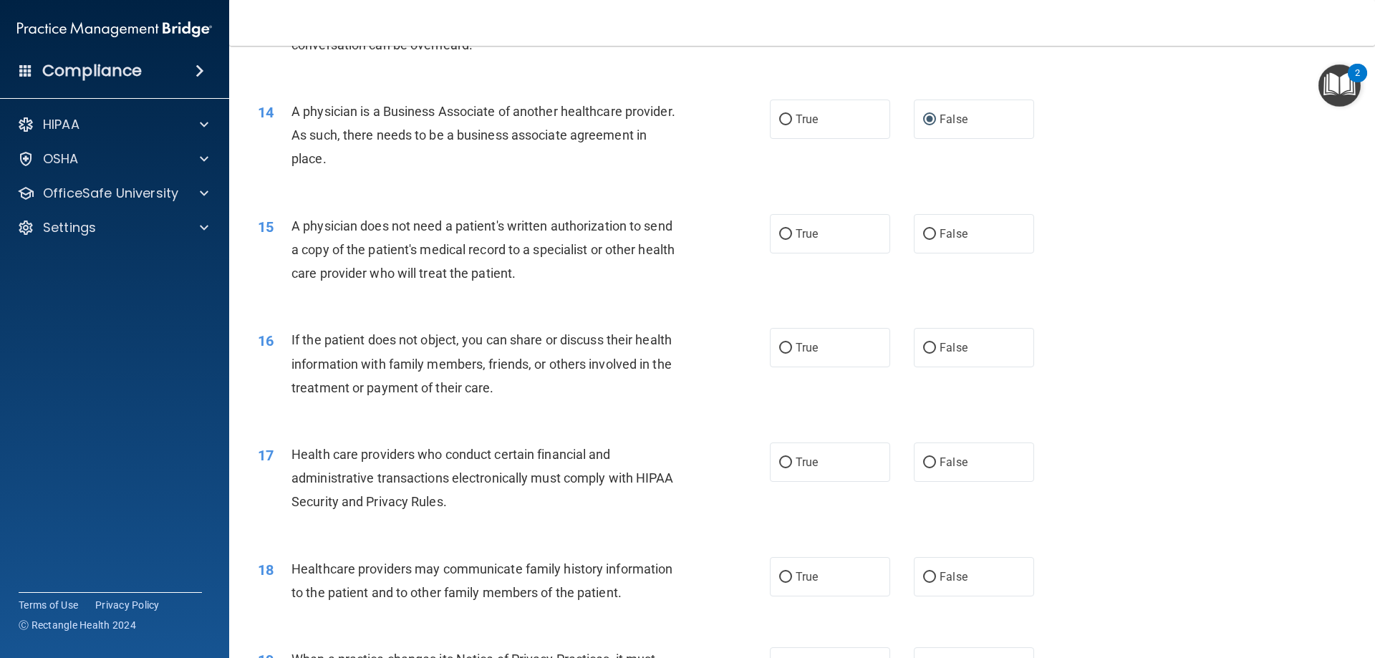
scroll to position [1432, 0]
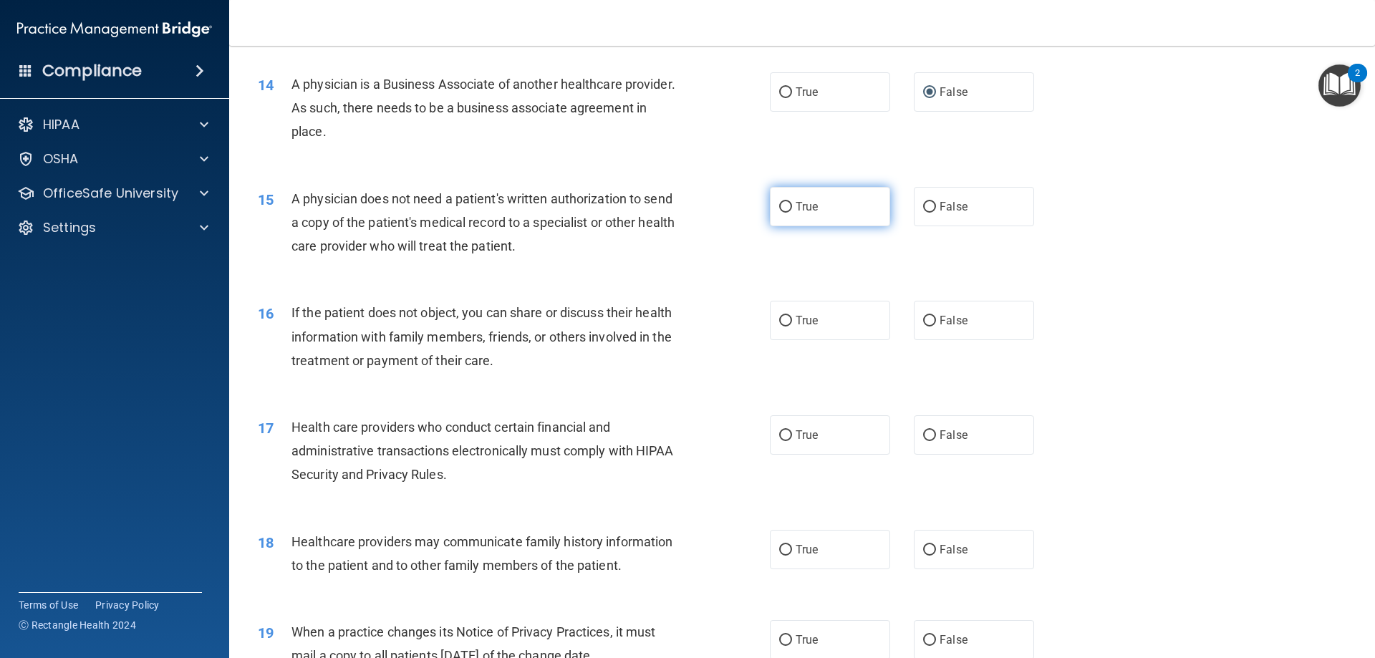
click at [802, 211] on span "True" at bounding box center [806, 207] width 22 height 14
click at [792, 211] on input "True" at bounding box center [785, 207] width 13 height 11
radio input "true"
click at [801, 316] on span "True" at bounding box center [806, 321] width 22 height 14
click at [792, 316] on input "True" at bounding box center [785, 321] width 13 height 11
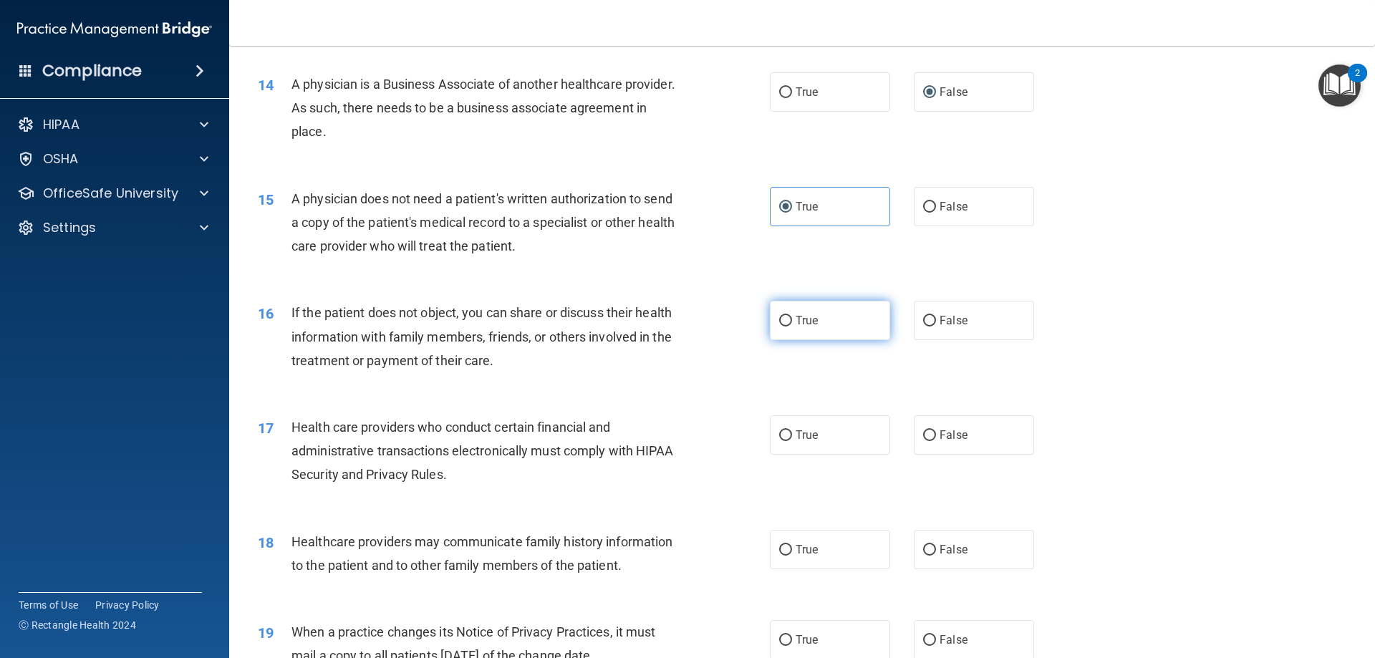
radio input "true"
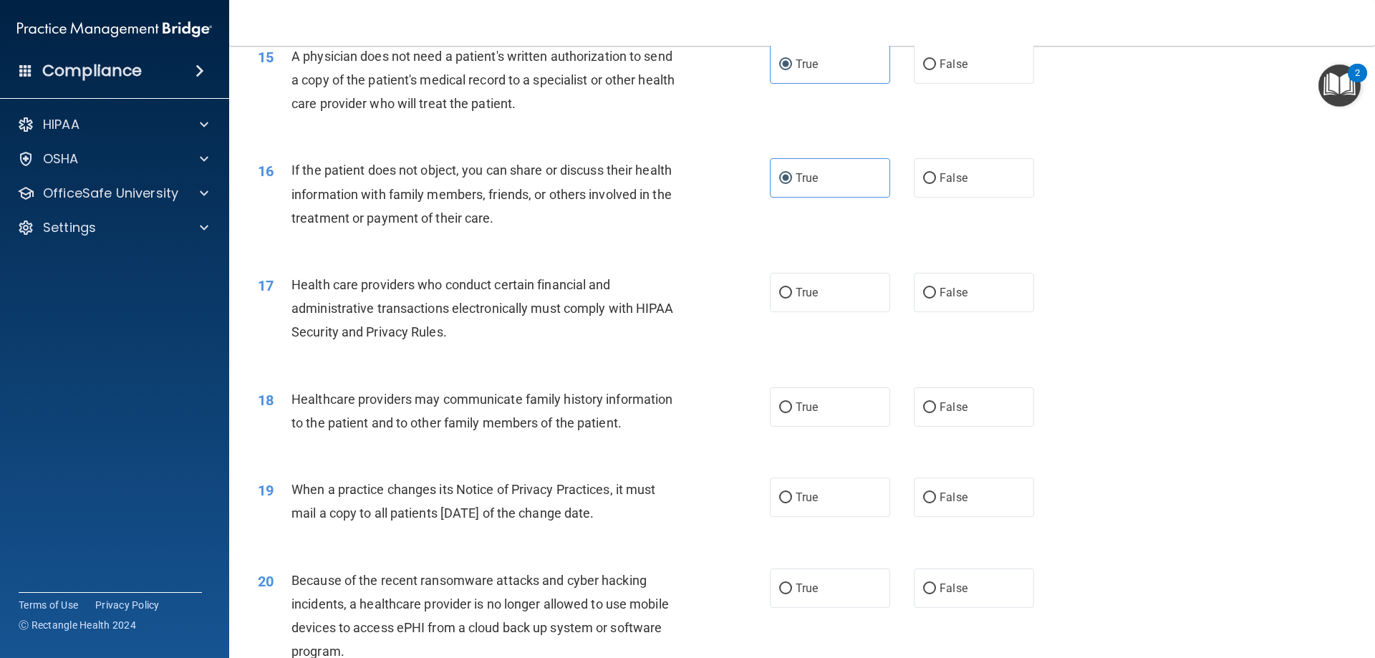
scroll to position [1575, 0]
click at [825, 308] on label "True" at bounding box center [830, 291] width 120 height 39
click at [792, 298] on input "True" at bounding box center [785, 292] width 13 height 11
radio input "true"
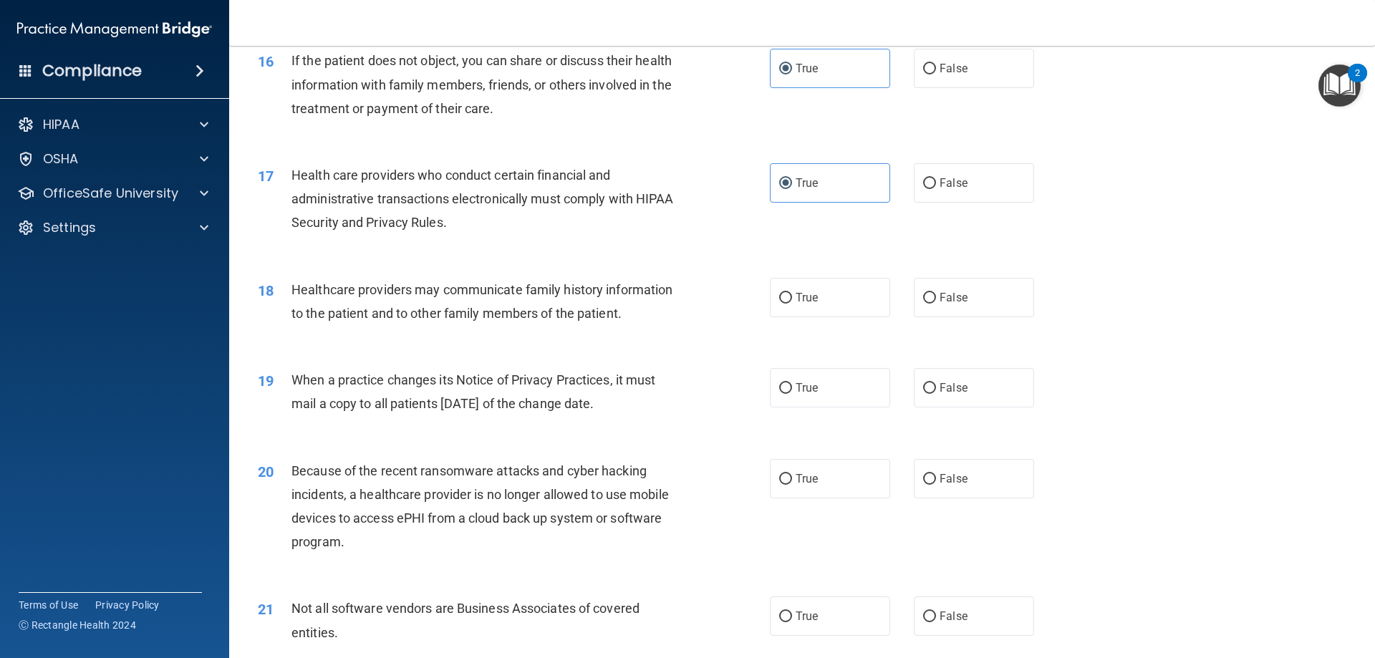
scroll to position [1718, 0]
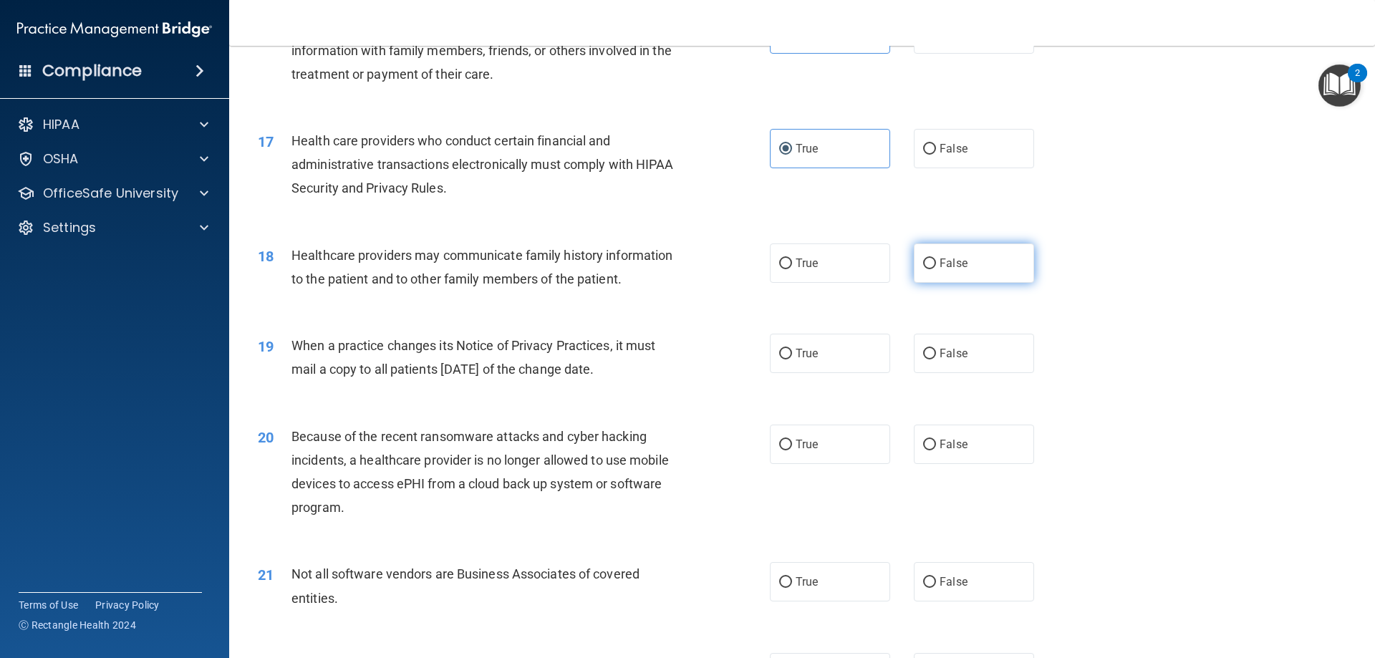
click at [972, 255] on label "False" at bounding box center [974, 262] width 120 height 39
click at [936, 258] on input "False" at bounding box center [929, 263] width 13 height 11
radio input "true"
click at [823, 362] on label "True" at bounding box center [830, 353] width 120 height 39
click at [792, 359] on input "True" at bounding box center [785, 354] width 13 height 11
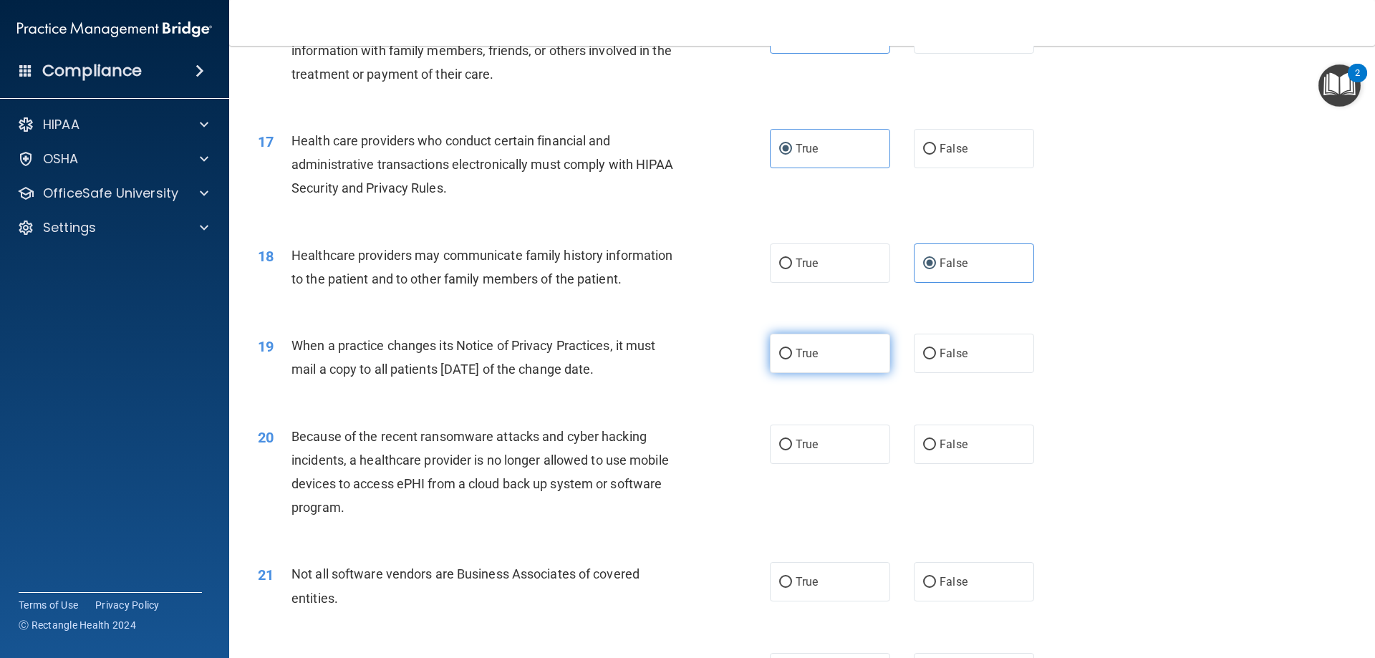
radio input "true"
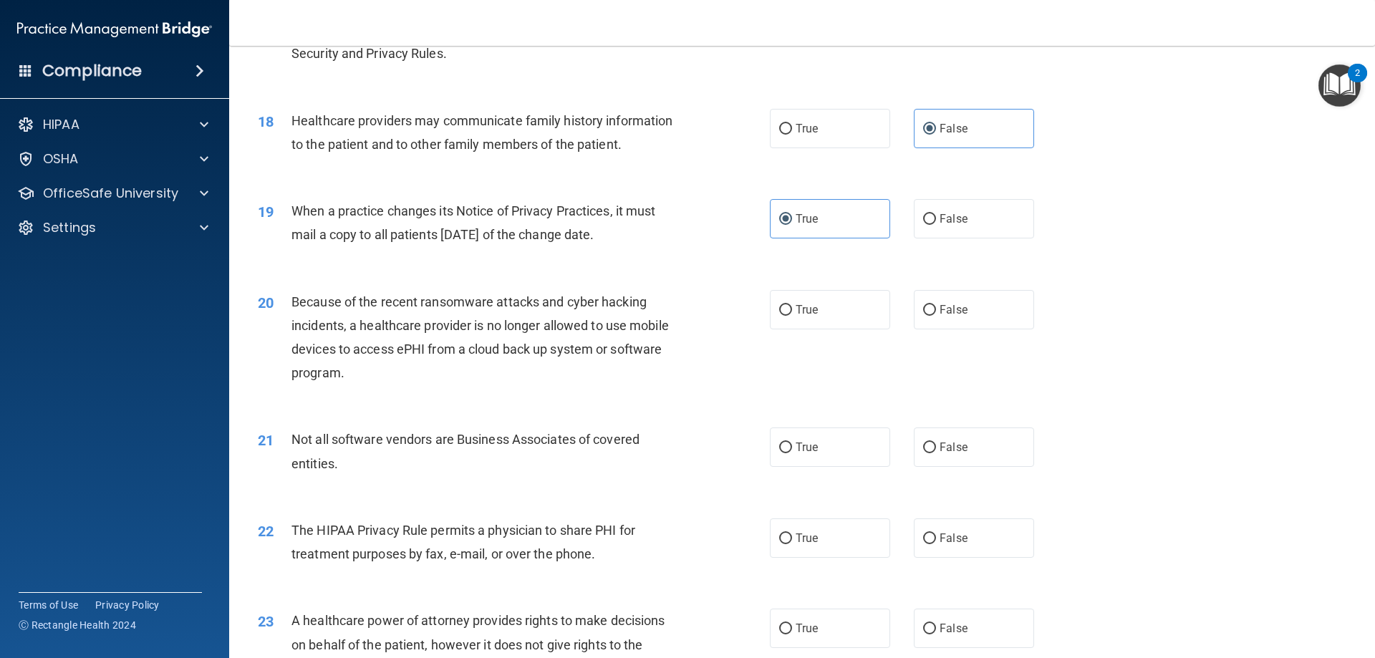
scroll to position [1862, 0]
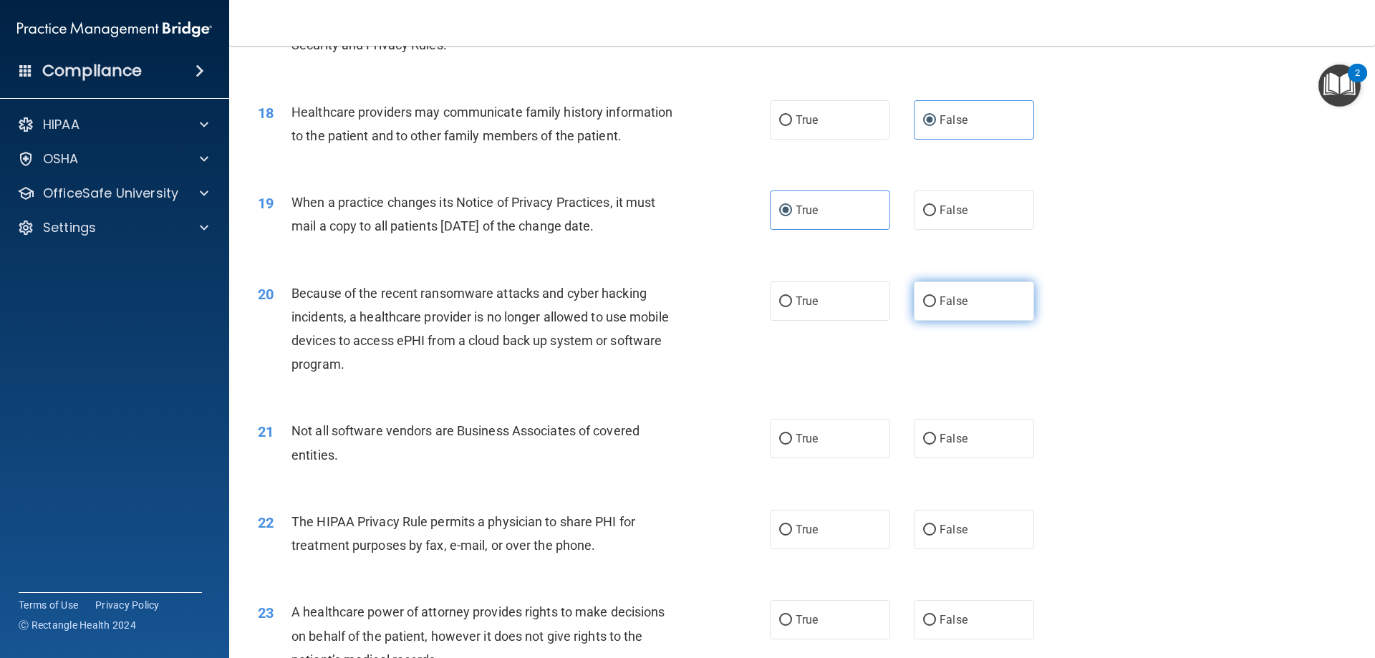
click at [940, 313] on label "False" at bounding box center [974, 300] width 120 height 39
click at [936, 307] on input "False" at bounding box center [929, 301] width 13 height 11
radio input "true"
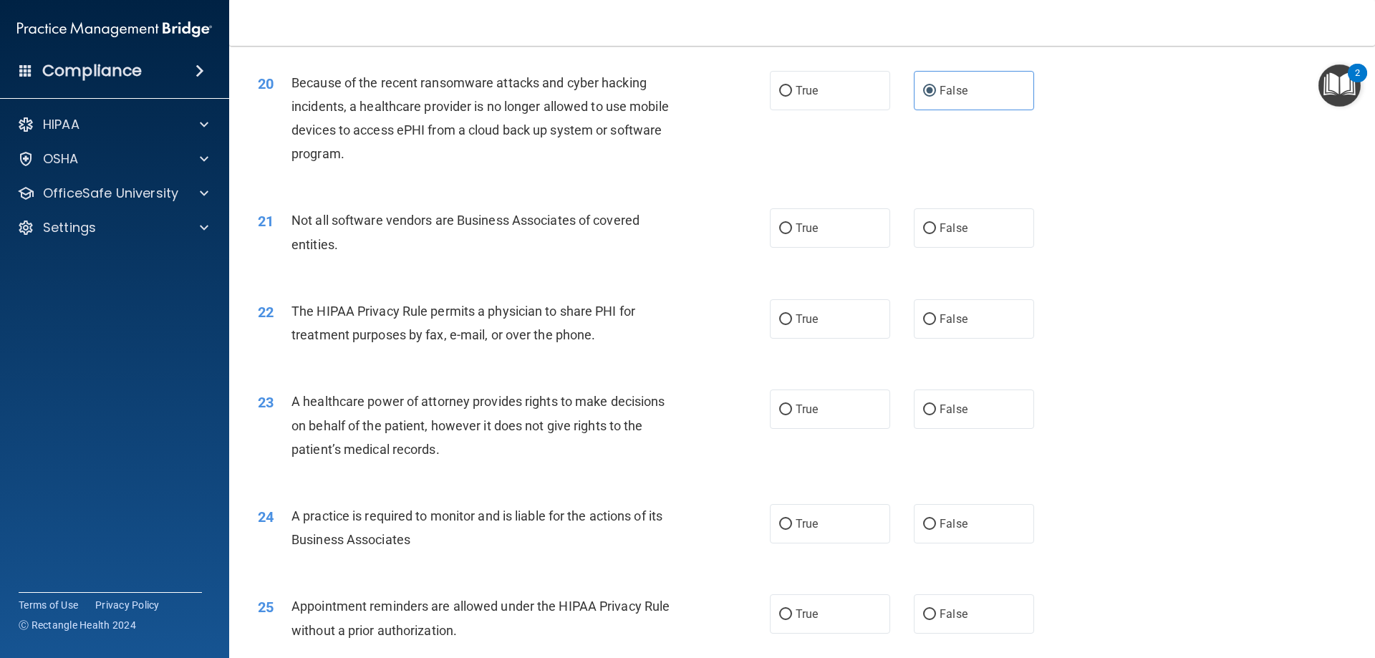
scroll to position [2076, 0]
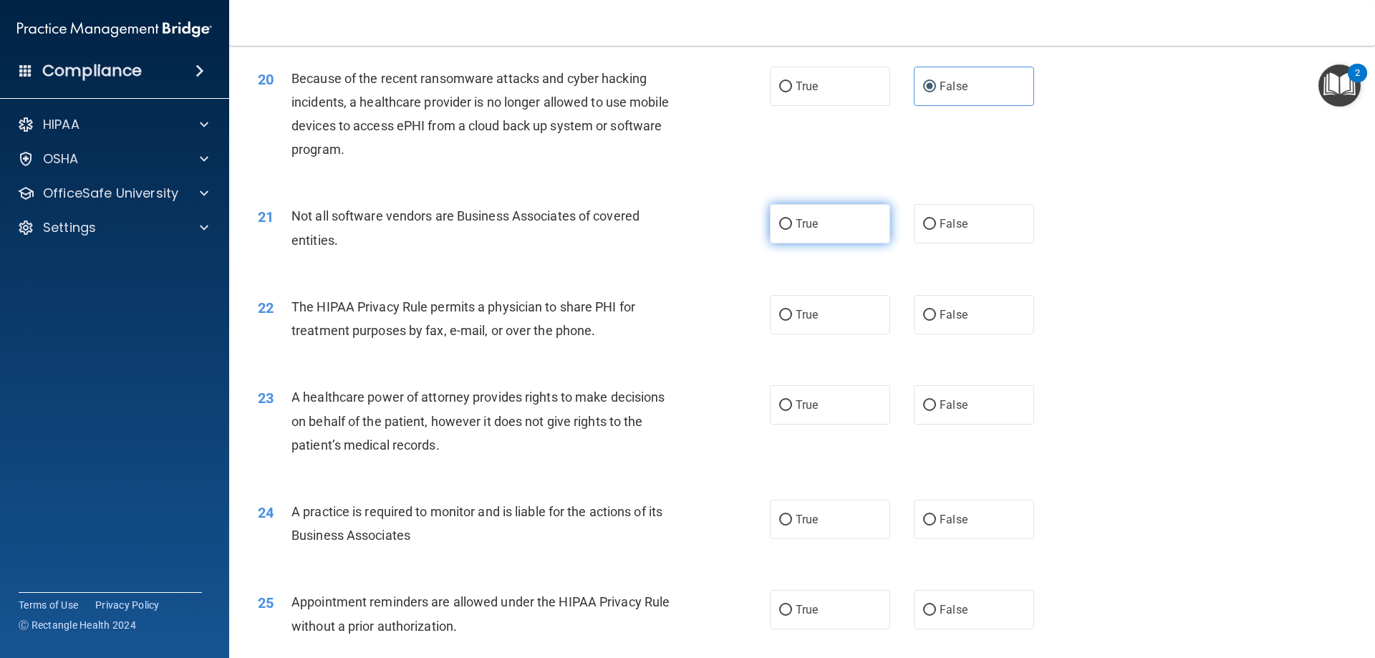
click at [870, 229] on label "True" at bounding box center [830, 223] width 120 height 39
click at [792, 229] on input "True" at bounding box center [785, 224] width 13 height 11
radio input "true"
click at [844, 311] on label "True" at bounding box center [830, 314] width 120 height 39
click at [792, 311] on input "True" at bounding box center [785, 315] width 13 height 11
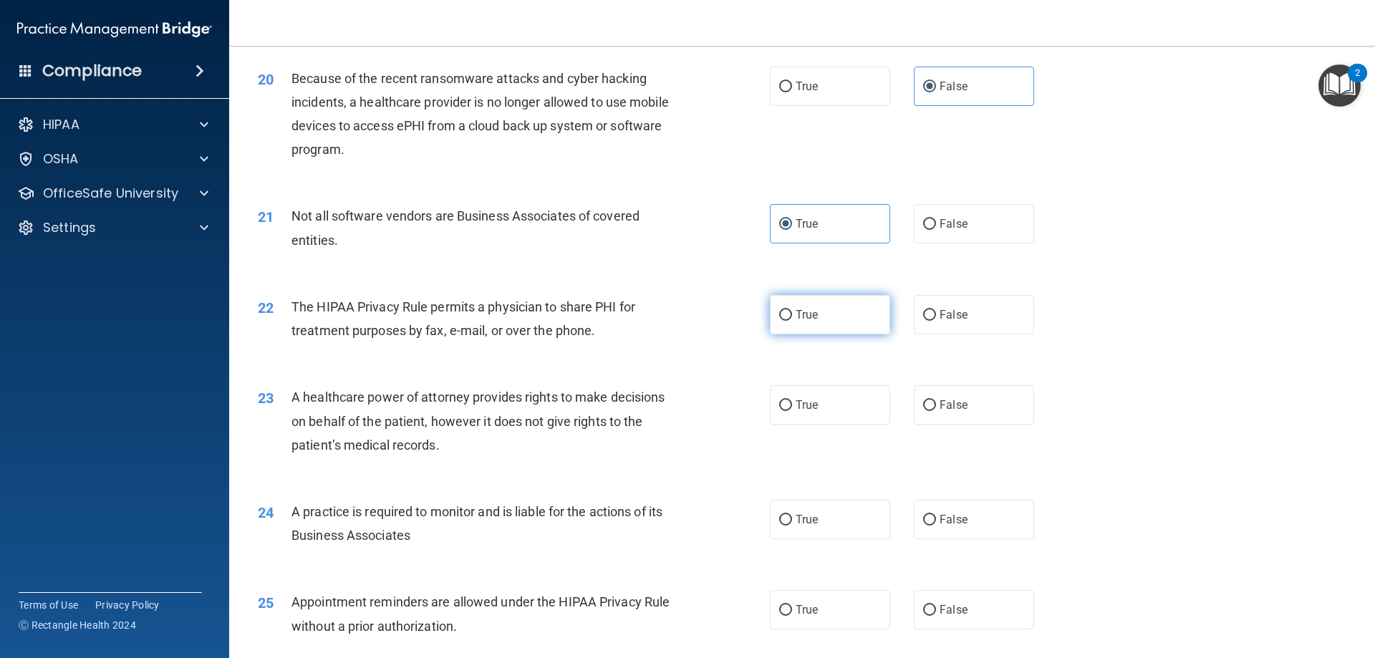
radio input "true"
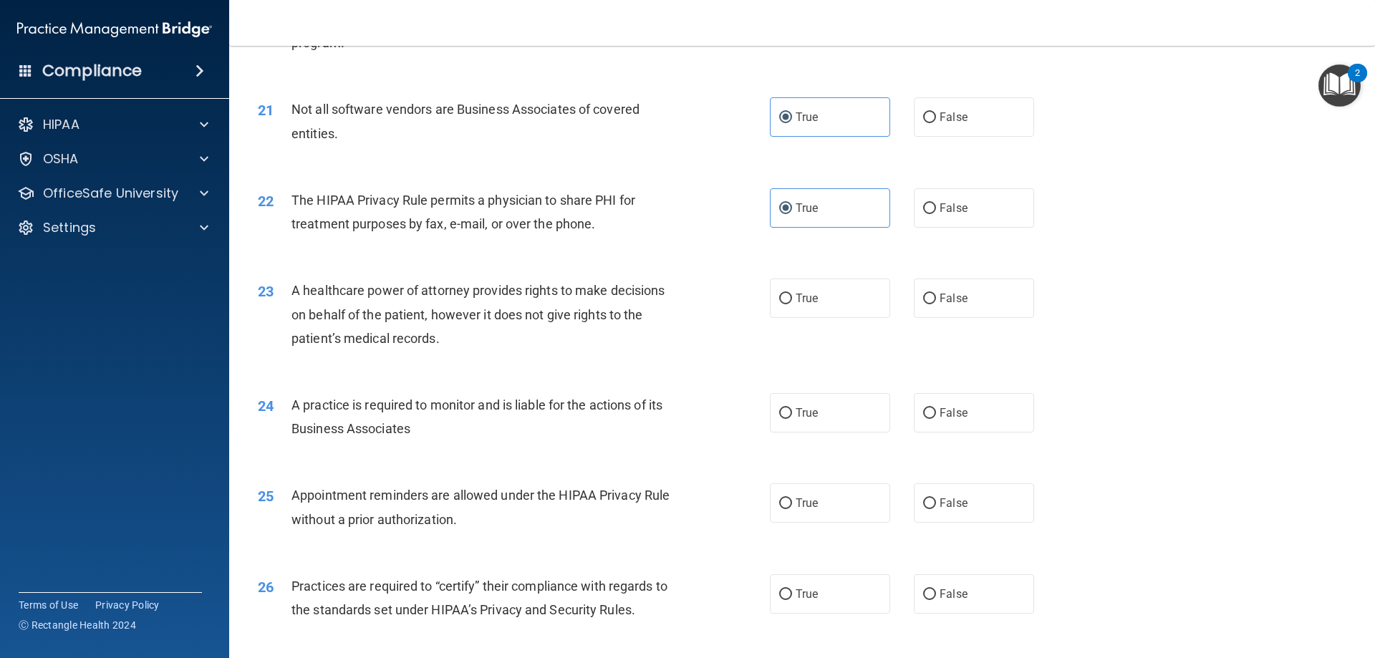
scroll to position [2219, 0]
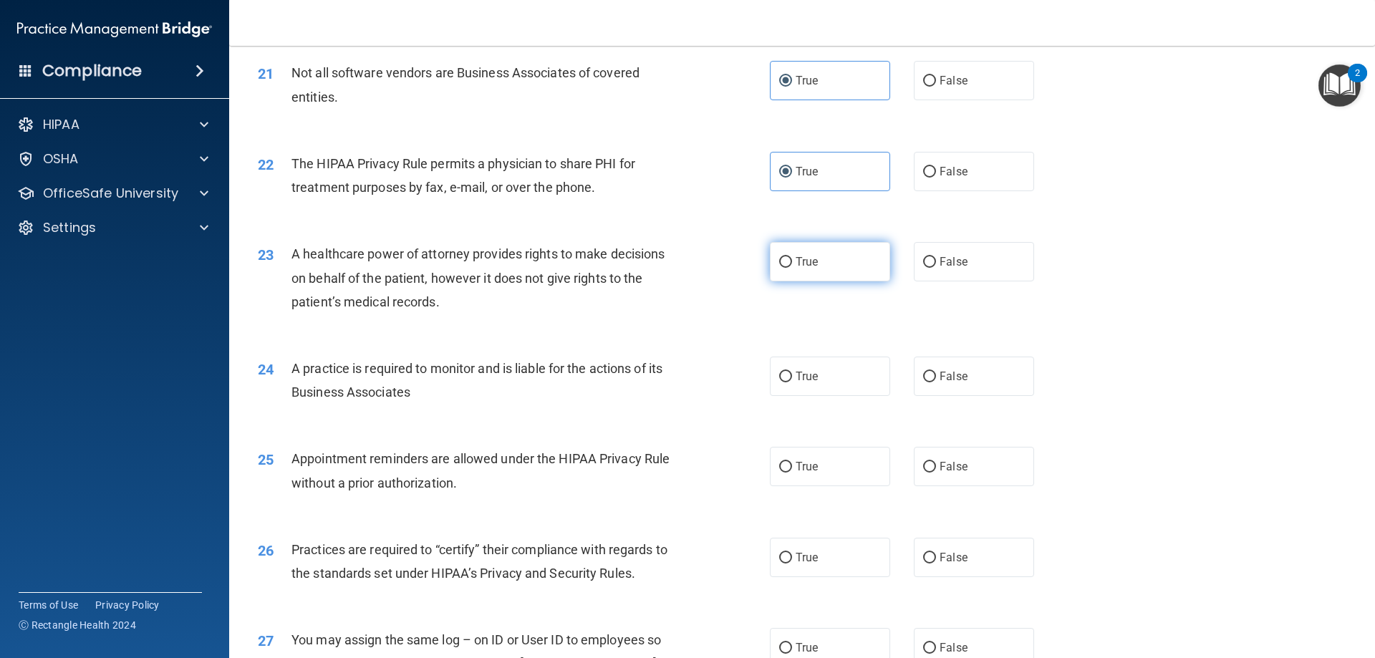
click at [791, 269] on label "True" at bounding box center [830, 261] width 120 height 39
click at [791, 268] on input "True" at bounding box center [785, 262] width 13 height 11
radio input "true"
click at [945, 264] on span "False" at bounding box center [953, 262] width 28 height 14
click at [936, 264] on input "False" at bounding box center [929, 262] width 13 height 11
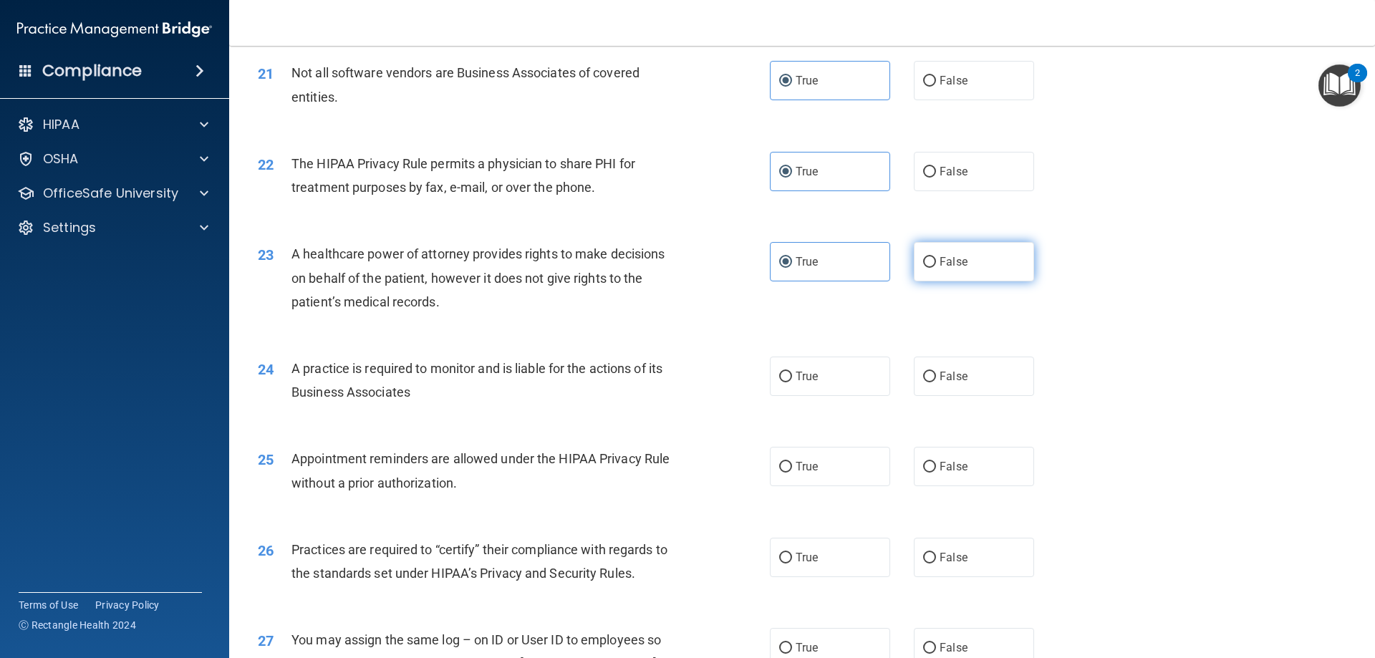
radio input "true"
radio input "false"
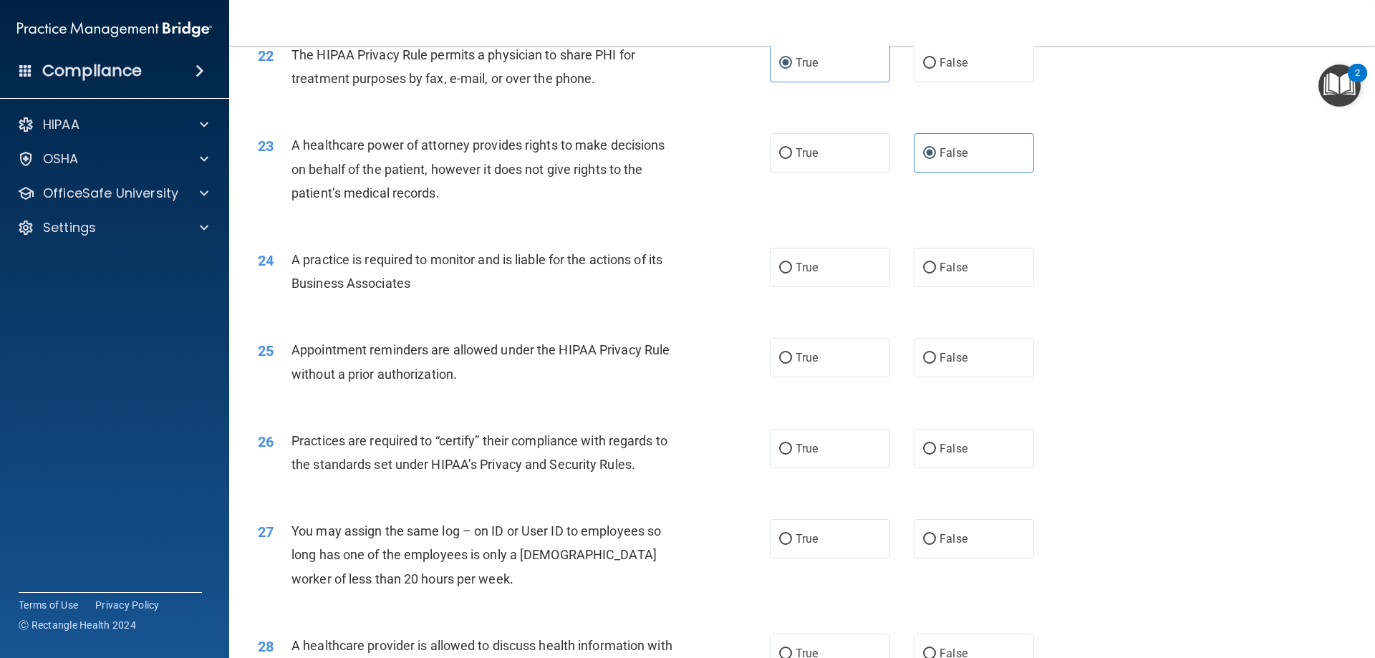
scroll to position [2363, 0]
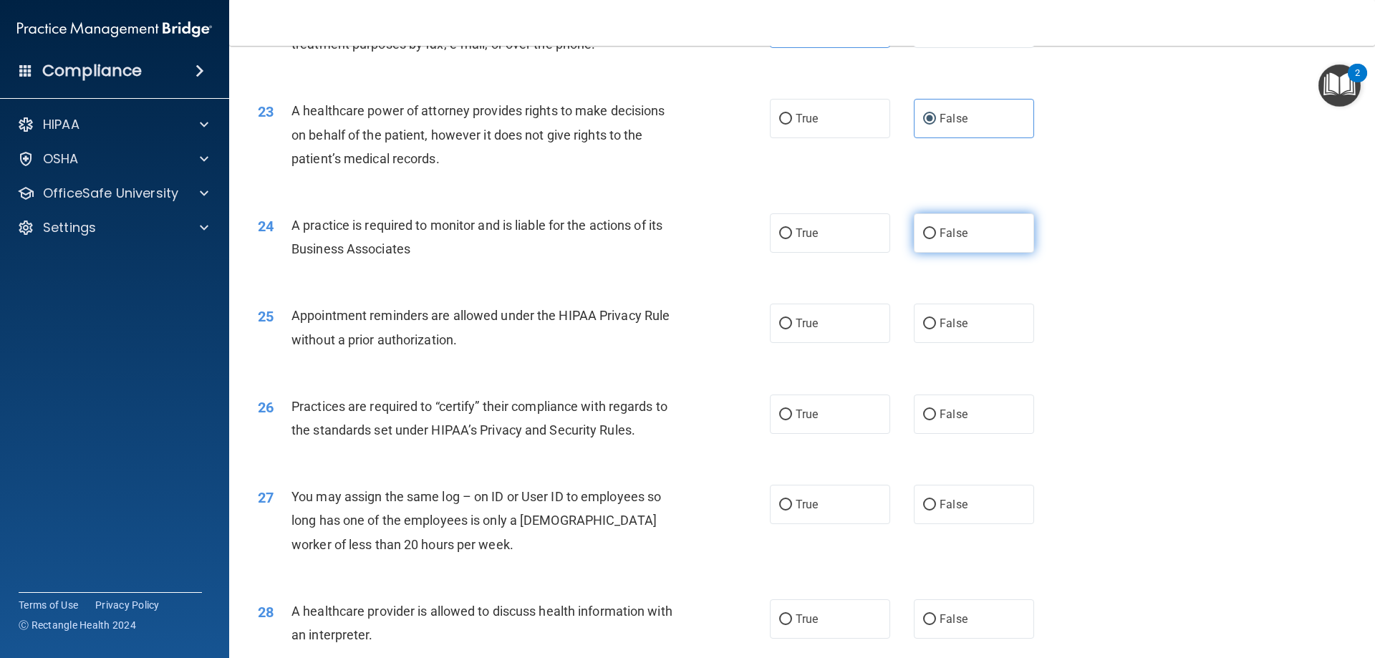
click at [948, 246] on label "False" at bounding box center [974, 232] width 120 height 39
click at [936, 239] on input "False" at bounding box center [929, 233] width 13 height 11
radio input "true"
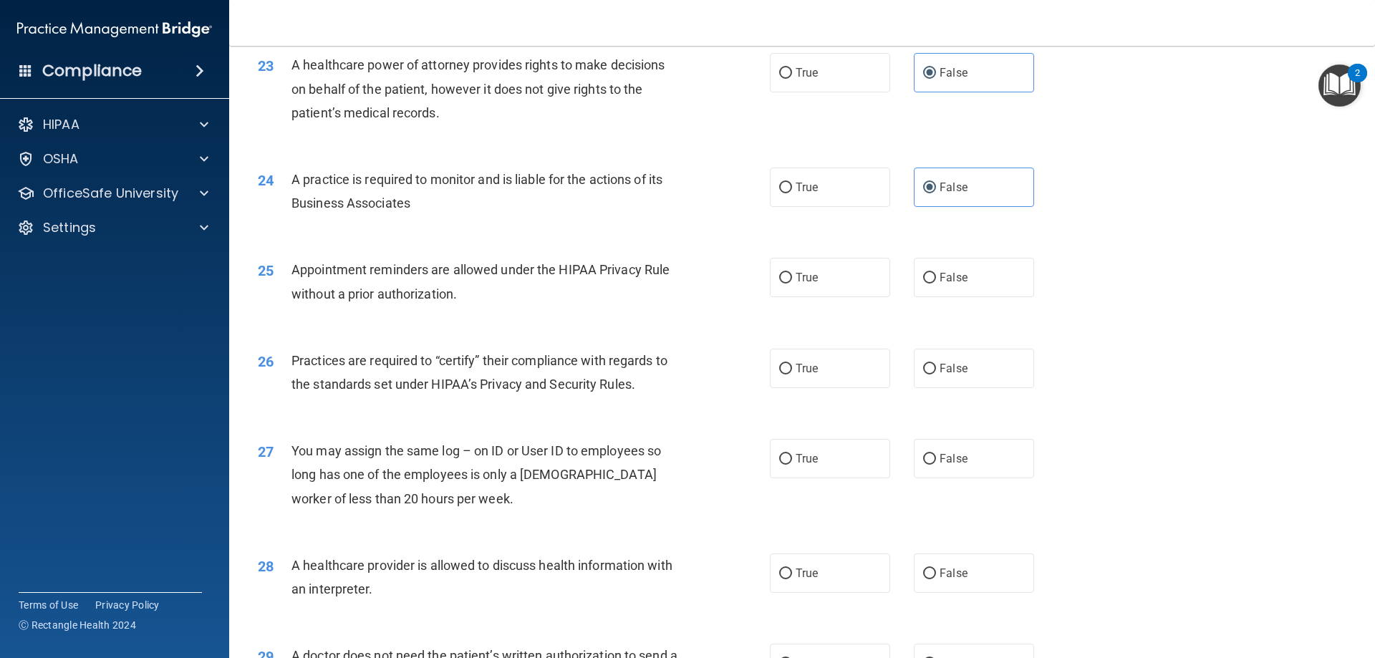
scroll to position [2434, 0]
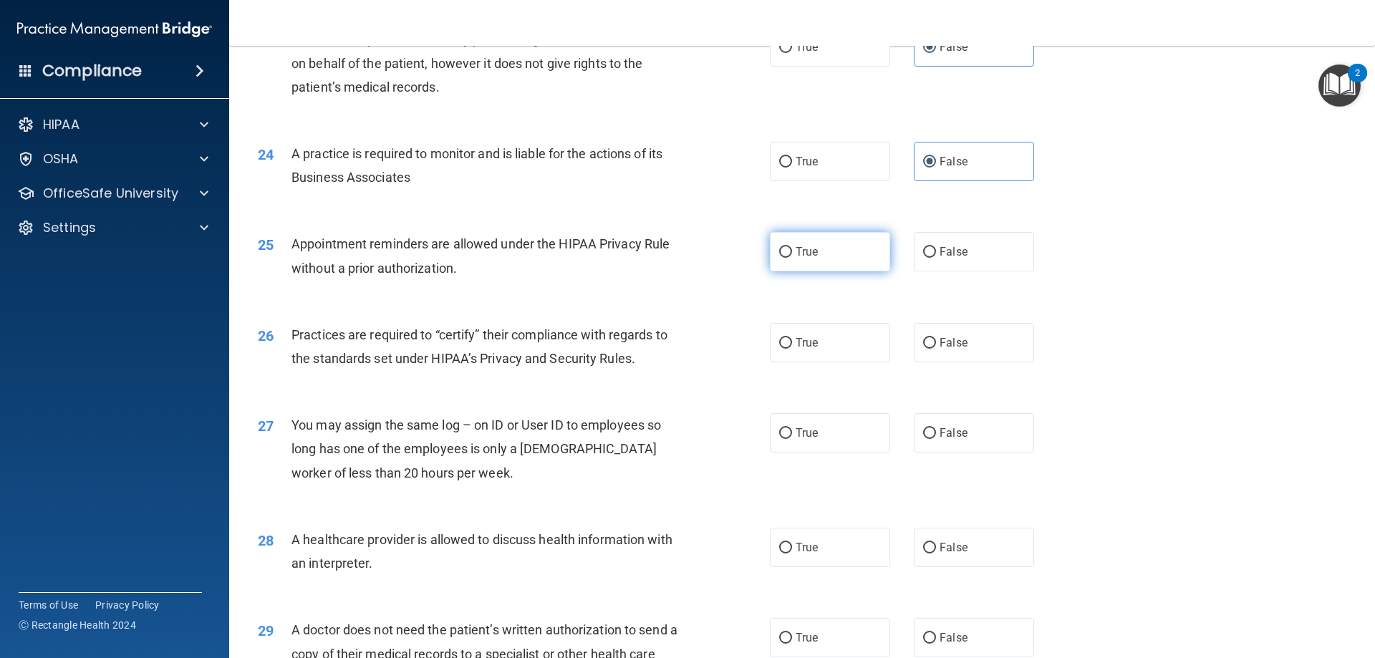
click at [829, 266] on label "True" at bounding box center [830, 251] width 120 height 39
click at [792, 258] on input "True" at bounding box center [785, 252] width 13 height 11
radio input "true"
click at [959, 244] on label "False" at bounding box center [974, 251] width 120 height 39
click at [936, 247] on input "False" at bounding box center [929, 252] width 13 height 11
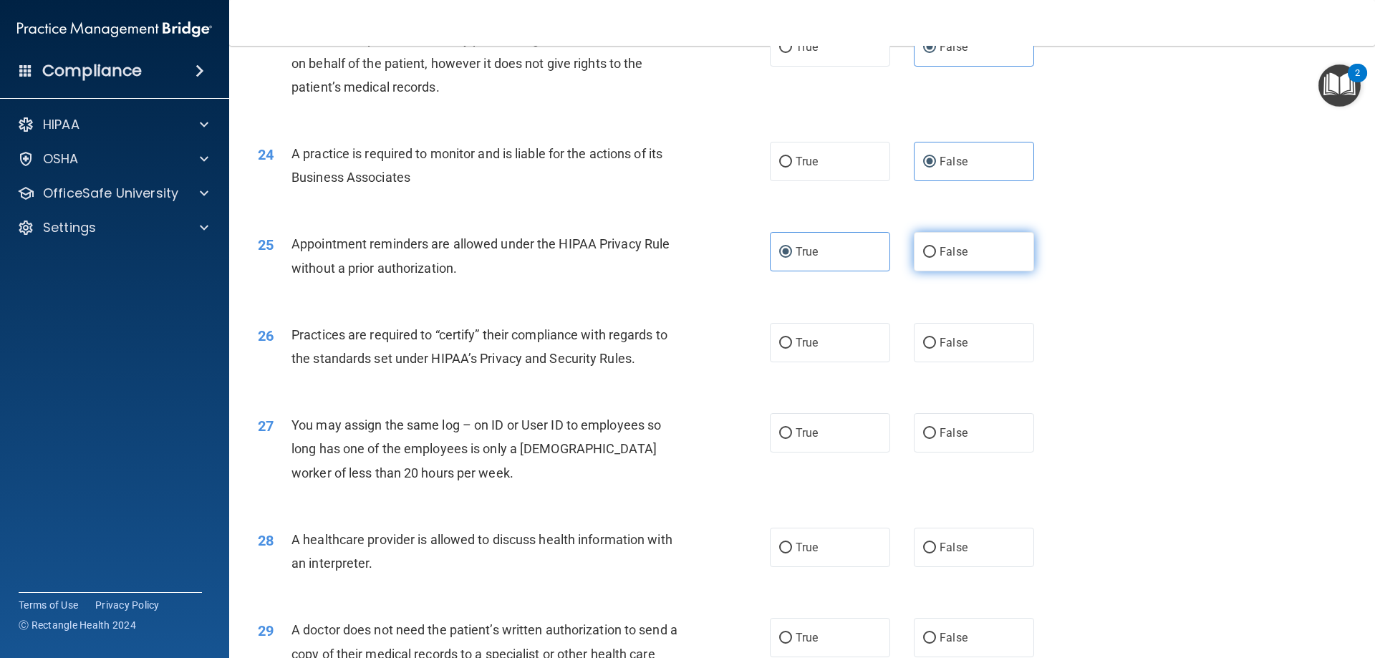
radio input "true"
radio input "false"
click at [800, 350] on label "True" at bounding box center [830, 342] width 120 height 39
click at [792, 349] on input "True" at bounding box center [785, 343] width 13 height 11
radio input "true"
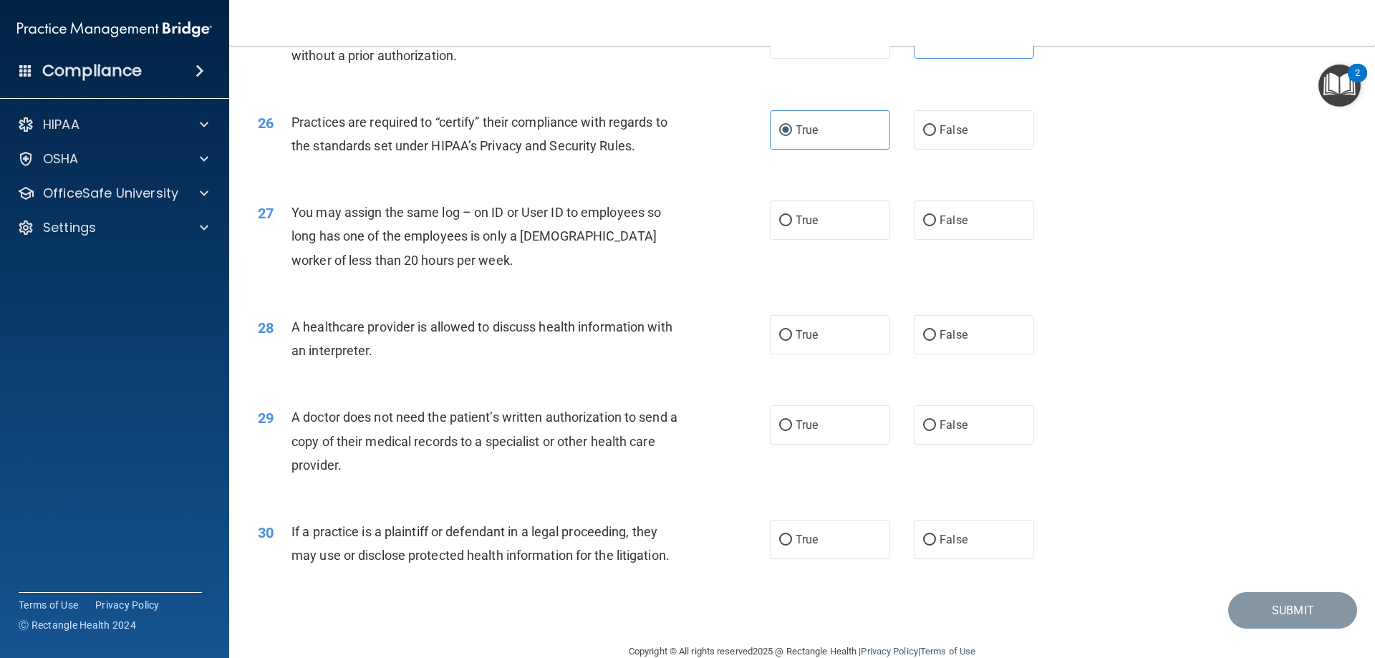
scroll to position [2649, 0]
click at [944, 226] on label "False" at bounding box center [974, 217] width 120 height 39
click at [936, 224] on input "False" at bounding box center [929, 218] width 13 height 11
radio input "true"
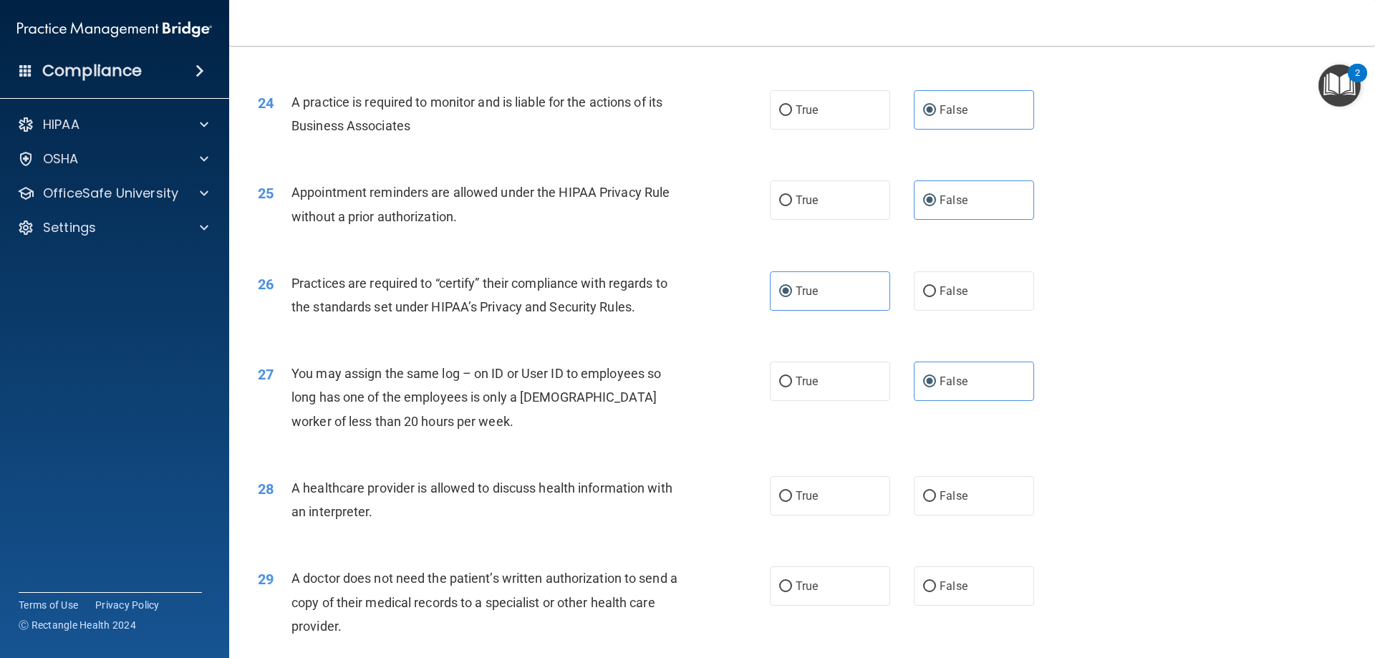
scroll to position [2460, 0]
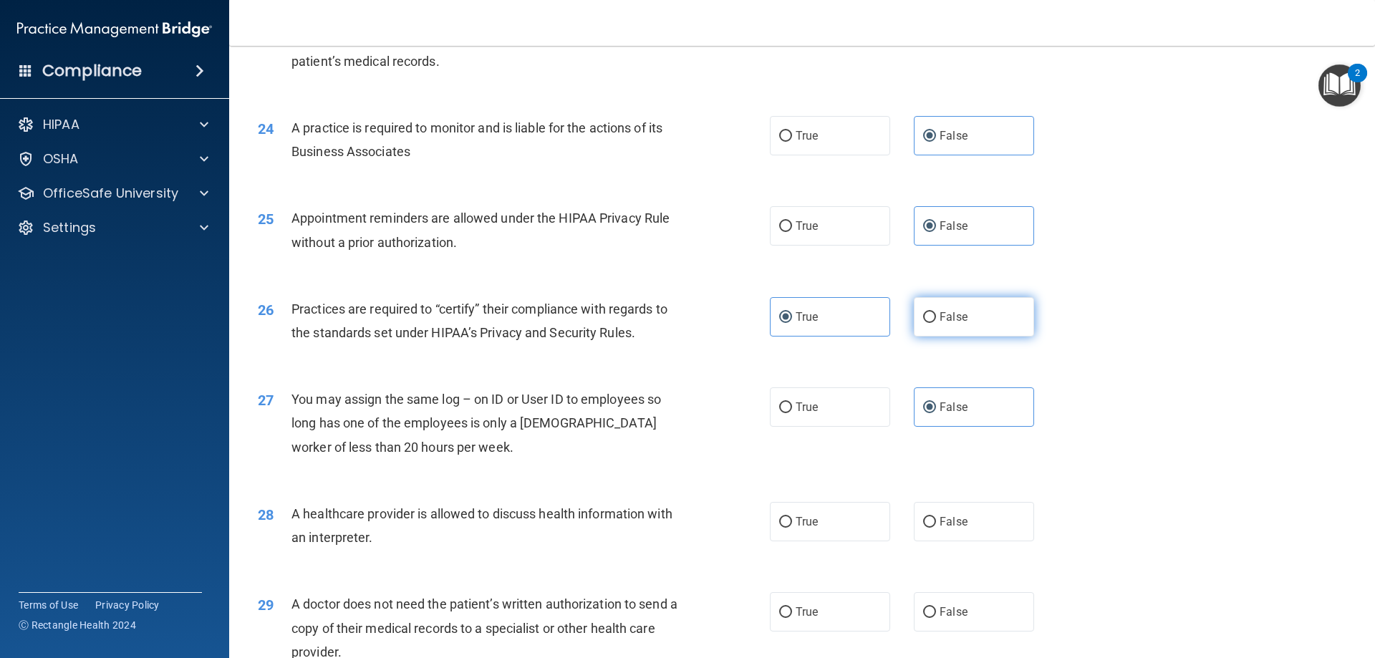
click at [944, 321] on span "False" at bounding box center [953, 317] width 28 height 14
click at [936, 321] on input "False" at bounding box center [929, 317] width 13 height 11
radio input "true"
radio input "false"
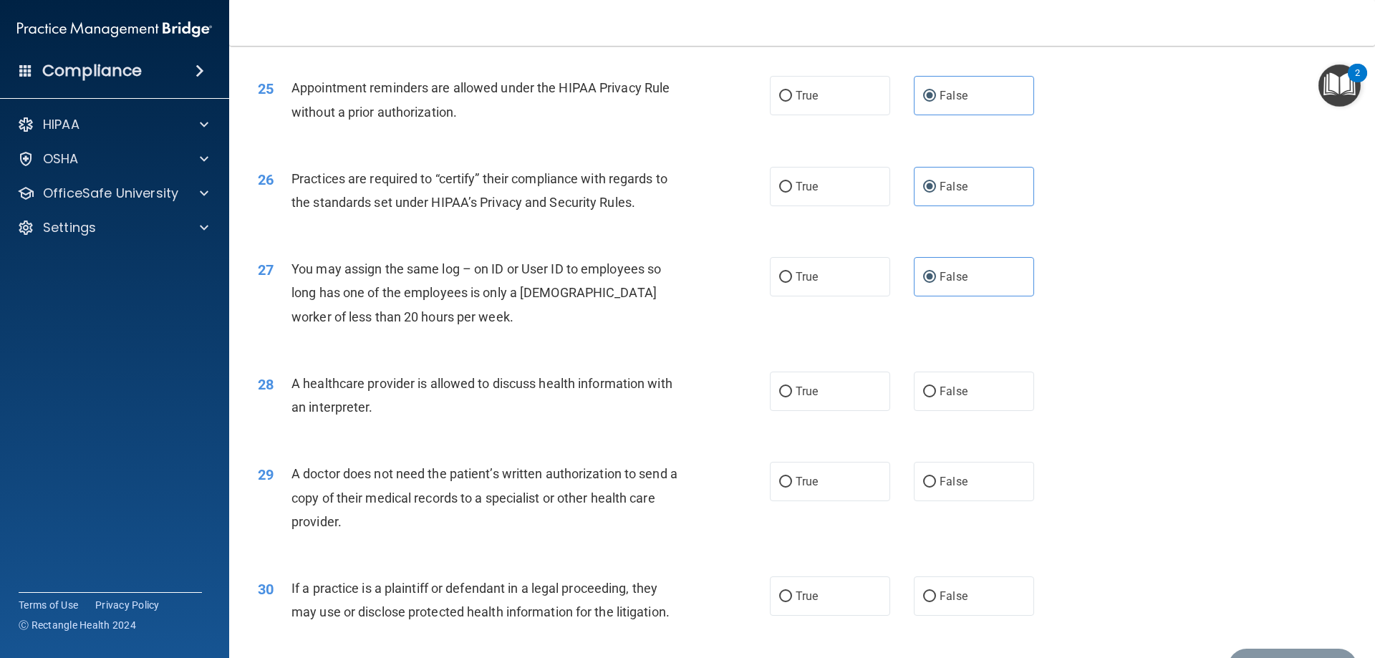
scroll to position [2675, 0]
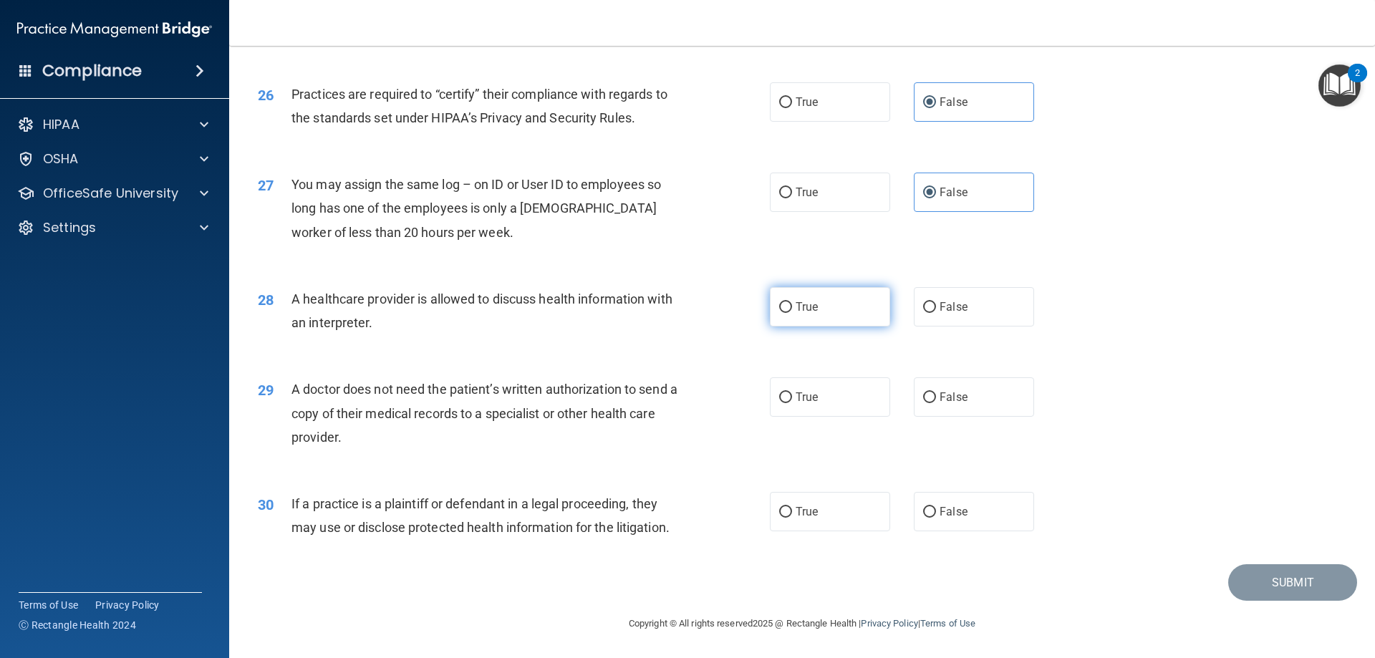
click at [813, 306] on span "True" at bounding box center [806, 307] width 22 height 14
click at [792, 306] on input "True" at bounding box center [785, 307] width 13 height 11
radio input "true"
click at [932, 314] on label "False" at bounding box center [974, 306] width 120 height 39
click at [932, 313] on input "False" at bounding box center [929, 307] width 13 height 11
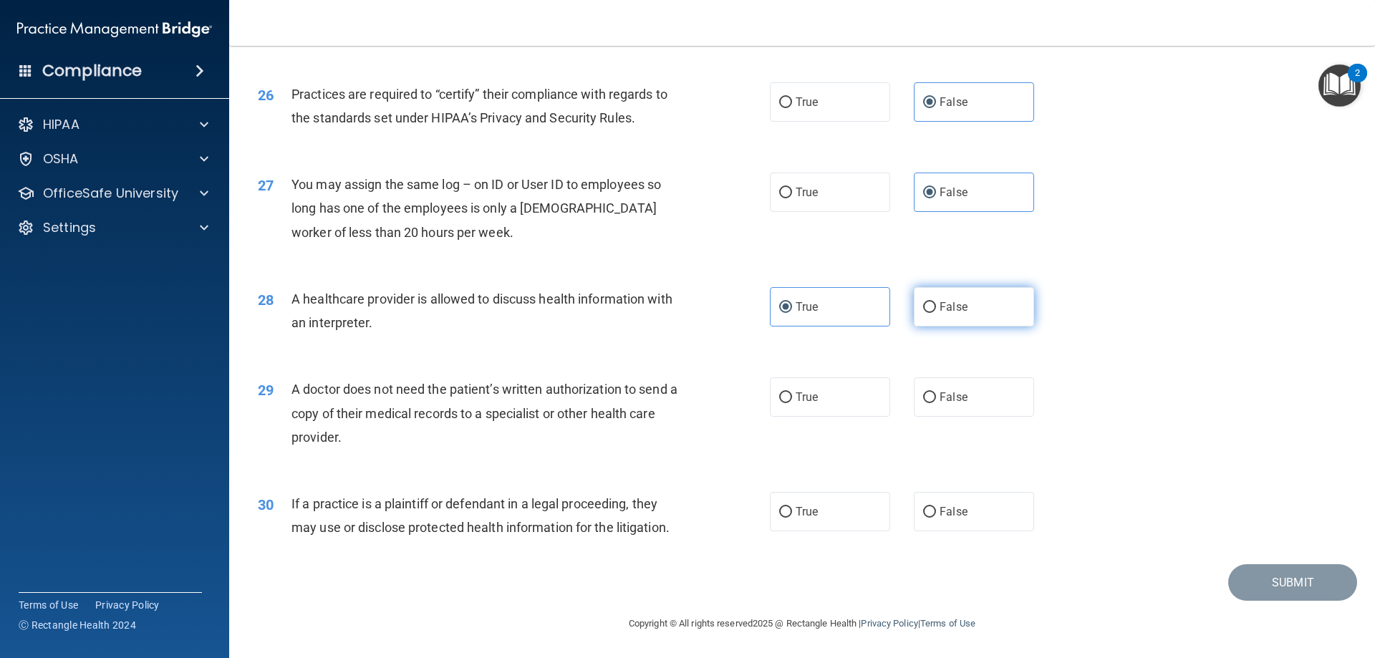
radio input "true"
radio input "false"
click at [808, 400] on span "True" at bounding box center [806, 397] width 22 height 14
click at [792, 400] on input "True" at bounding box center [785, 397] width 13 height 11
radio input "true"
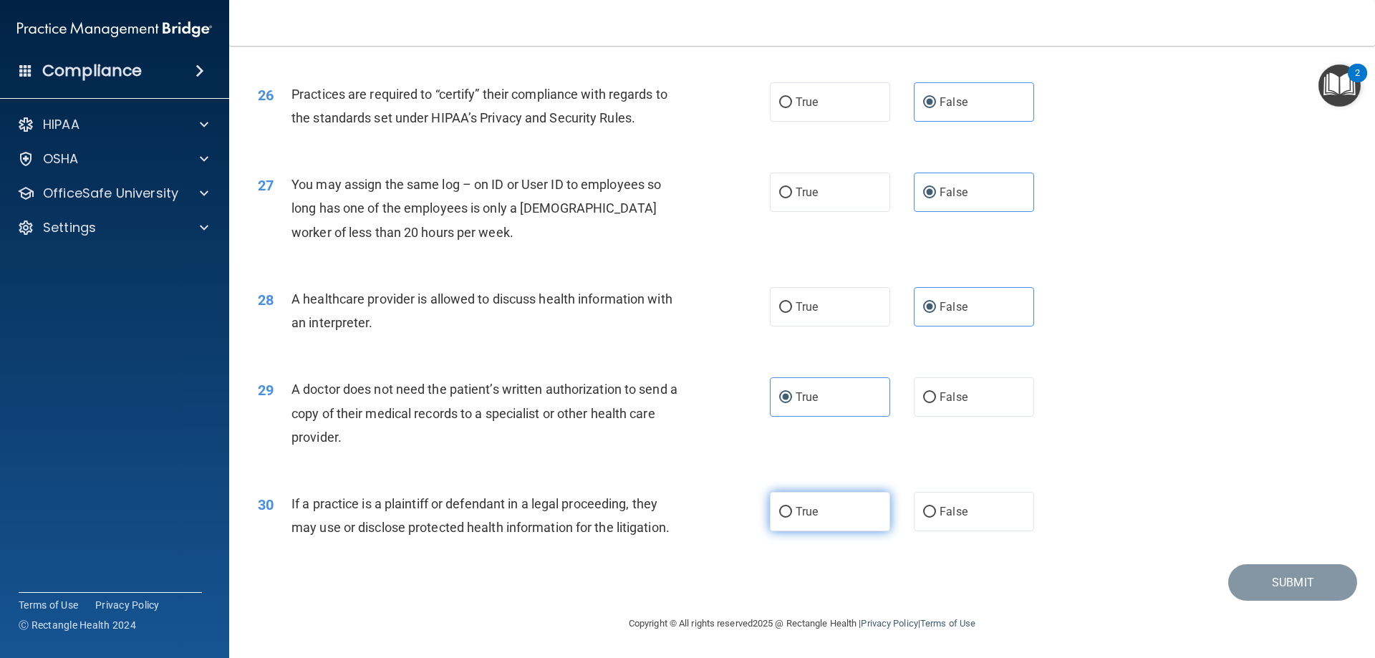
click at [801, 507] on span "True" at bounding box center [806, 512] width 22 height 14
click at [792, 507] on input "True" at bounding box center [785, 512] width 13 height 11
radio input "true"
click at [1268, 572] on button "Submit" at bounding box center [1292, 582] width 129 height 37
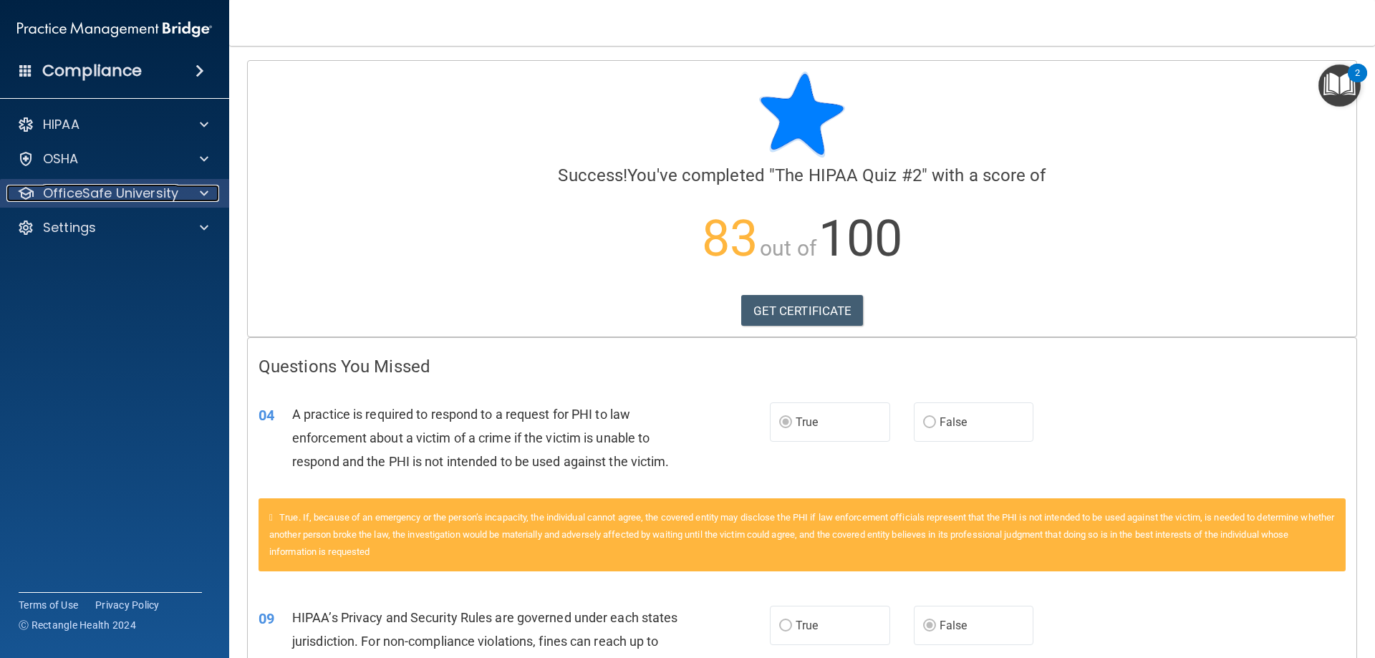
click at [100, 190] on p "OfficeSafe University" at bounding box center [110, 193] width 135 height 17
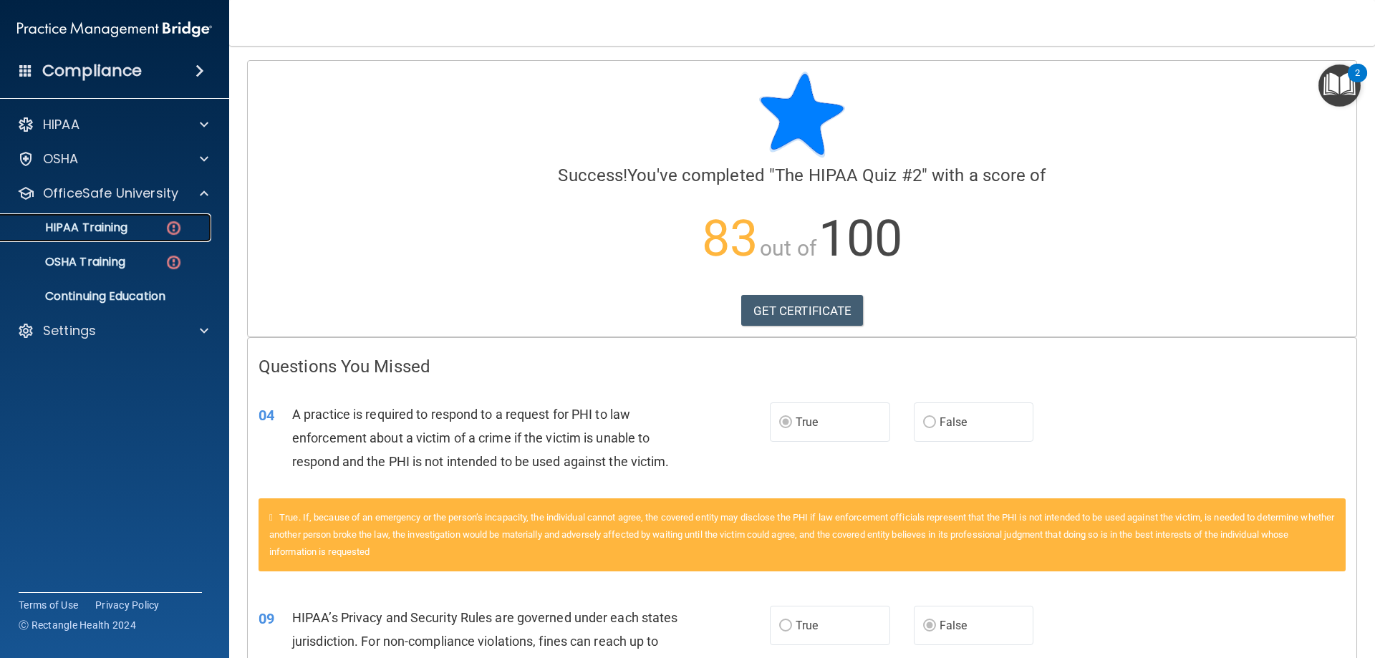
click at [135, 231] on div "HIPAA Training" at bounding box center [106, 228] width 195 height 14
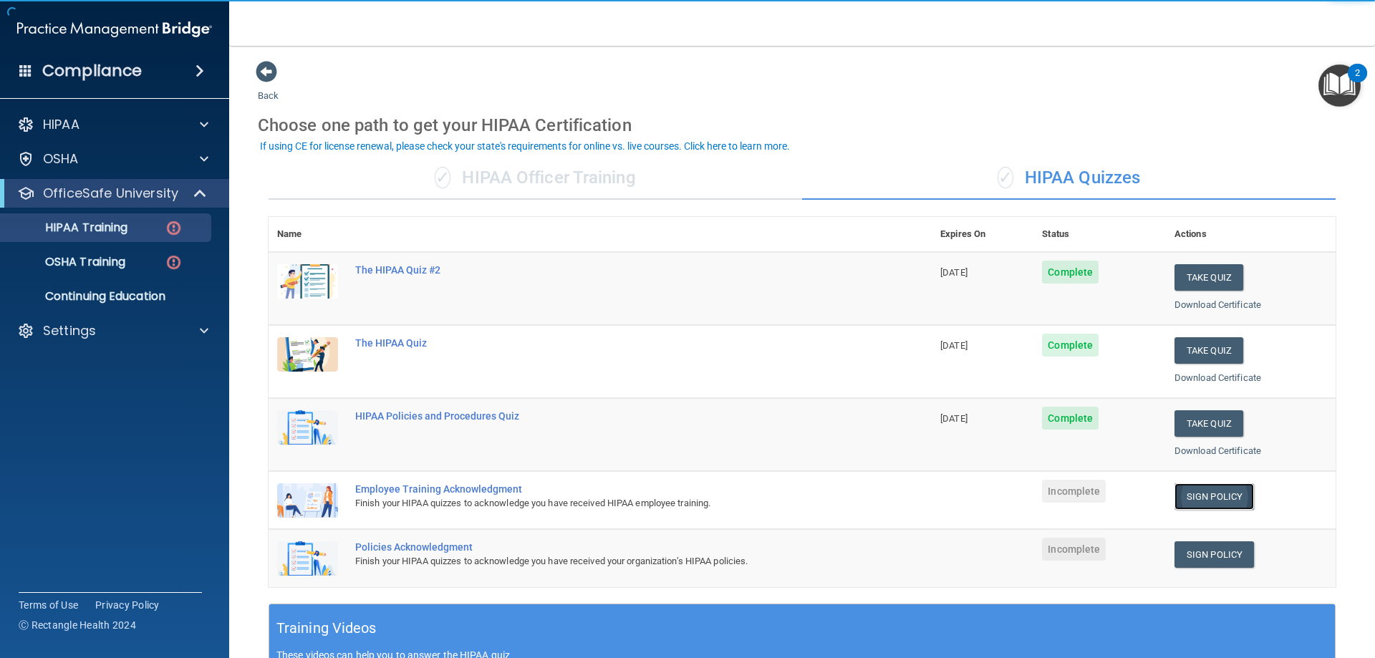
click at [1191, 500] on link "Sign Policy" at bounding box center [1213, 496] width 79 height 26
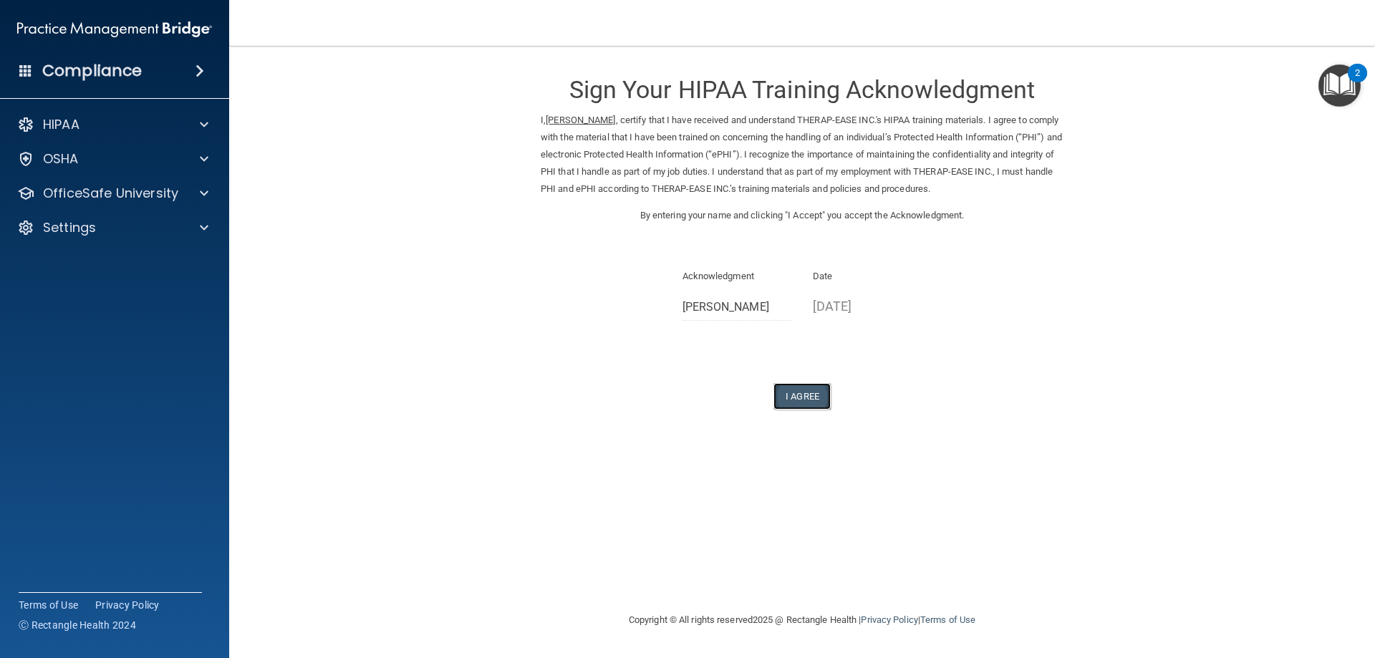
drag, startPoint x: 793, startPoint y: 400, endPoint x: 790, endPoint y: 408, distance: 8.2
click at [790, 408] on button "I Agree" at bounding box center [801, 396] width 57 height 26
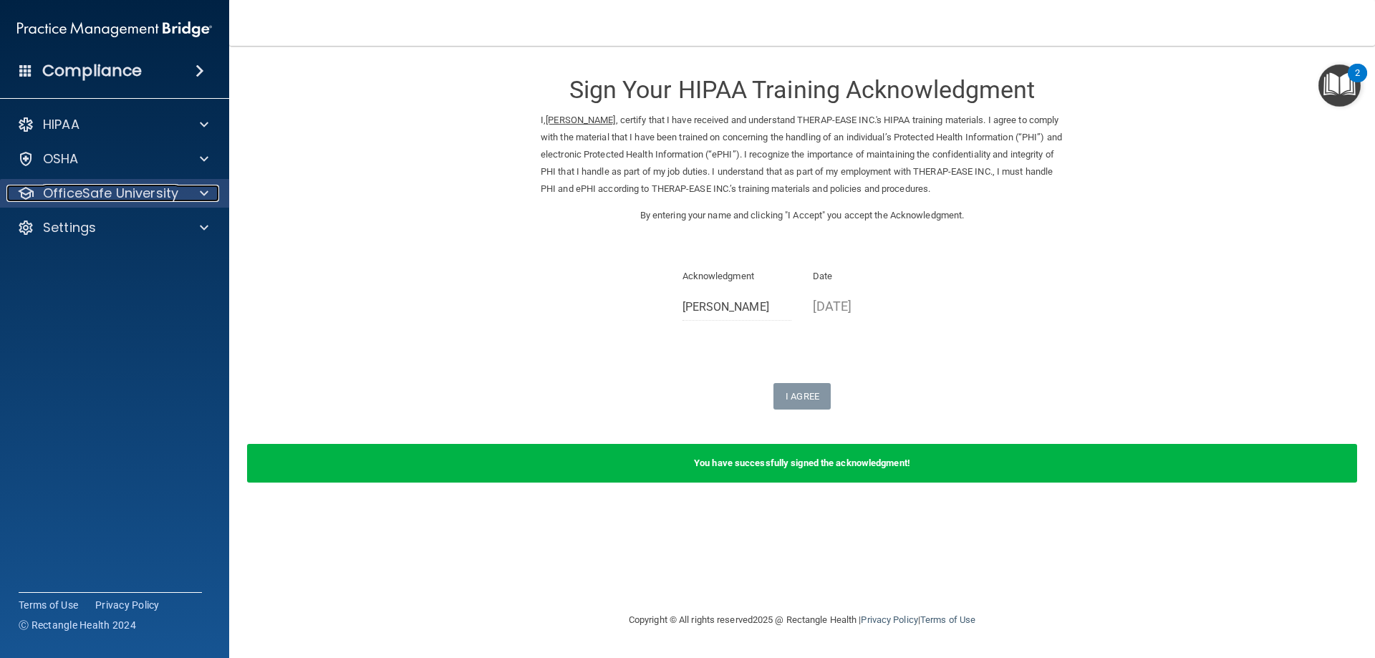
click at [153, 195] on p "OfficeSafe University" at bounding box center [110, 193] width 135 height 17
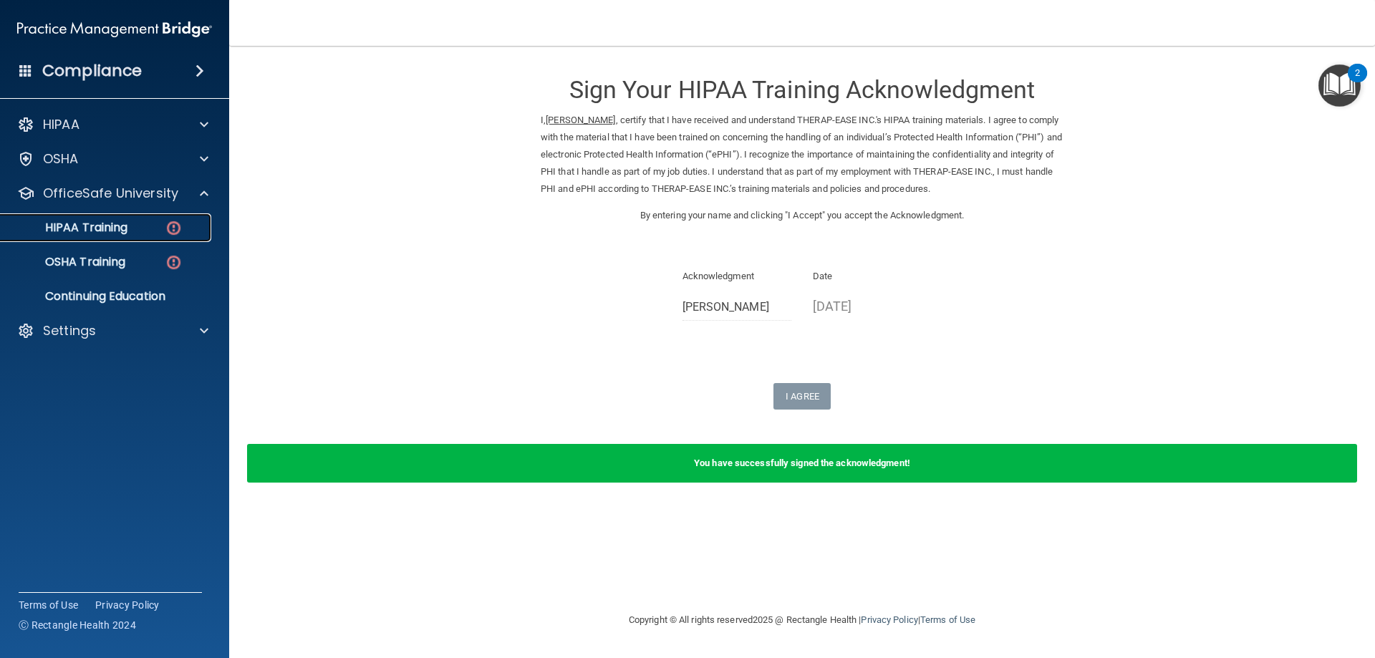
click at [178, 227] on img at bounding box center [174, 228] width 18 height 18
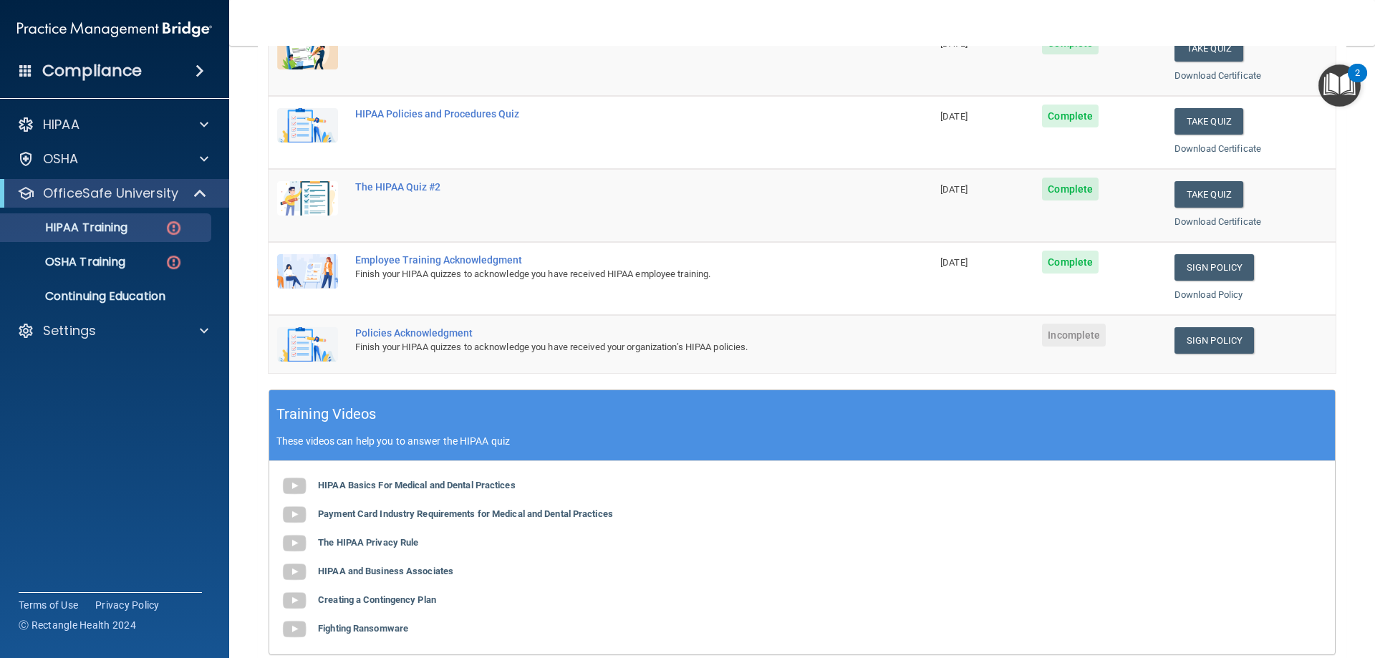
scroll to position [286, 0]
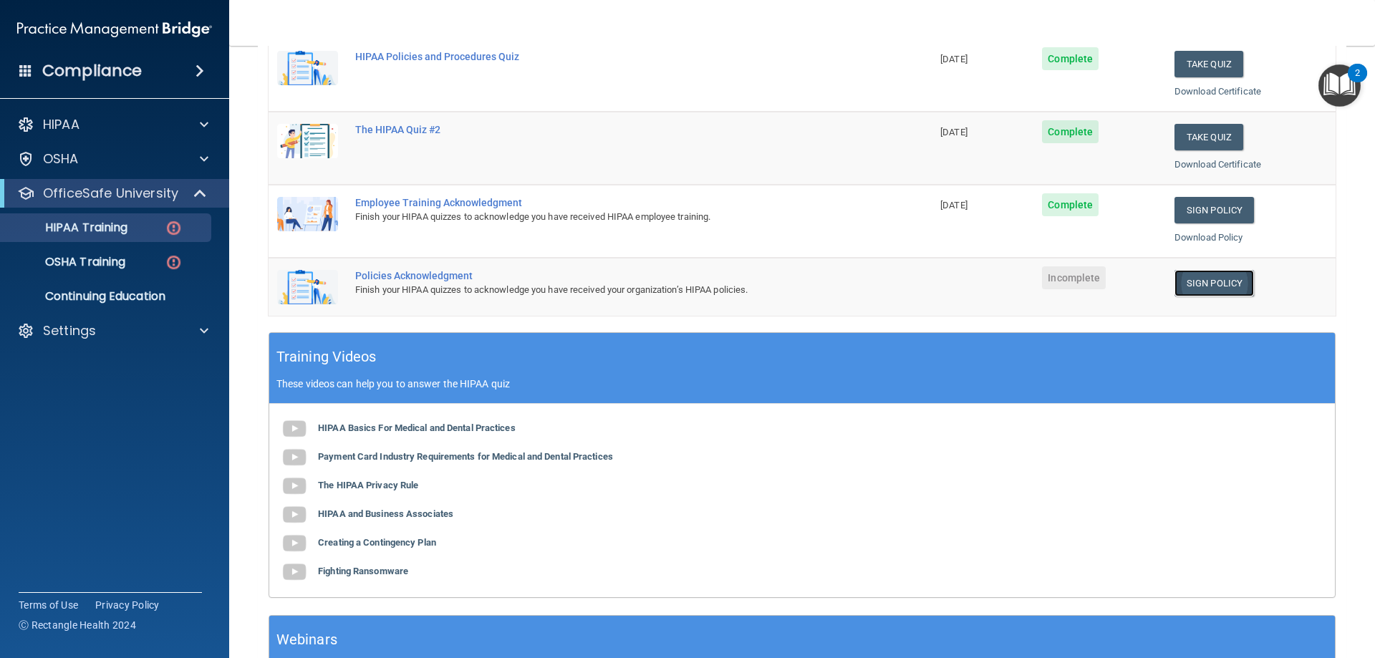
click at [1183, 281] on link "Sign Policy" at bounding box center [1213, 283] width 79 height 26
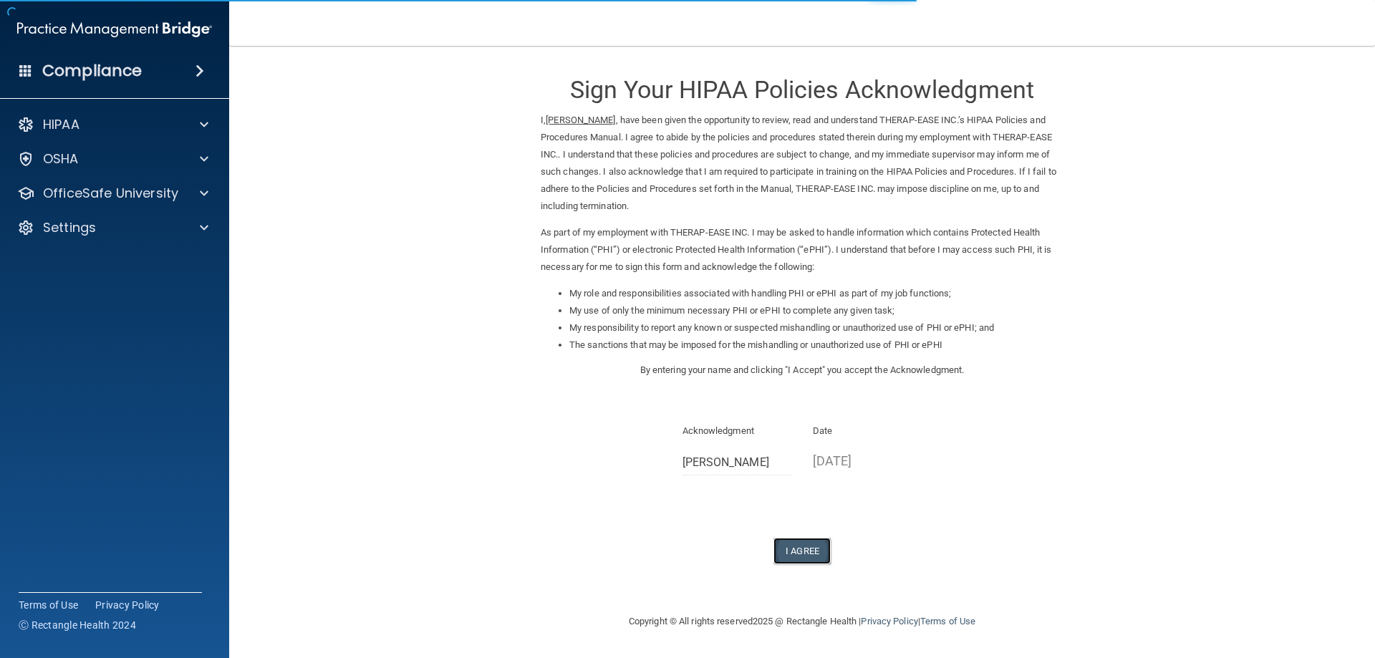
click at [800, 546] on button "I Agree" at bounding box center [801, 551] width 57 height 26
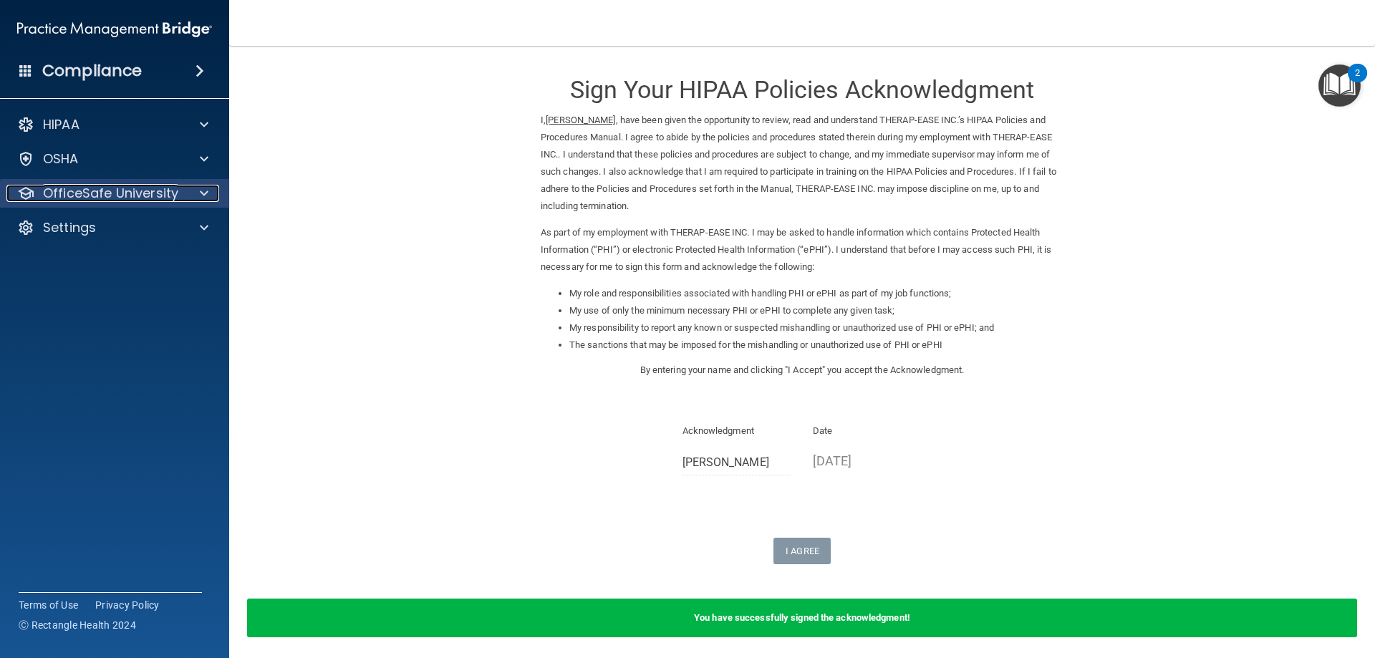
click at [168, 187] on p "OfficeSafe University" at bounding box center [110, 193] width 135 height 17
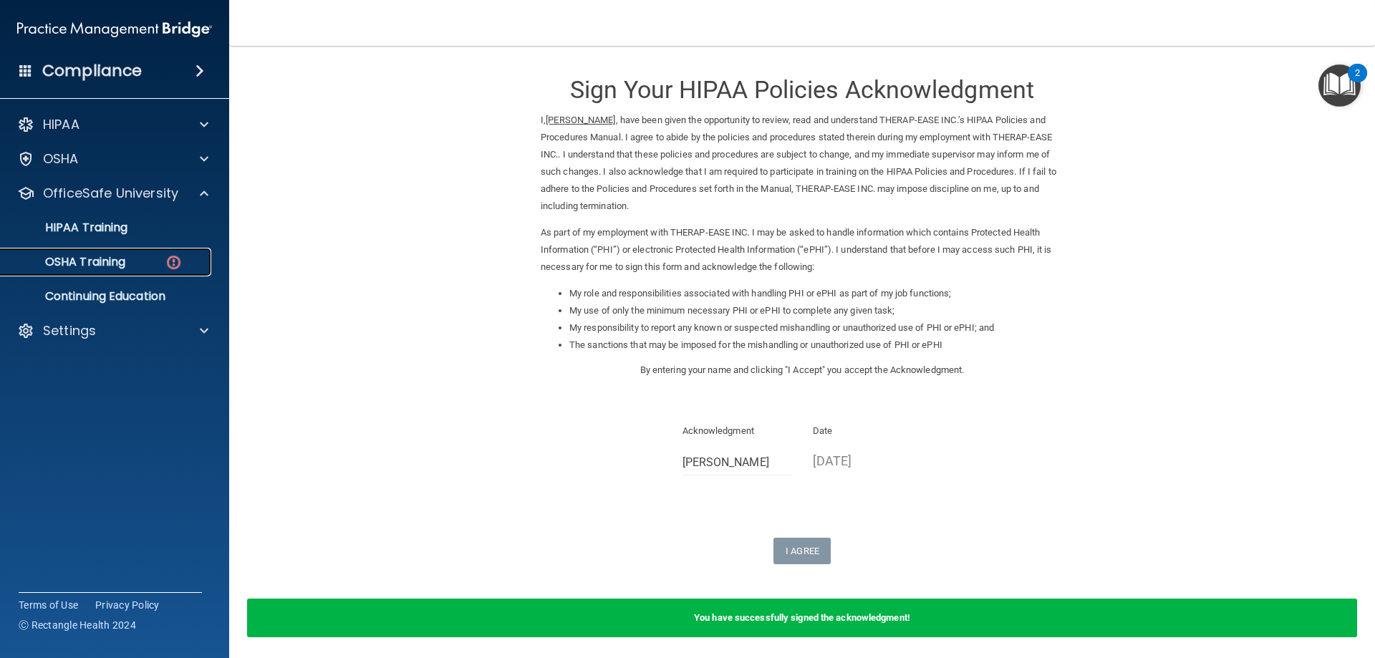
click at [190, 253] on link "OSHA Training" at bounding box center [99, 262] width 226 height 29
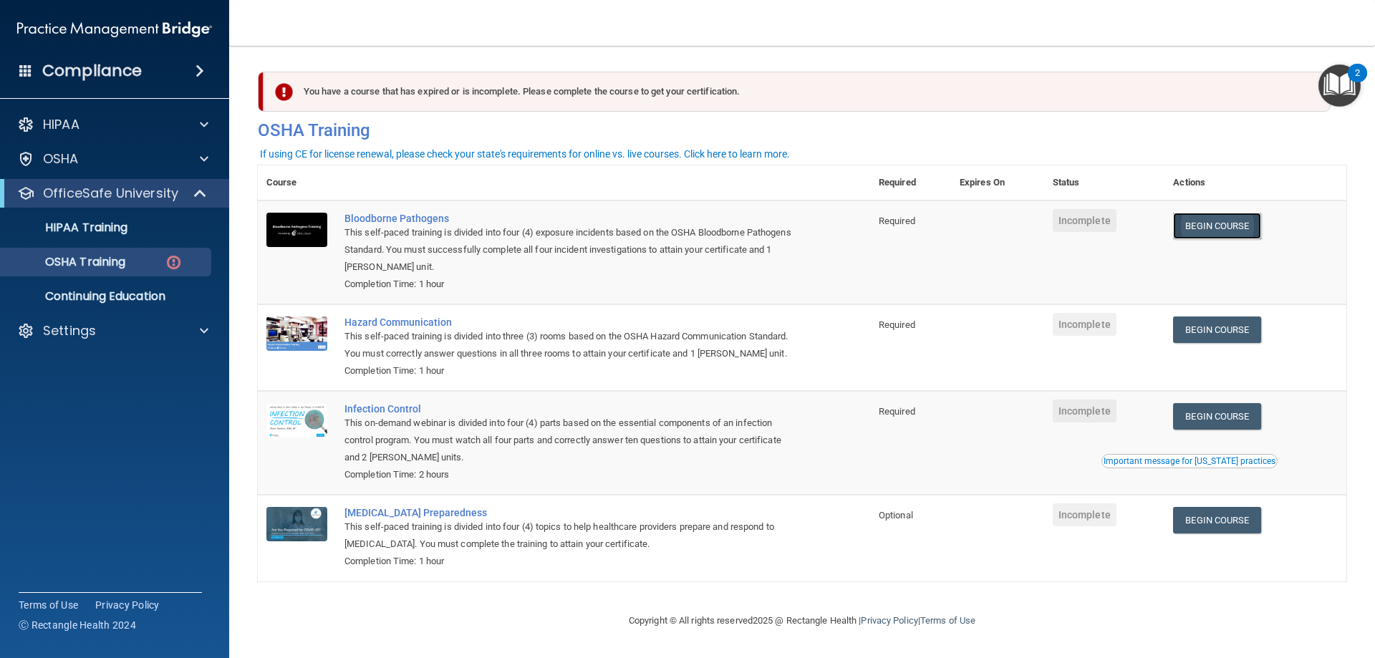
click at [1219, 228] on link "Begin Course" at bounding box center [1216, 226] width 87 height 26
click at [122, 24] on img at bounding box center [114, 29] width 195 height 29
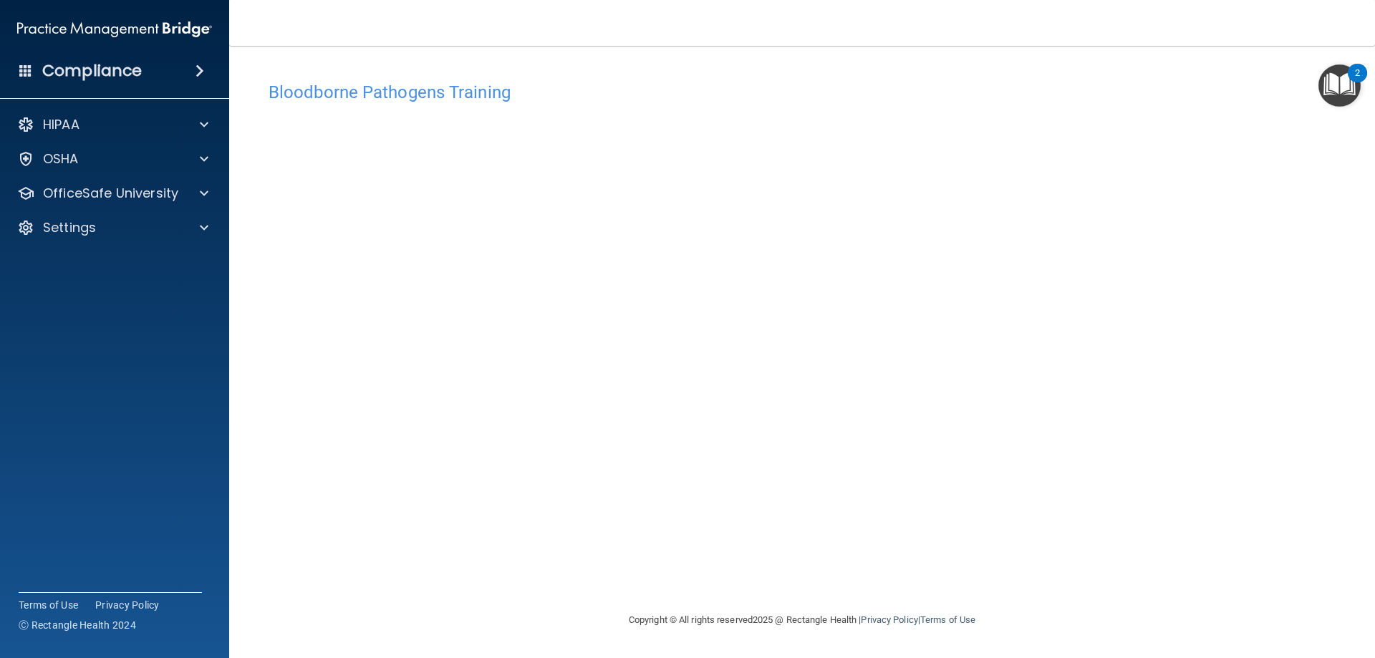
click at [575, 553] on div "Bloodborne Pathogens Training This course doesn’t expire until . Are you sure y…" at bounding box center [802, 342] width 1088 height 537
drag, startPoint x: 1287, startPoint y: 1, endPoint x: 957, endPoint y: 72, distance: 336.9
click at [957, 72] on div "Bloodborne Pathogens Training This course doesn’t expire until . Are you sure y…" at bounding box center [802, 328] width 1088 height 537
click at [1339, 90] on img "Open Resource Center, 2 new notifications" at bounding box center [1339, 85] width 42 height 42
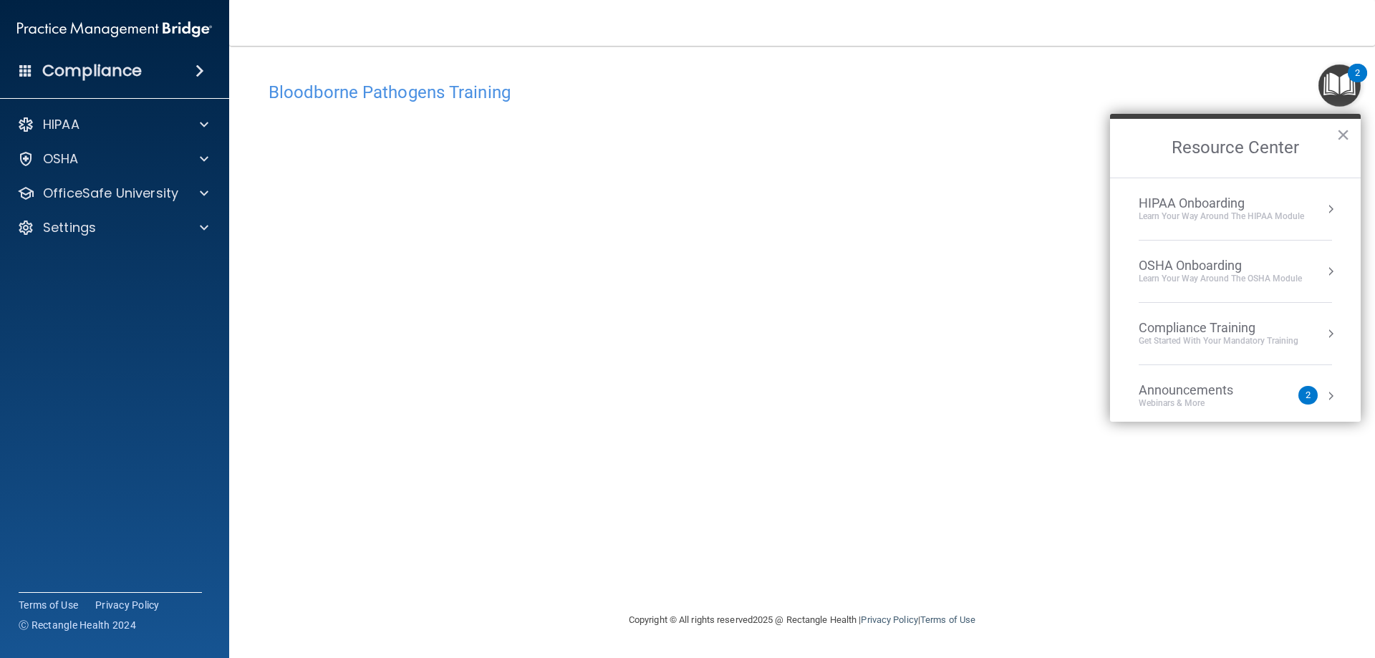
click at [1347, 131] on button "×" at bounding box center [1343, 134] width 14 height 23
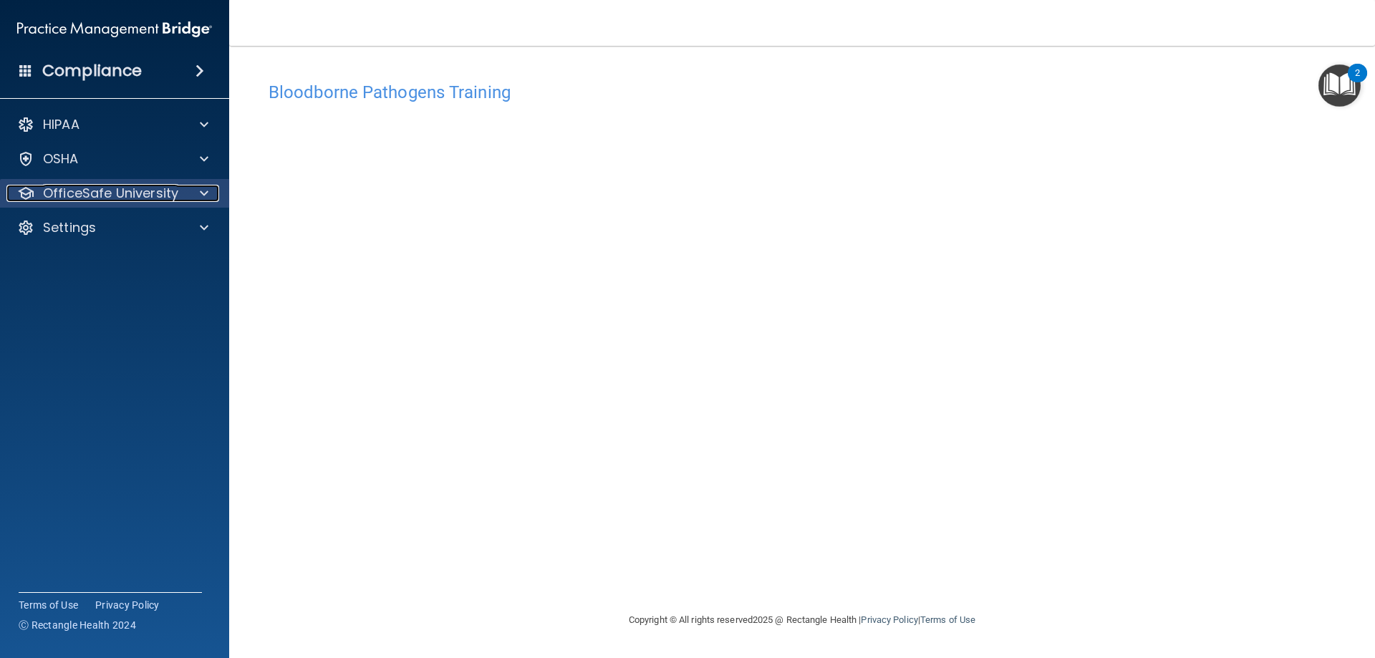
click at [131, 188] on p "OfficeSafe University" at bounding box center [110, 193] width 135 height 17
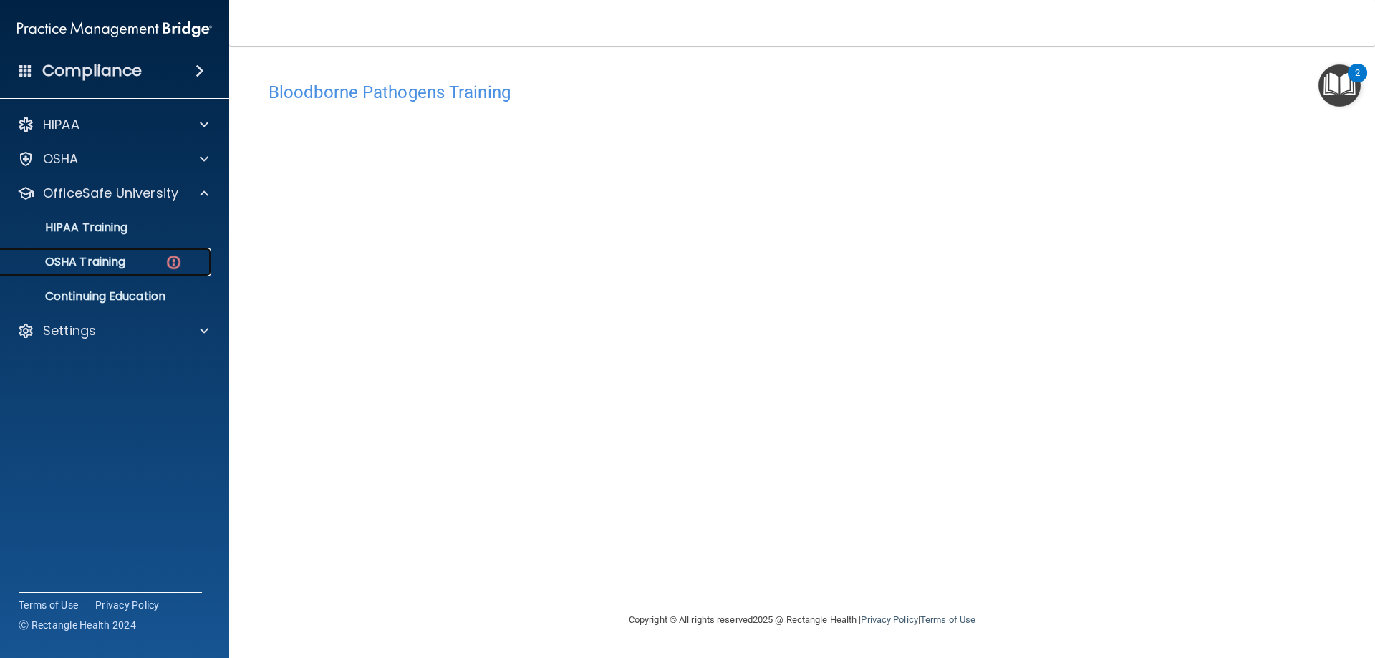
click at [178, 256] on img at bounding box center [174, 262] width 18 height 18
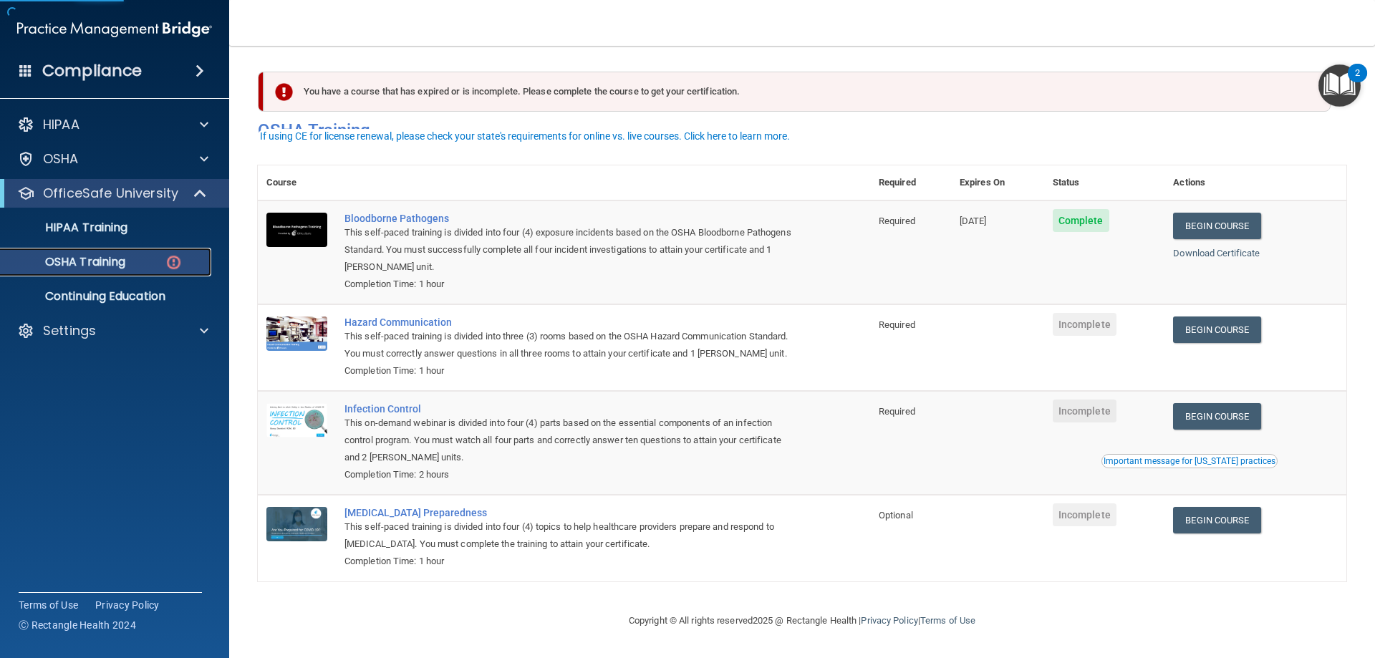
scroll to position [18, 0]
click at [1217, 316] on link "Begin Course" at bounding box center [1216, 329] width 87 height 26
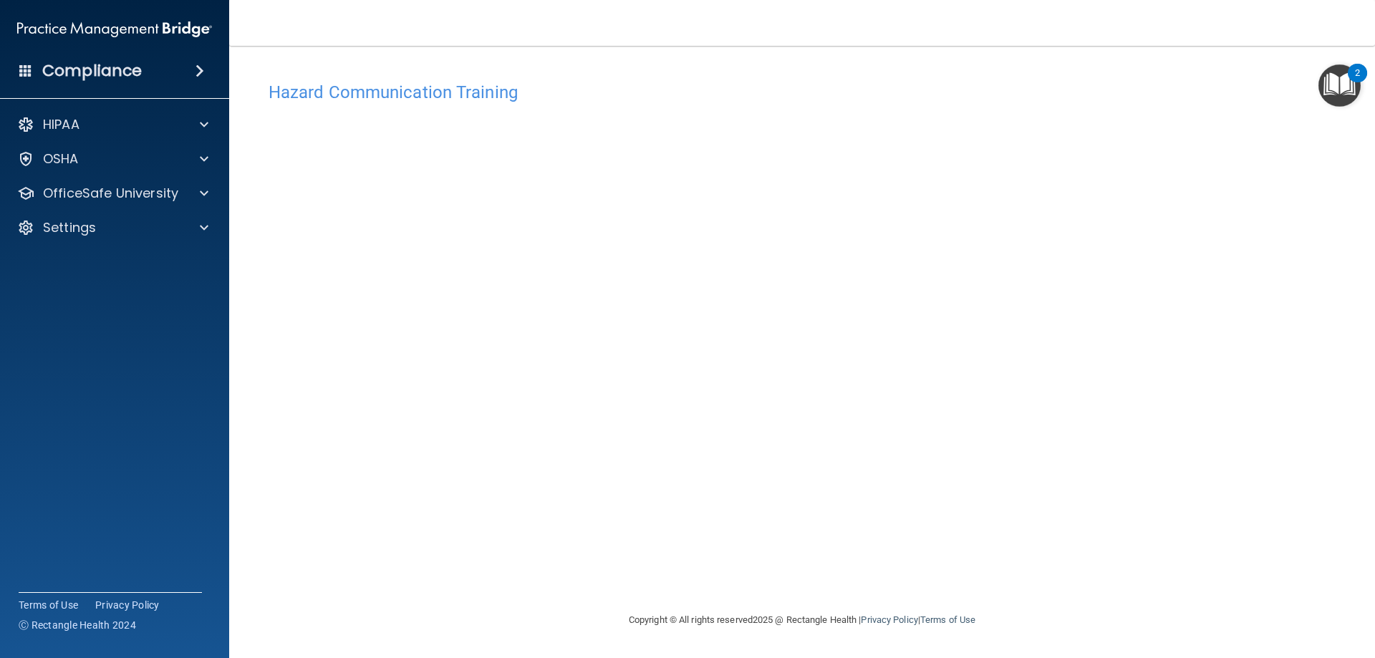
click at [1215, 256] on div "Hazard Communication Training This course doesn’t expire until . Are you sure y…" at bounding box center [802, 342] width 1088 height 537
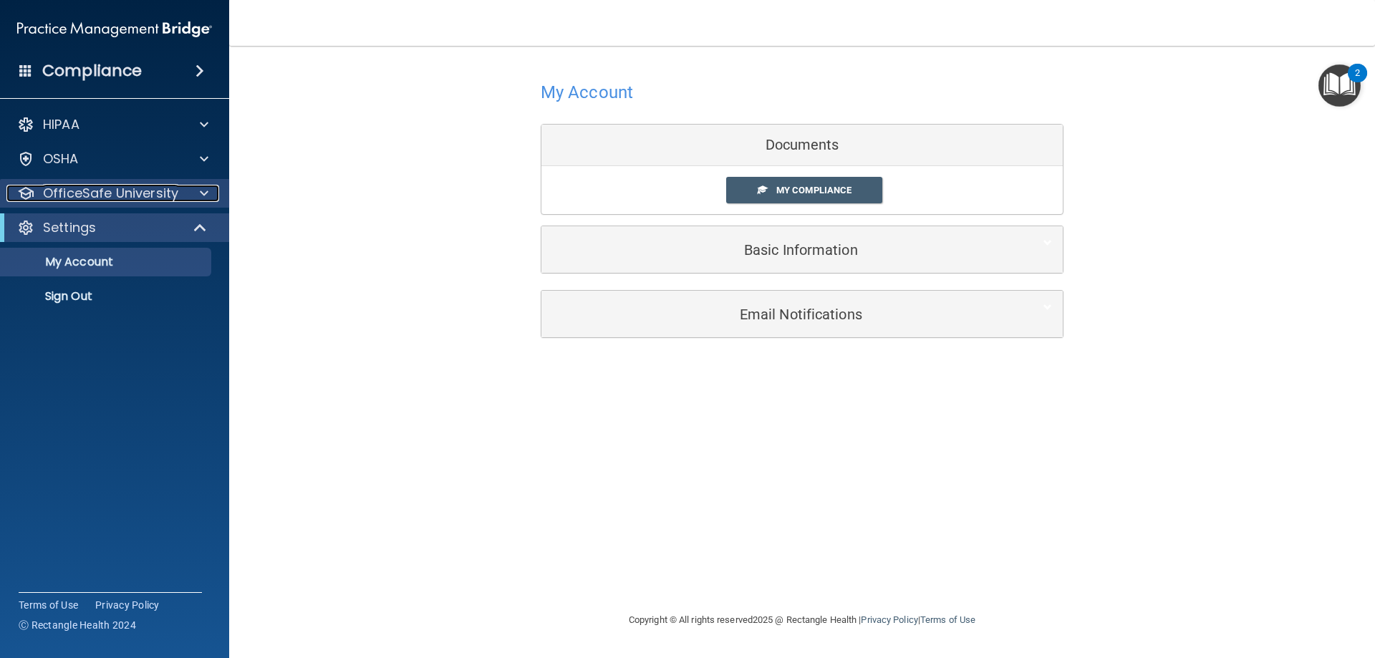
click at [146, 185] on p "OfficeSafe University" at bounding box center [110, 193] width 135 height 17
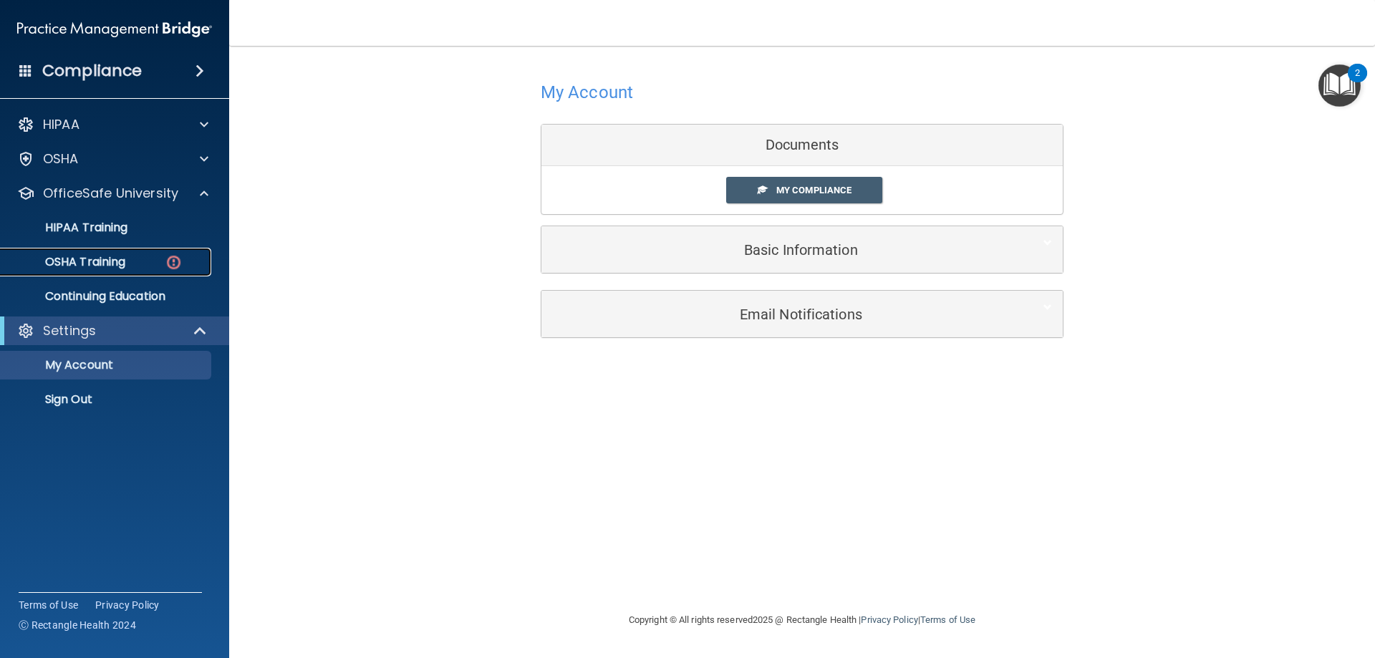
click at [147, 270] on link "OSHA Training" at bounding box center [99, 262] width 226 height 29
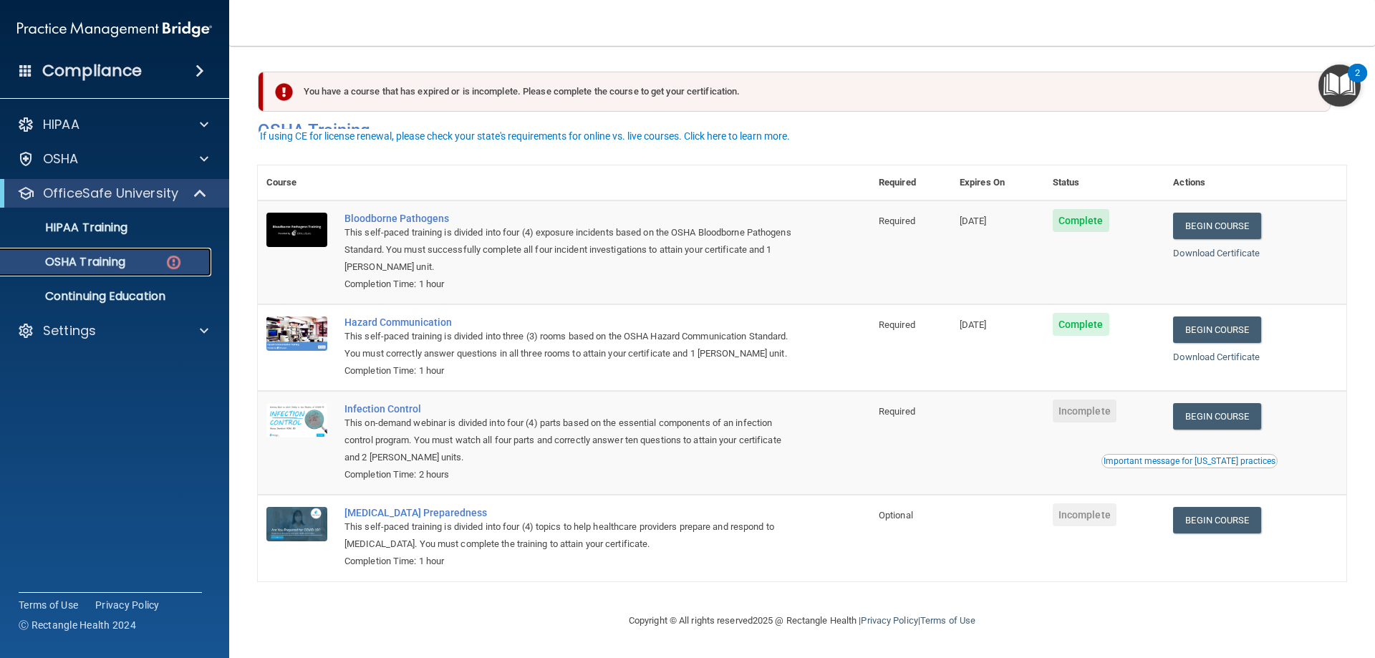
scroll to position [18, 0]
click at [1189, 412] on link "Begin Course" at bounding box center [1216, 416] width 87 height 26
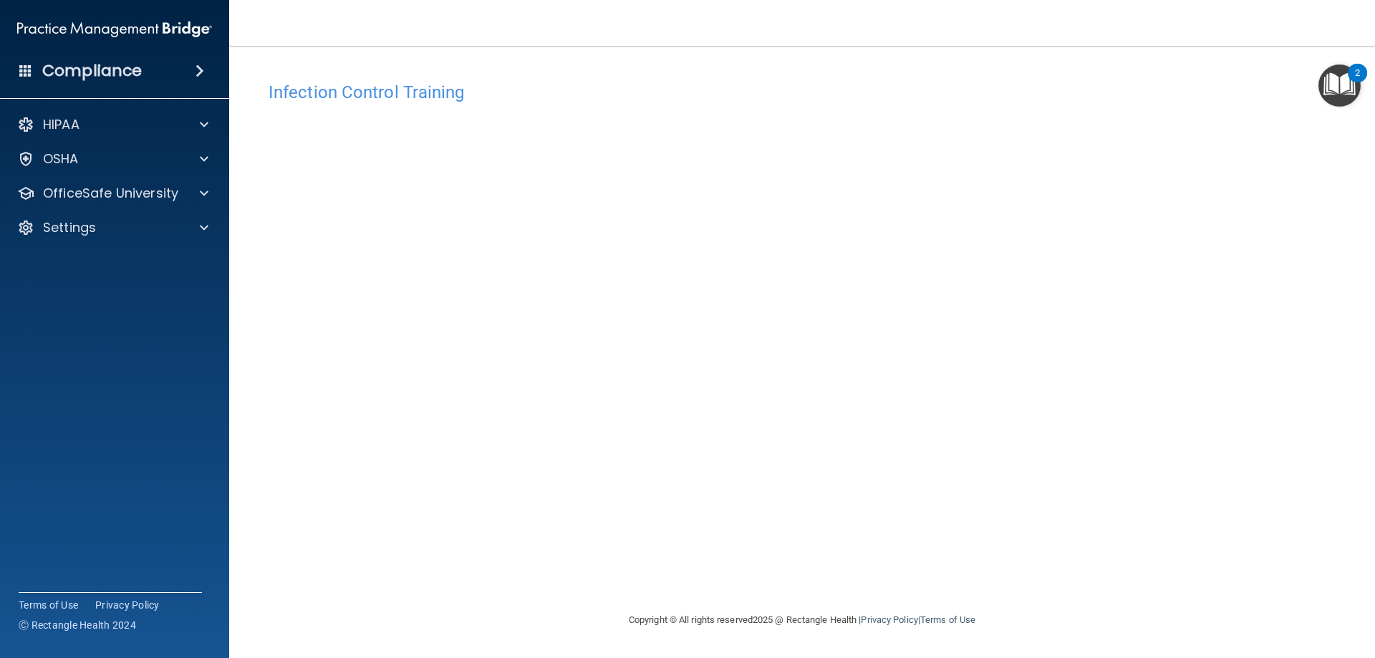
click at [1032, 506] on div "Infection Control Training This course doesn’t expire until . Are you sure you …" at bounding box center [802, 342] width 1088 height 537
